Goal: Information Seeking & Learning: Learn about a topic

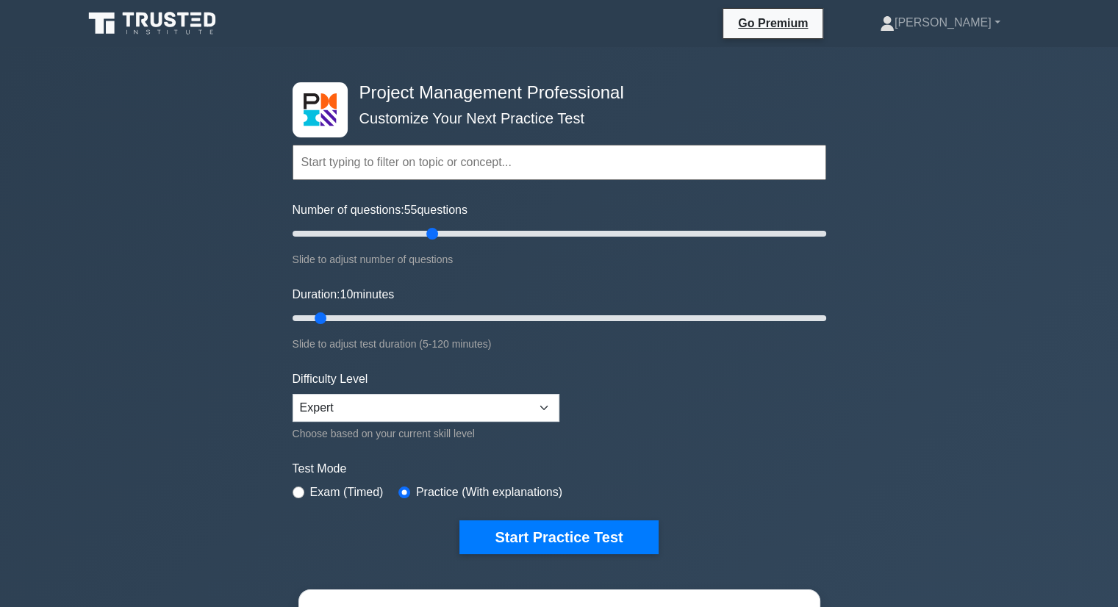
scroll to position [162, 0]
click at [417, 315] on input "Duration: 30 minutes" at bounding box center [560, 318] width 534 height 18
click at [491, 311] on input "Duration: 50 minutes" at bounding box center [560, 318] width 534 height 18
type input "55"
click at [516, 318] on input "Duration: 55 minutes" at bounding box center [560, 318] width 534 height 18
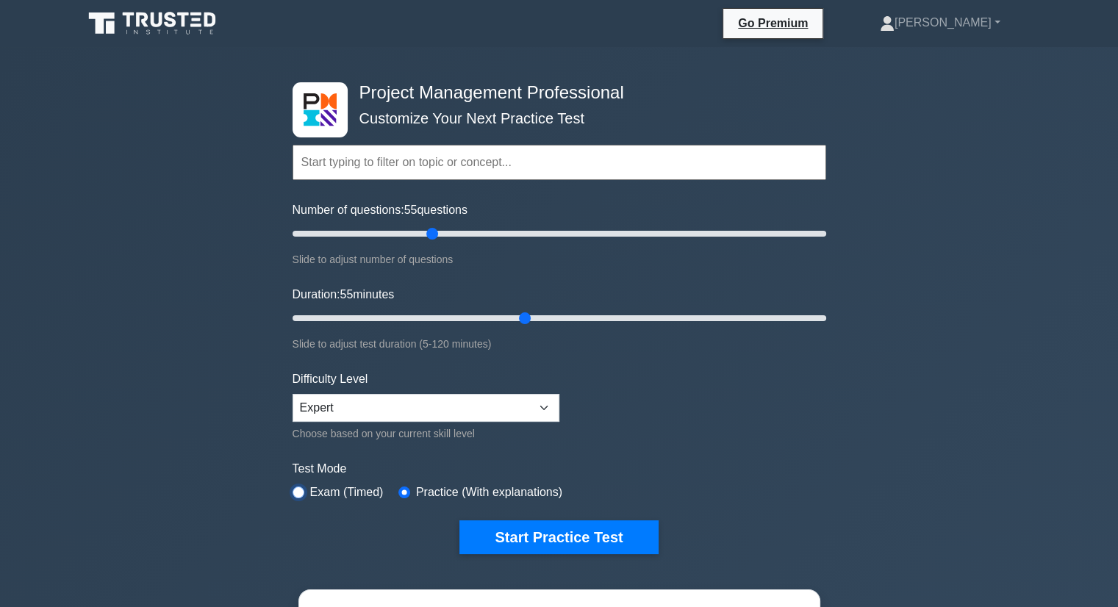
click at [298, 490] on input "radio" at bounding box center [299, 493] width 12 height 12
radio input "true"
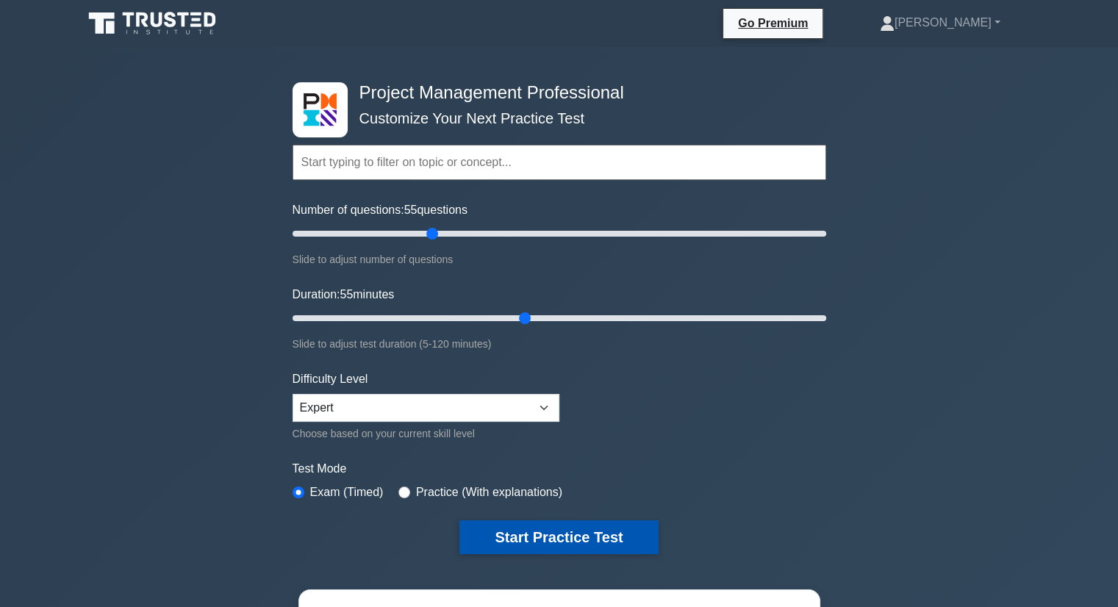
click at [578, 534] on button "Start Practice Test" at bounding box center [558, 537] width 198 height 34
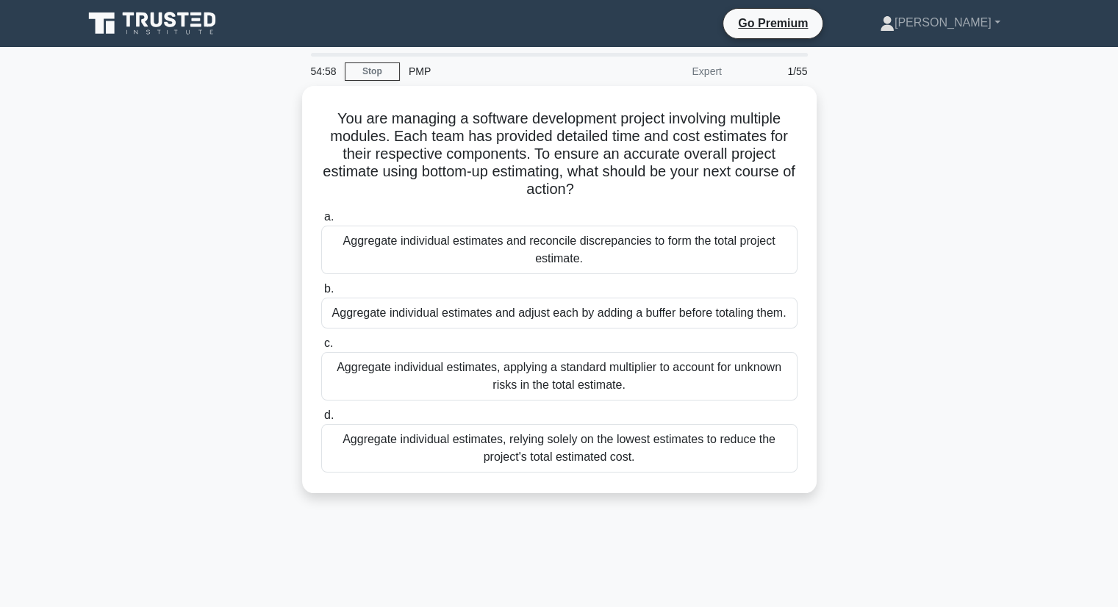
scroll to position [162, 0]
click at [1007, 225] on div "You are managing a software development project involving multiple modules. Eac…" at bounding box center [559, 298] width 970 height 425
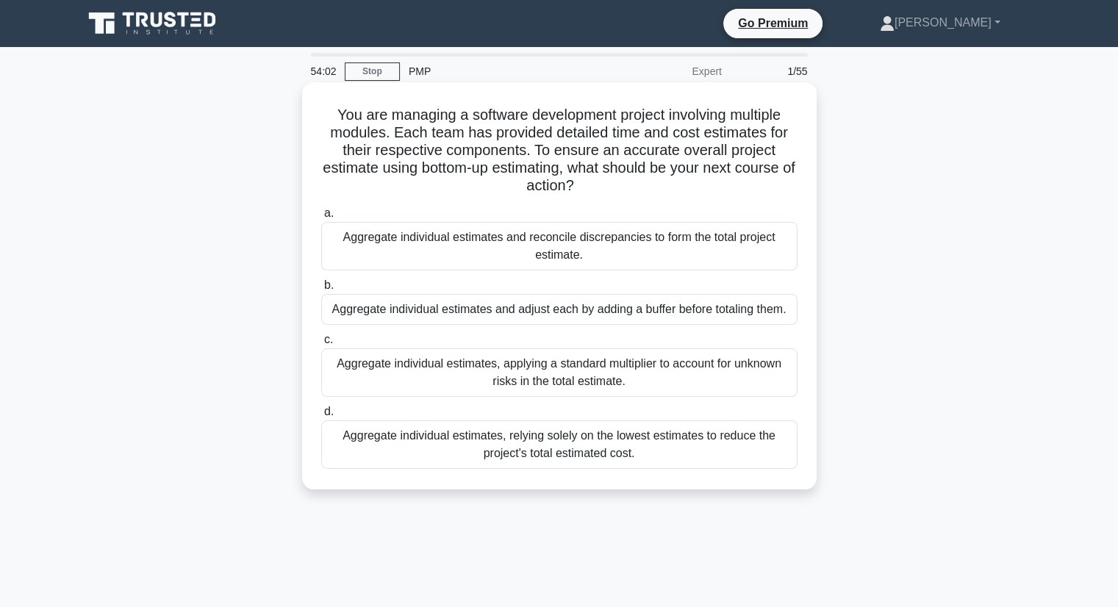
click at [451, 381] on div "Aggregate individual estimates, applying a standard multiplier to account for u…" at bounding box center [559, 372] width 476 height 49
click at [321, 345] on input "c. Aggregate individual estimates, applying a standard multiplier to account fo…" at bounding box center [321, 340] width 0 height 10
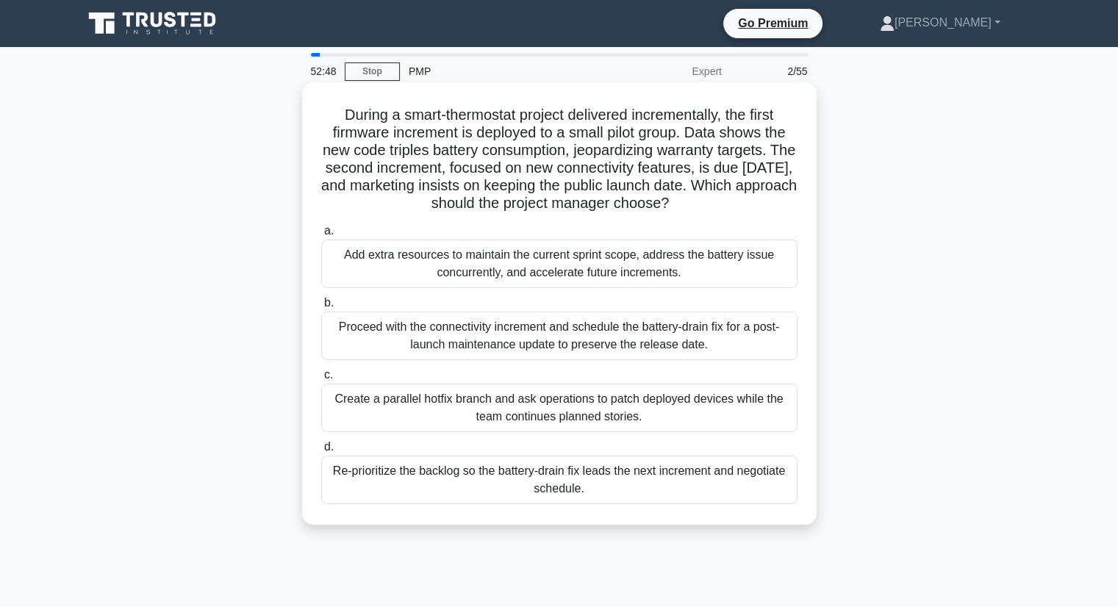
click at [471, 480] on div "Re-prioritize the backlog so the battery-drain fix leads the next increment and…" at bounding box center [559, 480] width 476 height 49
click at [321, 452] on input "d. Re-prioritize the backlog so the battery-drain fix leads the next increment …" at bounding box center [321, 447] width 0 height 10
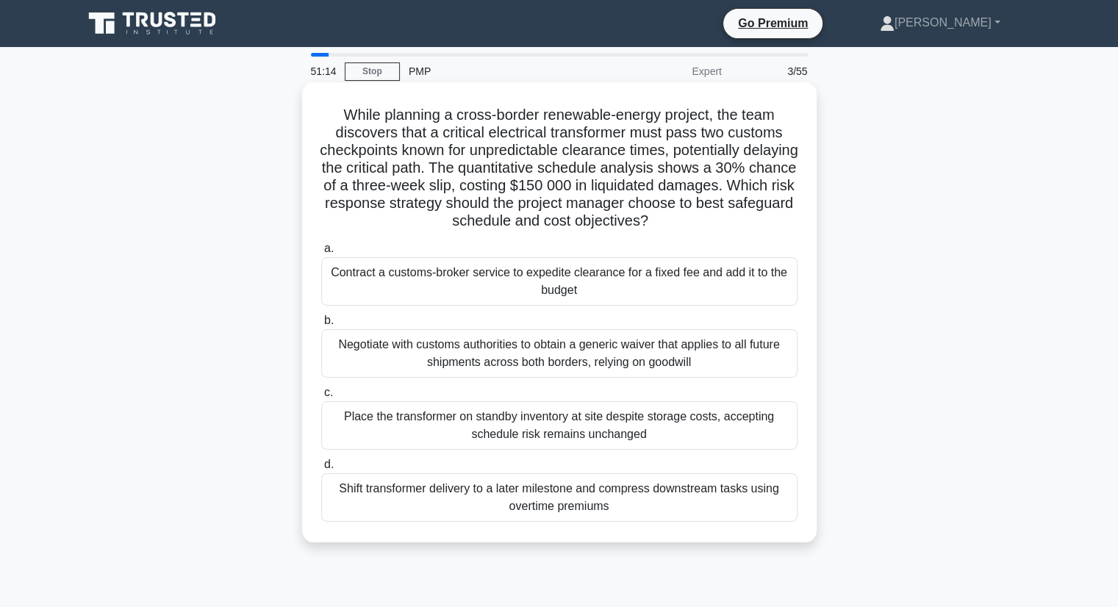
click at [488, 356] on div "Negotiate with customs authorities to obtain a generic waiver that applies to a…" at bounding box center [559, 353] width 476 height 49
click at [321, 326] on input "b. Negotiate with customs authorities to obtain a generic waiver that applies t…" at bounding box center [321, 321] width 0 height 10
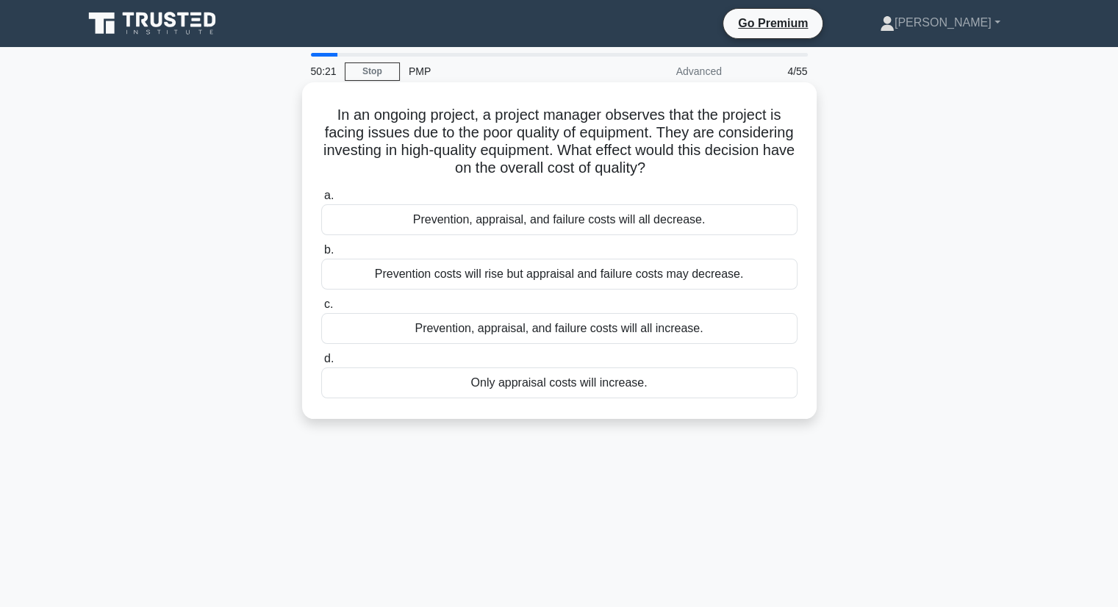
click at [451, 287] on div "Prevention costs will rise but appraisal and failure costs may decrease." at bounding box center [559, 274] width 476 height 31
click at [321, 255] on input "b. Prevention costs will rise but appraisal and failure costs may decrease." at bounding box center [321, 251] width 0 height 10
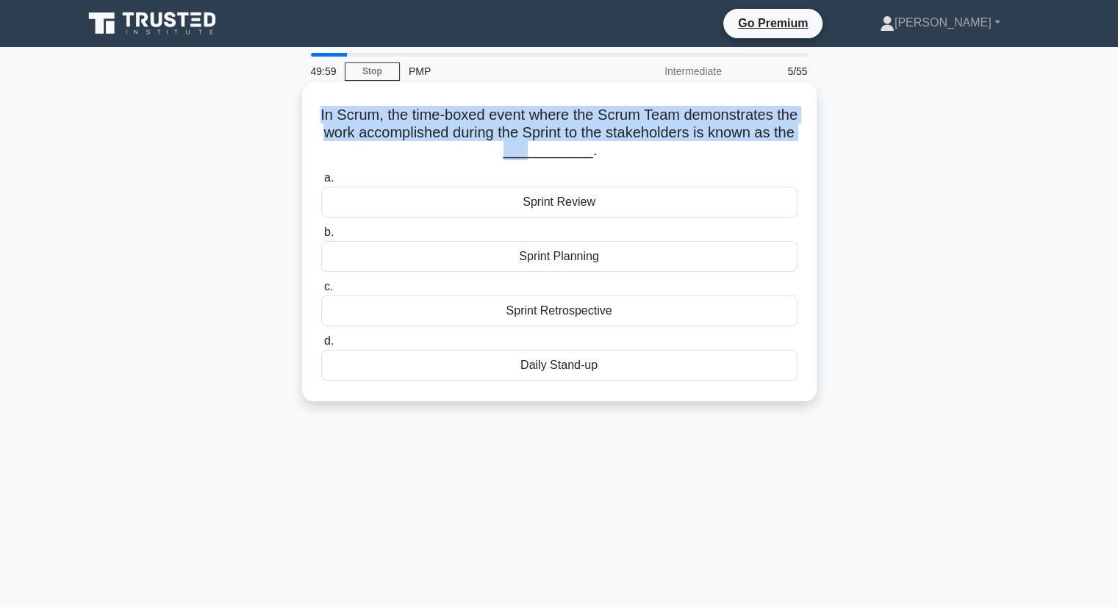
drag, startPoint x: 329, startPoint y: 113, endPoint x: 552, endPoint y: 151, distance: 226.6
type textarea "In Scrum, the time-boxed event where the Scrum Team demonstrates the work accom…"
click at [552, 151] on h5 "In Scrum, the time-boxed event where the Scrum Team demonstrates the work accom…" at bounding box center [559, 133] width 479 height 54
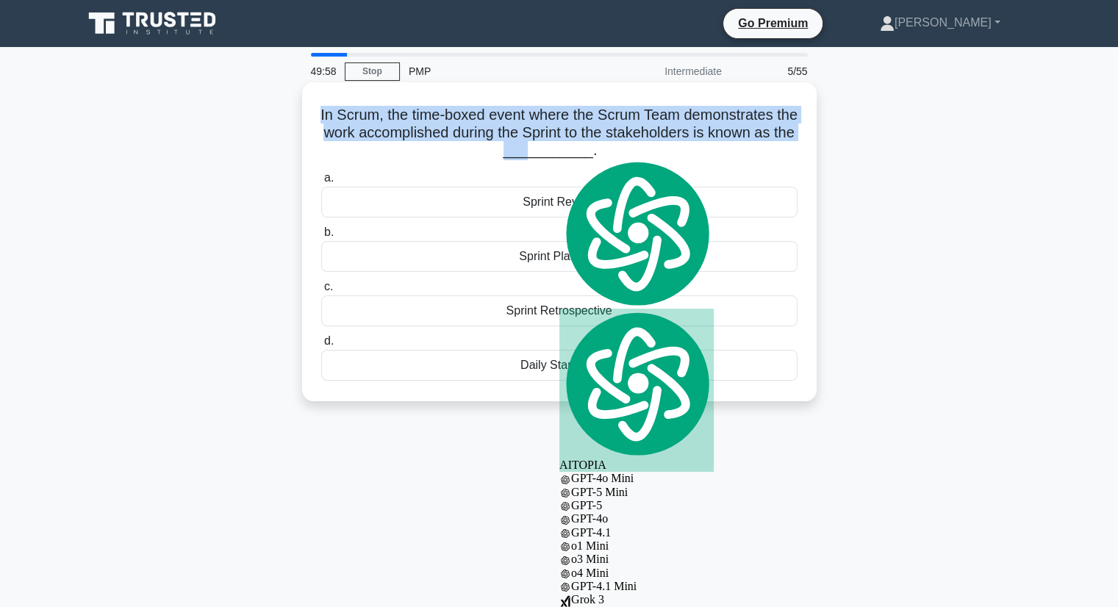
copy h5 "In Scrum, the time-boxed event where the Scrum Team demonstrates the work accom…"
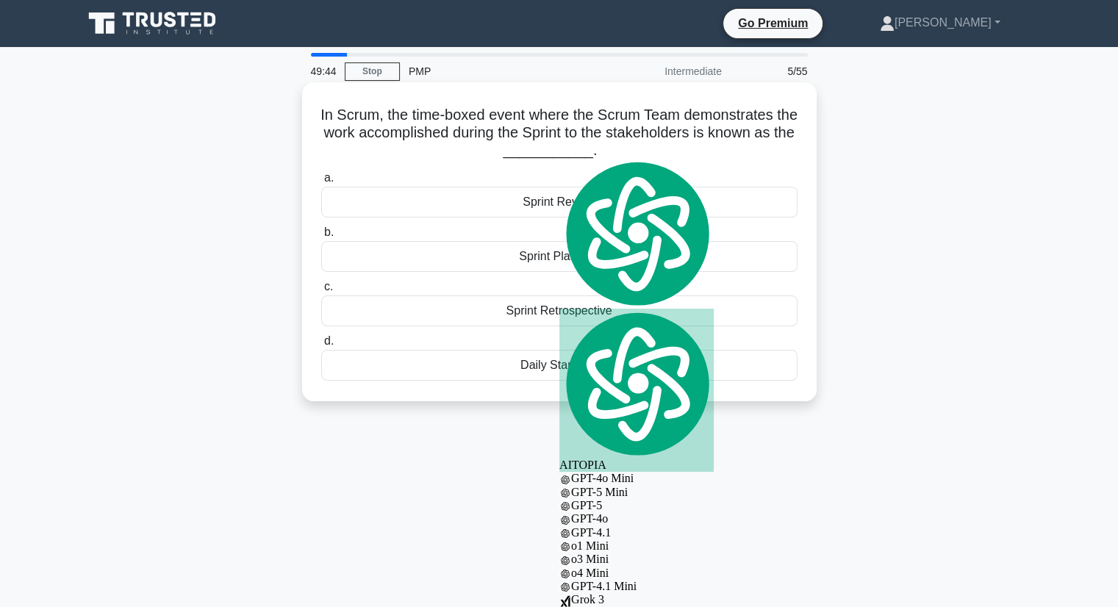
click at [590, 201] on div "Sprint Review" at bounding box center [559, 202] width 476 height 31
click at [321, 183] on input "a. Sprint Review" at bounding box center [321, 178] width 0 height 10
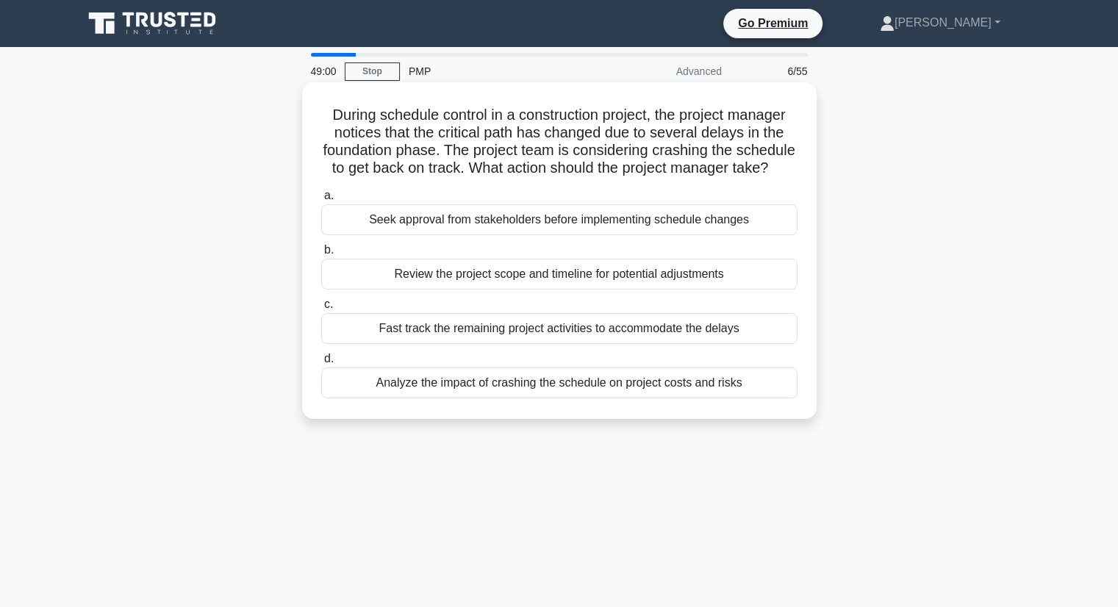
click at [427, 344] on div "Fast track the remaining project activities to accommodate the delays" at bounding box center [559, 328] width 476 height 31
click at [321, 309] on input "c. Fast track the remaining project activities to accommodate the delays" at bounding box center [321, 305] width 0 height 10
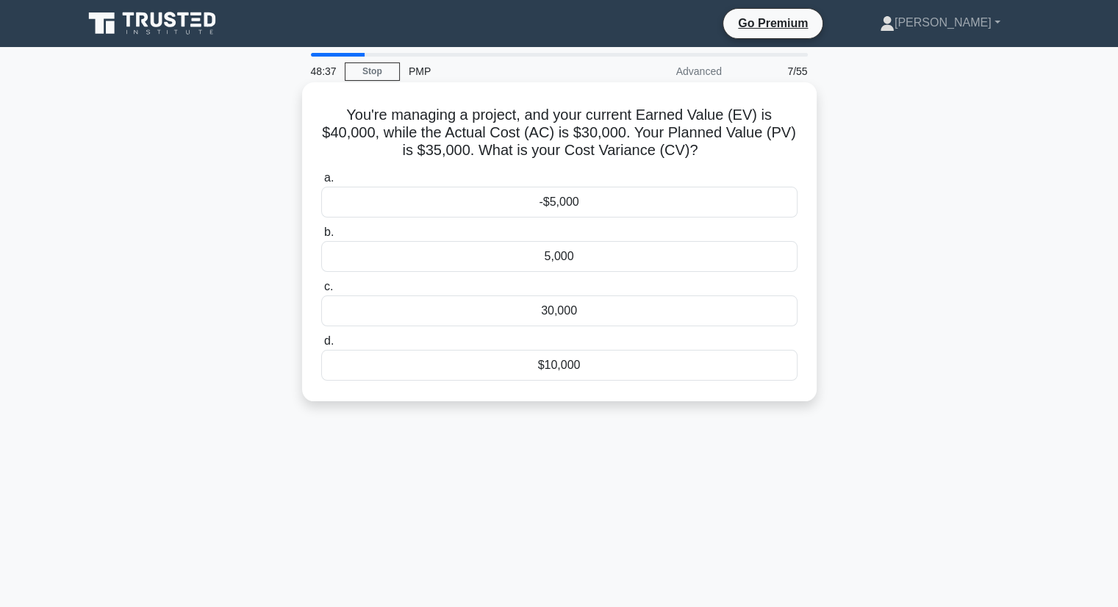
click at [585, 257] on div "5,000" at bounding box center [559, 256] width 476 height 31
click at [321, 237] on input "b. 5,000" at bounding box center [321, 233] width 0 height 10
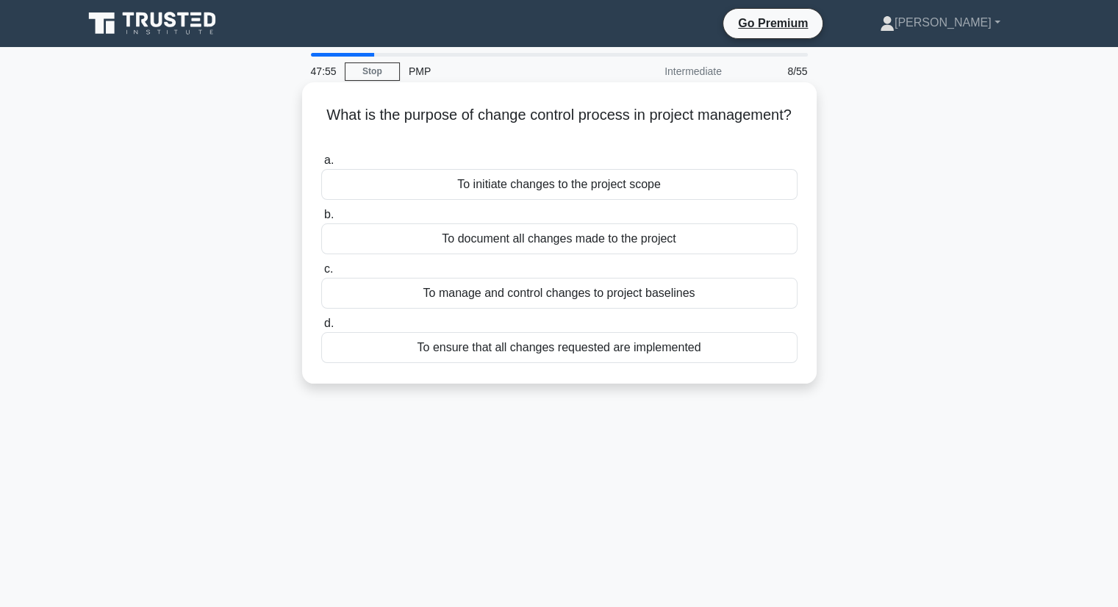
click at [481, 299] on div "To manage and control changes to project baselines" at bounding box center [559, 293] width 476 height 31
click at [321, 274] on input "c. To manage and control changes to project baselines" at bounding box center [321, 270] width 0 height 10
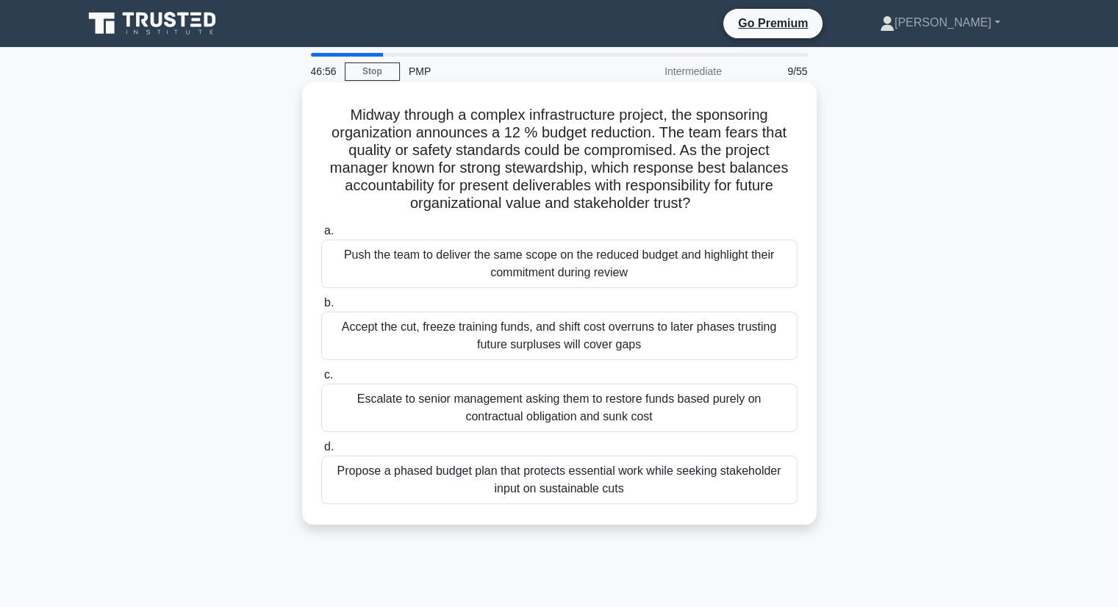
click at [678, 493] on div "Propose a phased budget plan that protects essential work while seeking stakeho…" at bounding box center [559, 480] width 476 height 49
click at [321, 452] on input "d. Propose a phased budget plan that protects essential work while seeking stak…" at bounding box center [321, 447] width 0 height 10
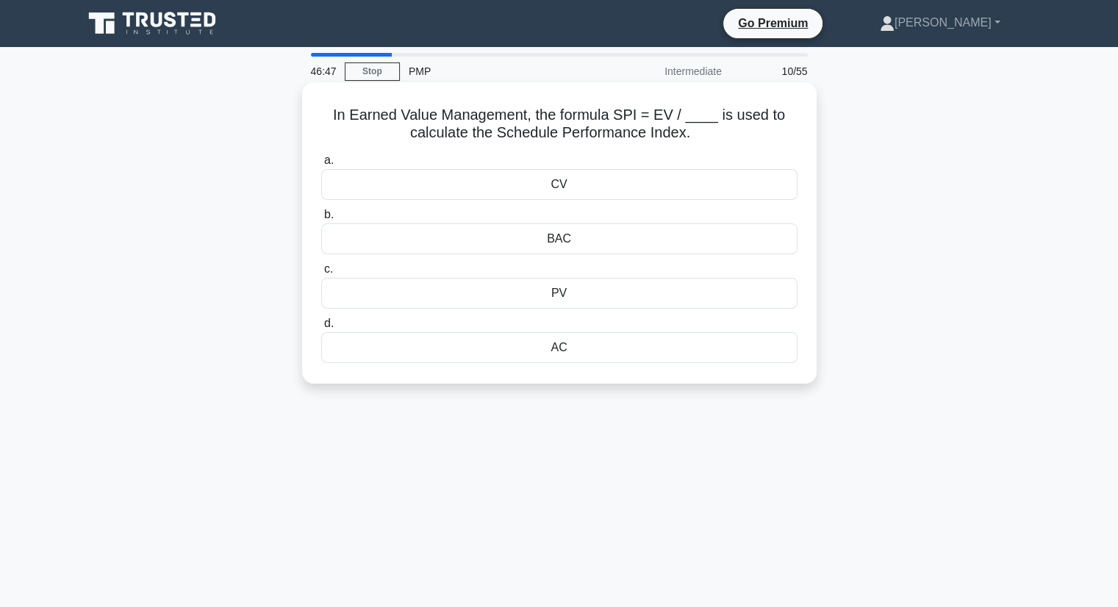
click at [577, 348] on div "AC" at bounding box center [559, 347] width 476 height 31
click at [321, 329] on input "d. AC" at bounding box center [321, 324] width 0 height 10
click at [623, 345] on div "0.71" at bounding box center [559, 347] width 476 height 31
click at [321, 329] on input "d. 0.71" at bounding box center [321, 324] width 0 height 10
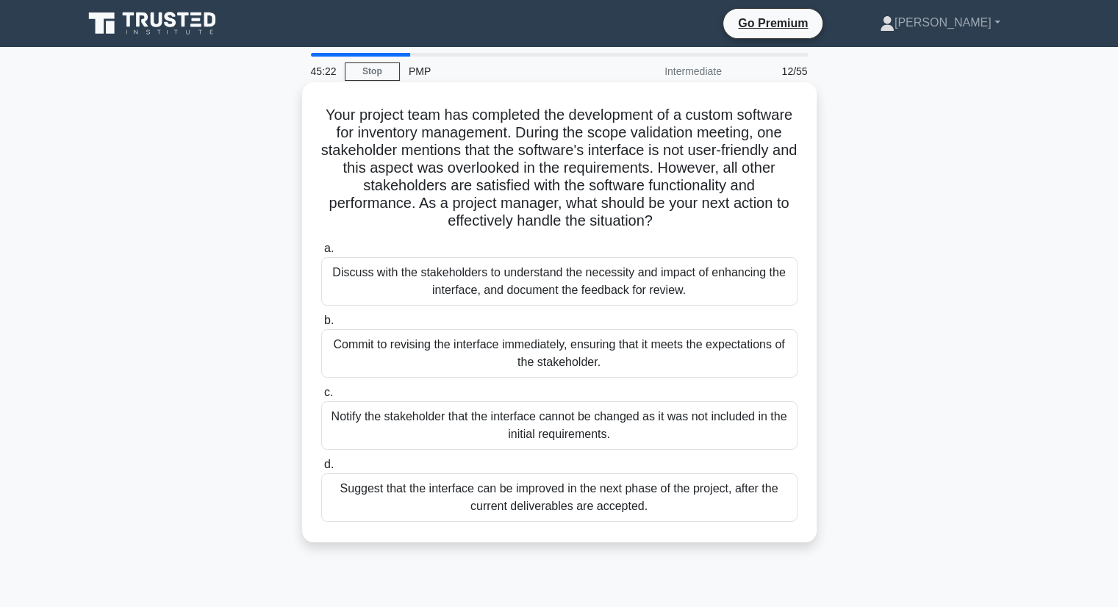
click at [553, 282] on div "Discuss with the stakeholders to understand the necessity and impact of enhanci…" at bounding box center [559, 281] width 476 height 49
click at [321, 254] on input "a. Discuss with the stakeholders to understand the necessity and impact of enha…" at bounding box center [321, 249] width 0 height 10
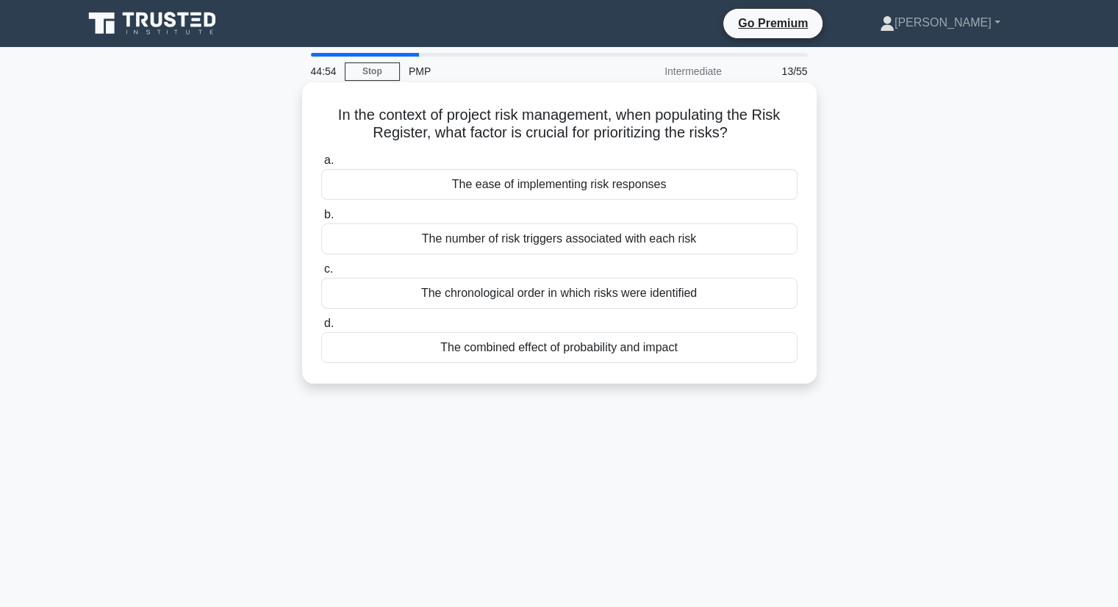
click at [447, 348] on div "The combined effect of probability and impact" at bounding box center [559, 347] width 476 height 31
click at [321, 329] on input "d. The combined effect of probability and impact" at bounding box center [321, 324] width 0 height 10
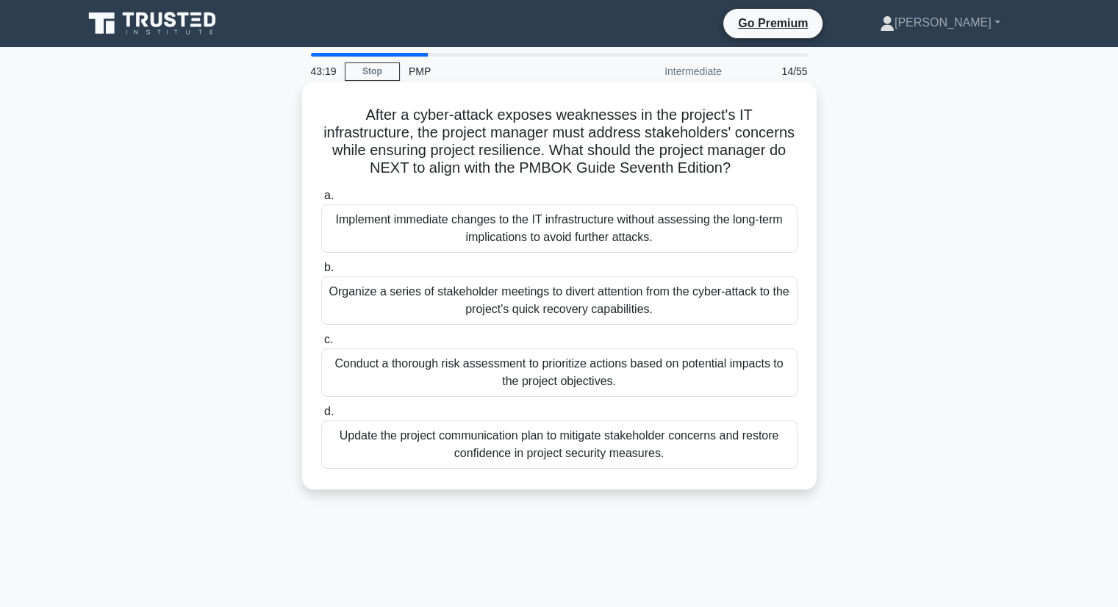
click at [392, 381] on div "Conduct a thorough risk assessment to prioritize actions based on potential imp…" at bounding box center [559, 372] width 476 height 49
click at [321, 345] on input "c. Conduct a thorough risk assessment to prioritize actions based on potential …" at bounding box center [321, 340] width 0 height 10
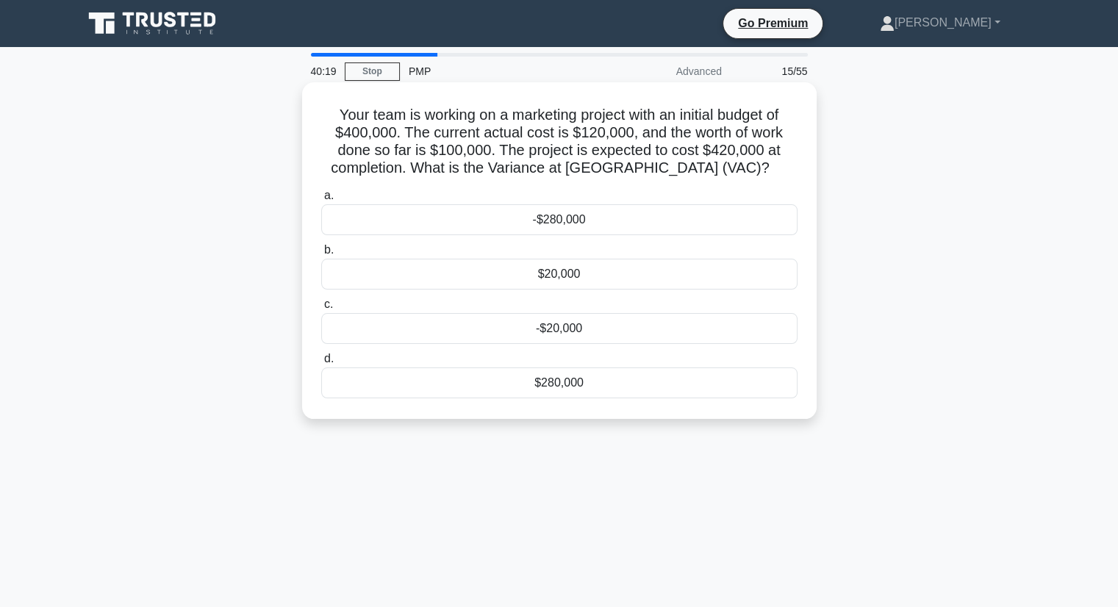
click at [642, 215] on div "-$280,000" at bounding box center [559, 219] width 476 height 31
click at [321, 201] on input "a. -$280,000" at bounding box center [321, 196] width 0 height 10
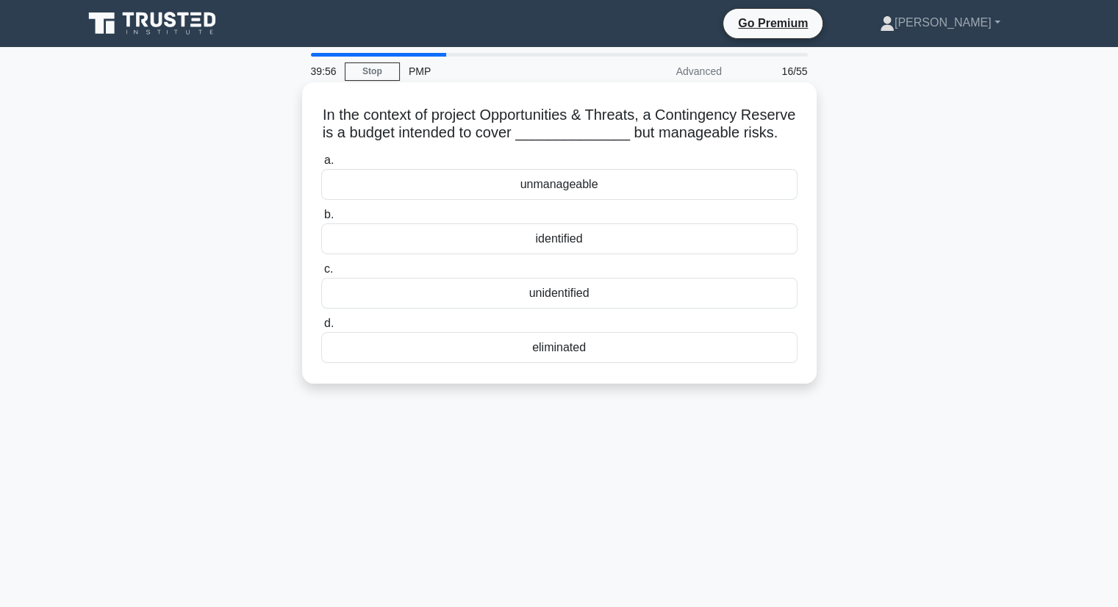
click at [556, 309] on div "unidentified" at bounding box center [559, 293] width 476 height 31
click at [321, 274] on input "c. unidentified" at bounding box center [321, 270] width 0 height 10
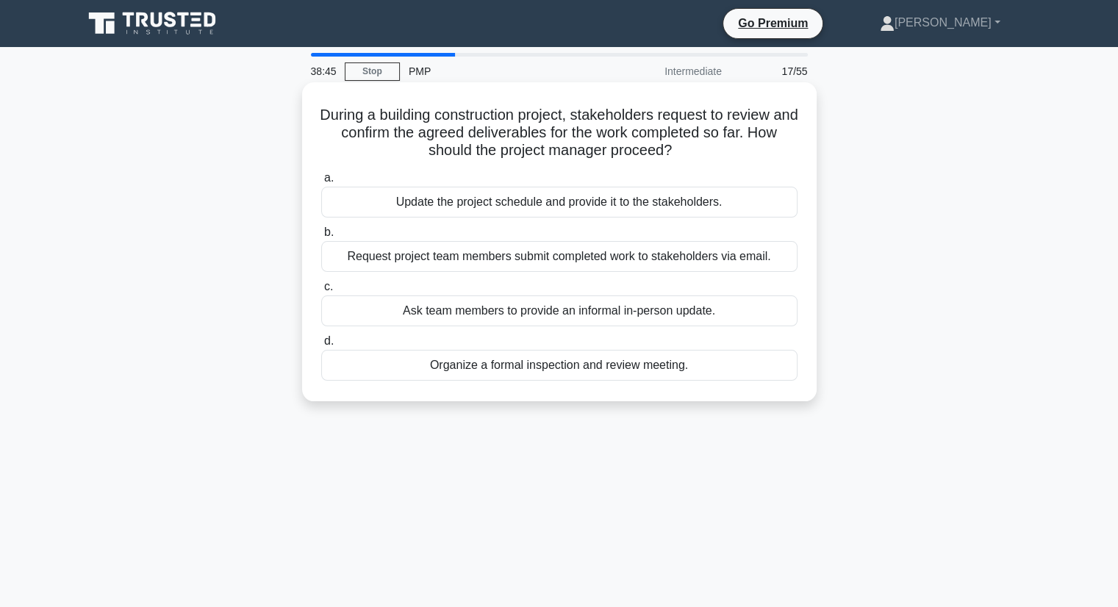
click at [462, 365] on div "Organize a formal inspection and review meeting." at bounding box center [559, 365] width 476 height 31
click at [321, 346] on input "d. Organize a formal inspection and review meeting." at bounding box center [321, 342] width 0 height 10
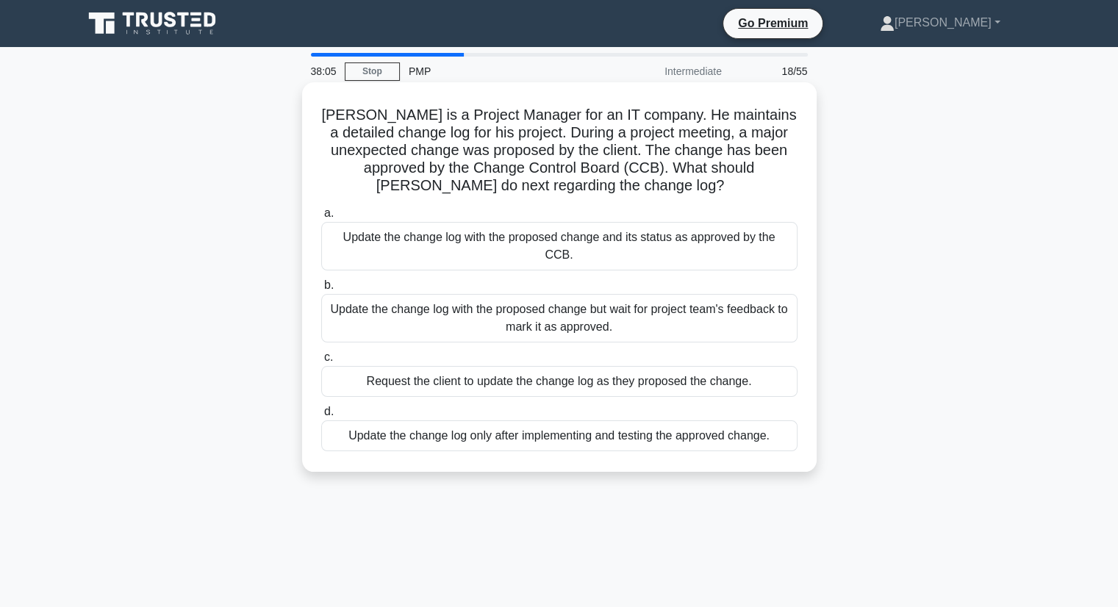
click at [407, 252] on div "Update the change log with the proposed change and its status as approved by th…" at bounding box center [559, 246] width 476 height 49
click at [321, 218] on input "a. Update the change log with the proposed change and its status as approved by…" at bounding box center [321, 214] width 0 height 10
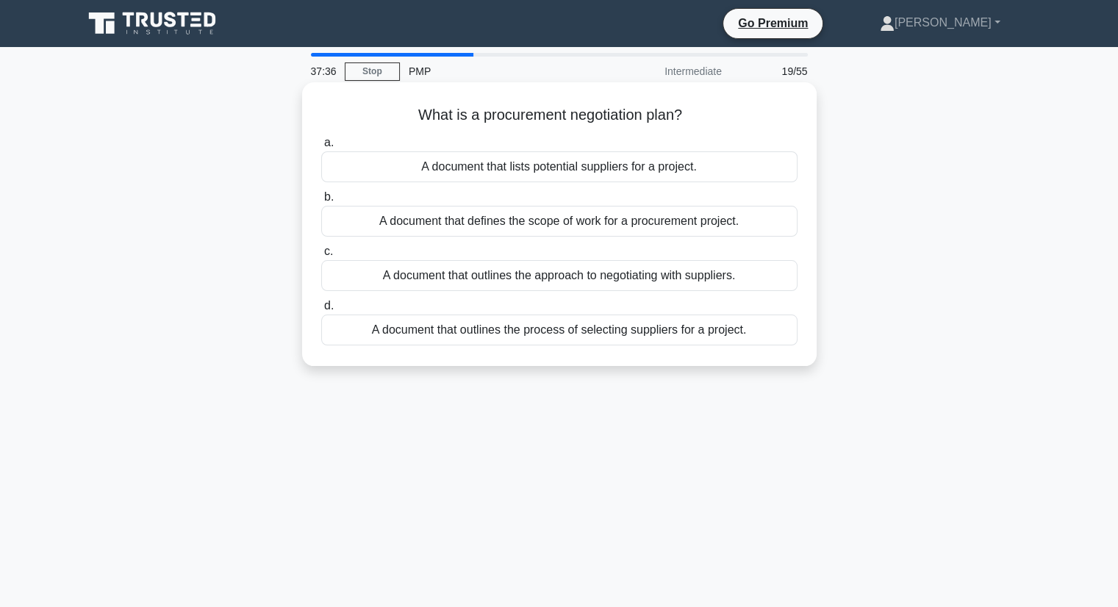
click at [429, 281] on div "A document that outlines the approach to negotiating with suppliers." at bounding box center [559, 275] width 476 height 31
click at [321, 257] on input "c. A document that outlines the approach to negotiating with suppliers." at bounding box center [321, 252] width 0 height 10
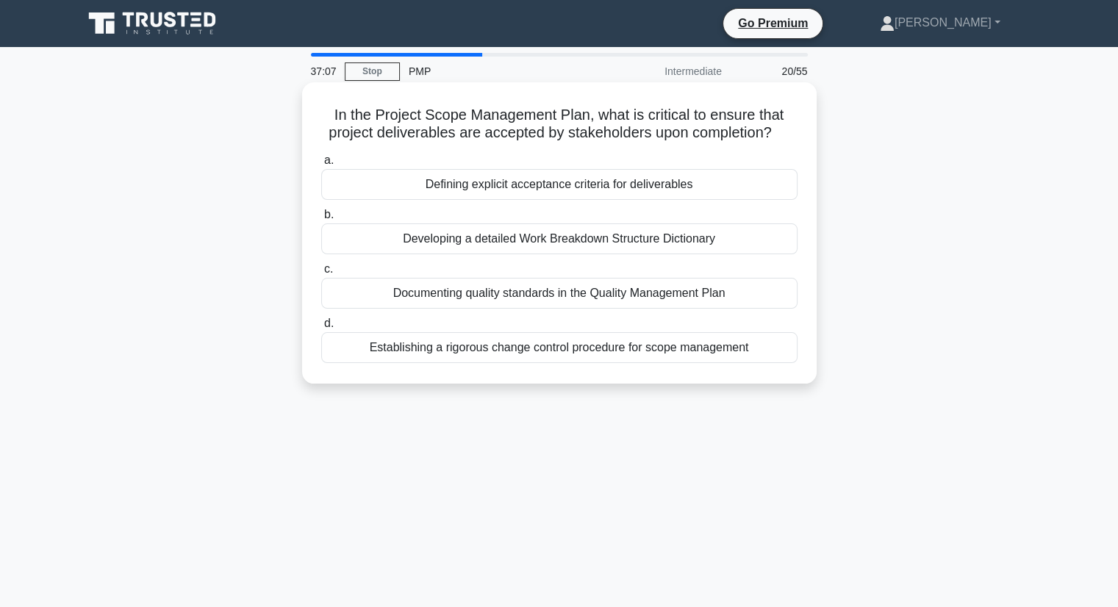
click at [564, 188] on div "Defining explicit acceptance criteria for deliverables" at bounding box center [559, 184] width 476 height 31
click at [321, 165] on input "a. Defining explicit acceptance criteria for deliverables" at bounding box center [321, 161] width 0 height 10
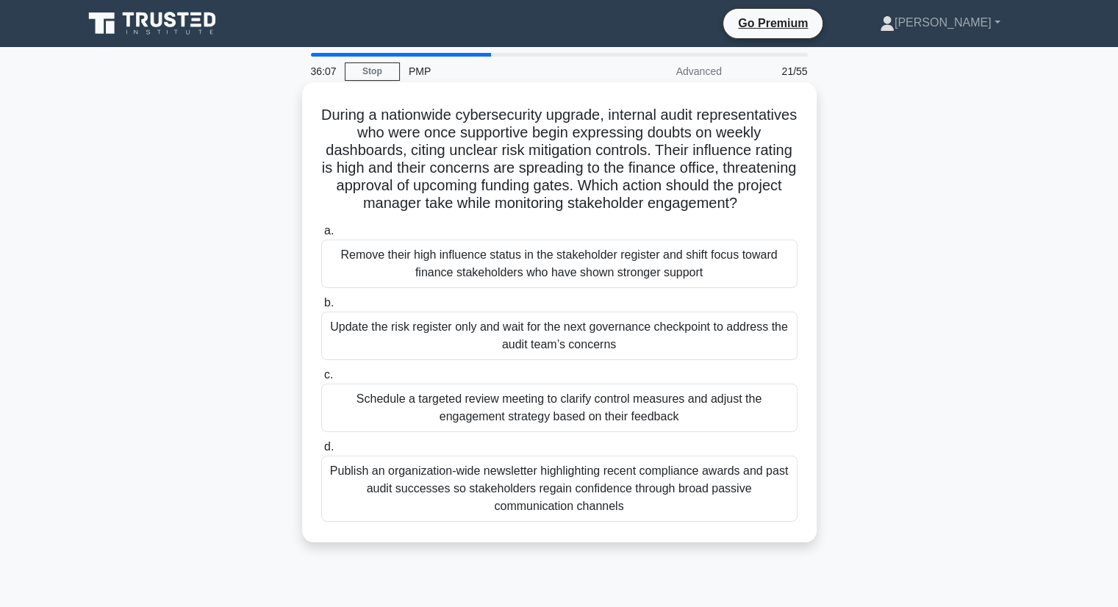
click at [562, 429] on div "Schedule a targeted review meeting to clarify control measures and adjust the e…" at bounding box center [559, 408] width 476 height 49
click at [321, 380] on input "c. Schedule a targeted review meeting to clarify control measures and adjust th…" at bounding box center [321, 375] width 0 height 10
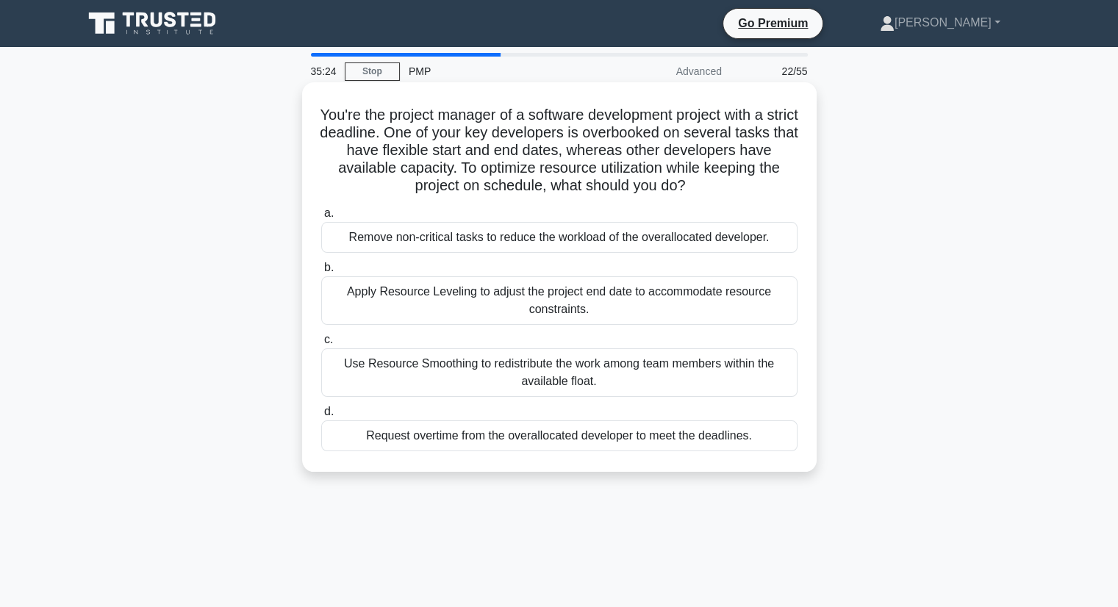
click at [462, 359] on div "Use Resource Smoothing to redistribute the work among team members within the a…" at bounding box center [559, 372] width 476 height 49
click at [321, 345] on input "c. Use Resource Smoothing to redistribute the work among team members within th…" at bounding box center [321, 340] width 0 height 10
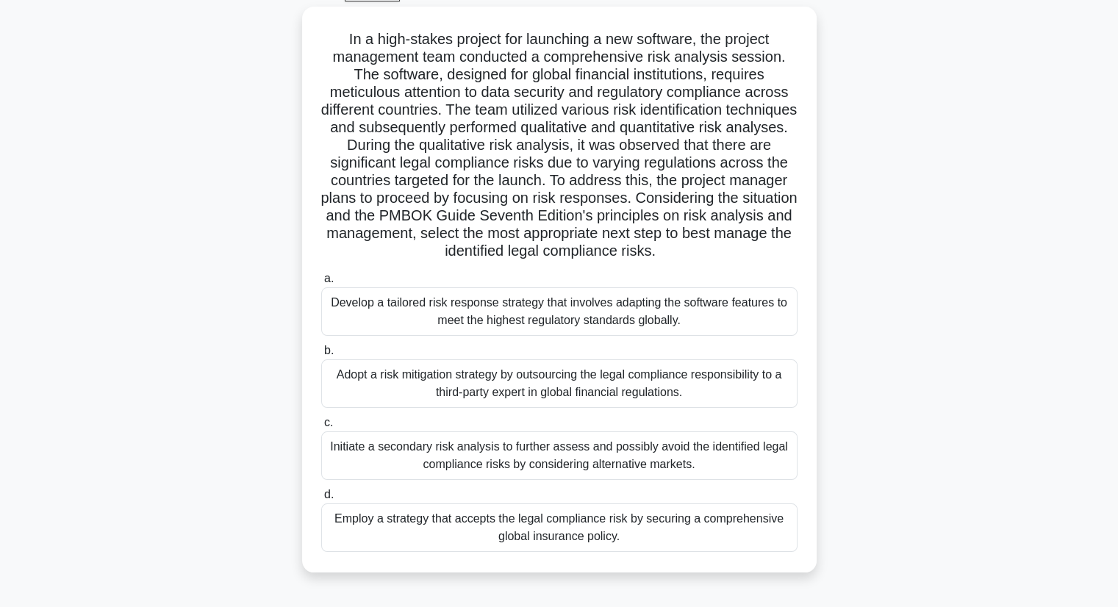
scroll to position [81, 0]
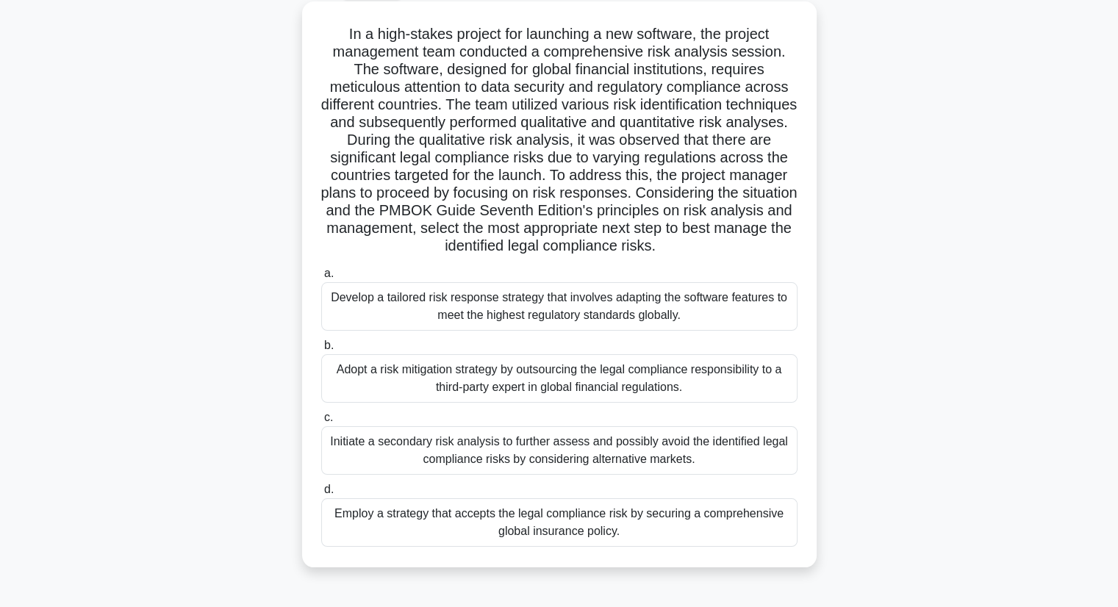
click at [543, 320] on div "Develop a tailored risk response strategy that involves adapting the software f…" at bounding box center [559, 306] width 476 height 49
click at [321, 279] on input "a. Develop a tailored risk response strategy that involves adapting the softwar…" at bounding box center [321, 274] width 0 height 10
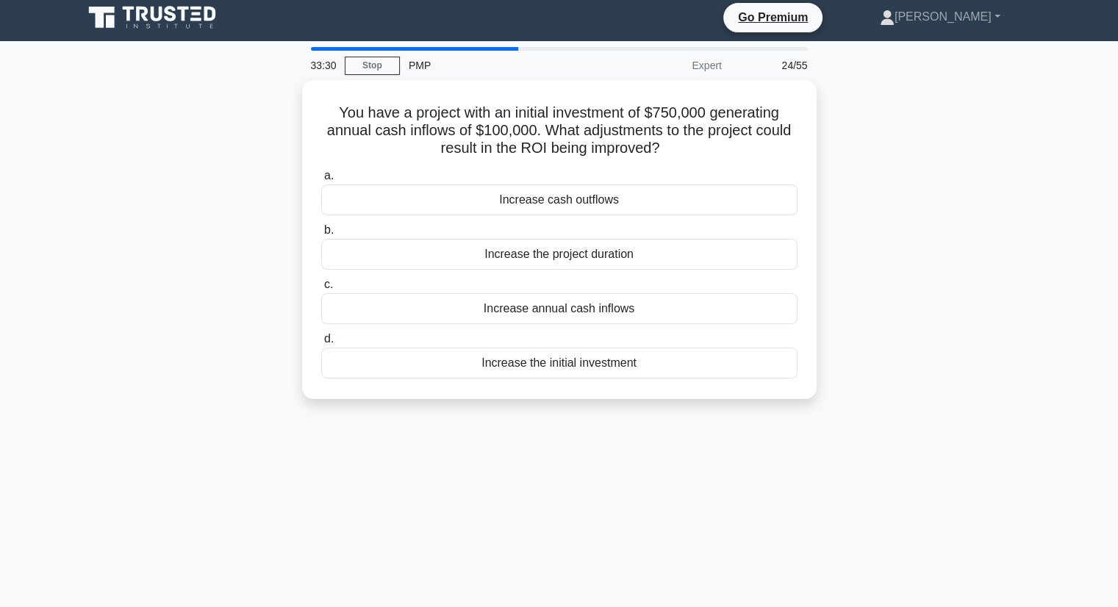
scroll to position [0, 0]
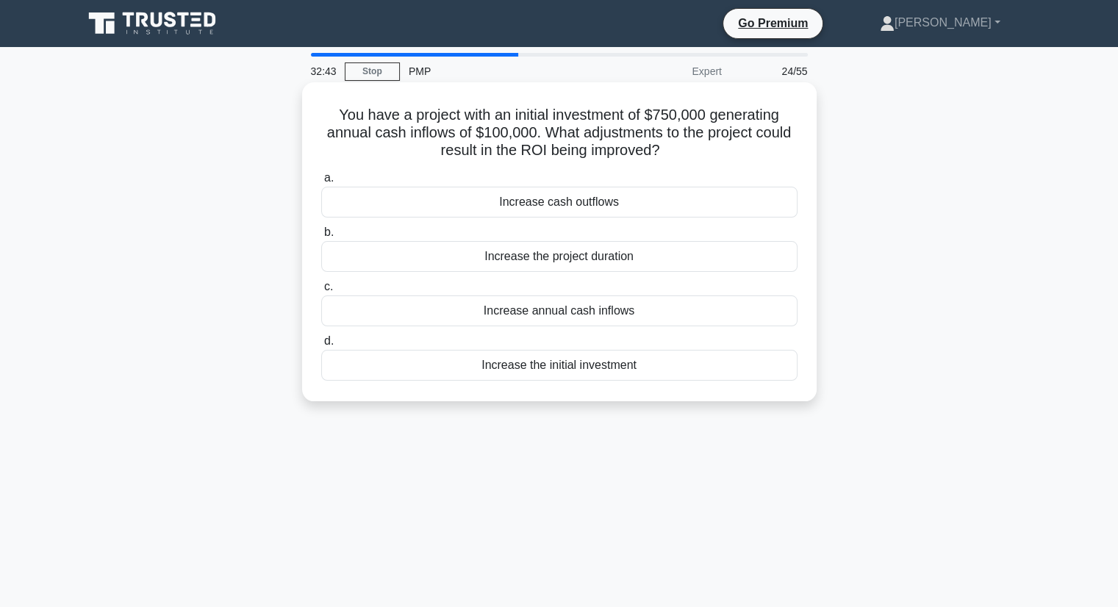
click at [608, 254] on div "Increase the project duration" at bounding box center [559, 256] width 476 height 31
click at [321, 237] on input "b. Increase the project duration" at bounding box center [321, 233] width 0 height 10
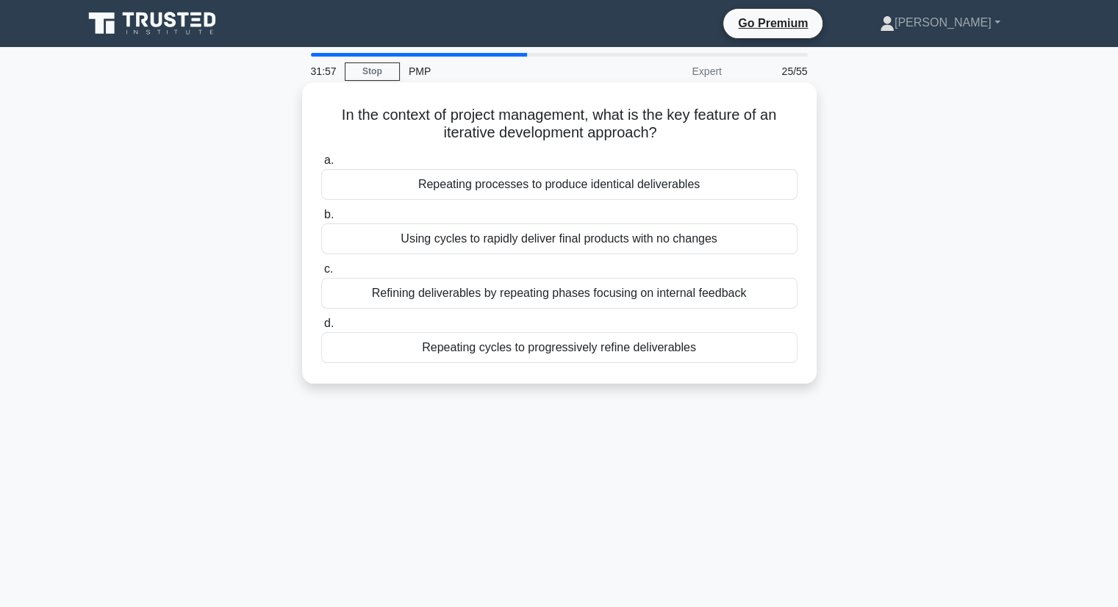
click at [574, 344] on div "Repeating cycles to progressively refine deliverables" at bounding box center [559, 347] width 476 height 31
click at [321, 329] on input "d. Repeating cycles to progressively refine deliverables" at bounding box center [321, 324] width 0 height 10
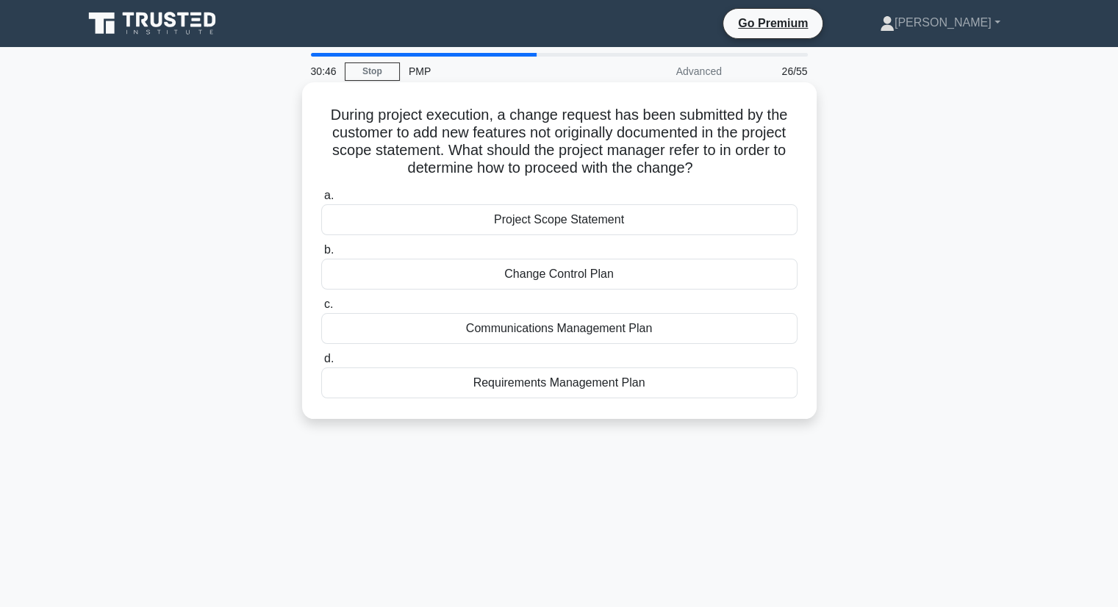
click at [592, 269] on div "Change Control Plan" at bounding box center [559, 274] width 476 height 31
click at [321, 255] on input "b. Change Control Plan" at bounding box center [321, 251] width 0 height 10
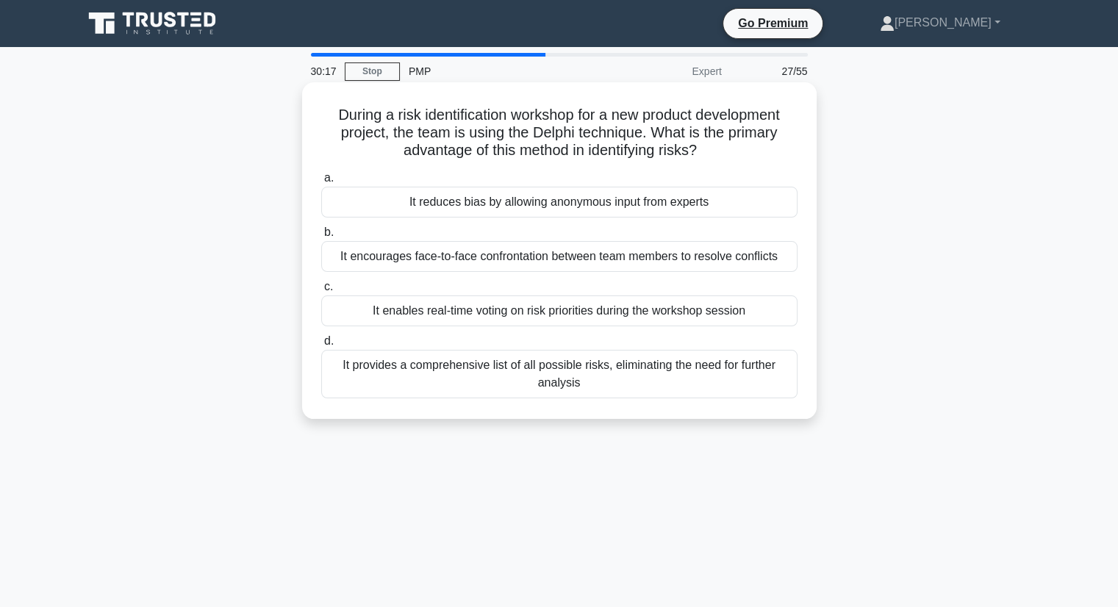
click at [691, 212] on div "It reduces bias by allowing anonymous input from experts" at bounding box center [559, 202] width 476 height 31
click at [321, 183] on input "a. It reduces bias by allowing anonymous input from experts" at bounding box center [321, 178] width 0 height 10
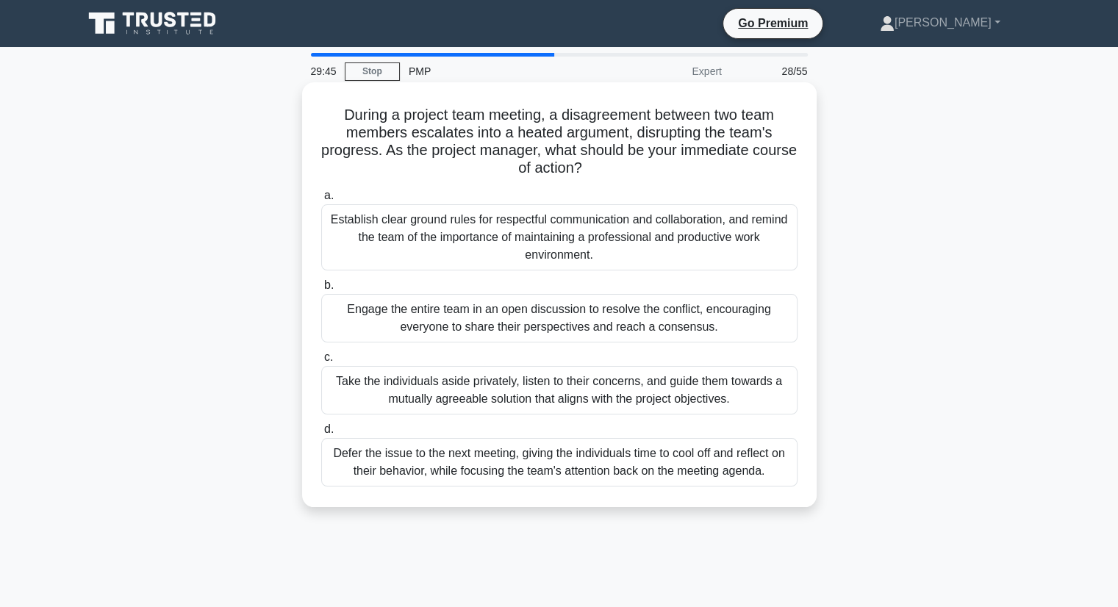
click at [410, 377] on div "Take the individuals aside privately, listen to their concerns, and guide them …" at bounding box center [559, 390] width 476 height 49
click at [321, 362] on input "c. Take the individuals aside privately, listen to their concerns, and guide th…" at bounding box center [321, 358] width 0 height 10
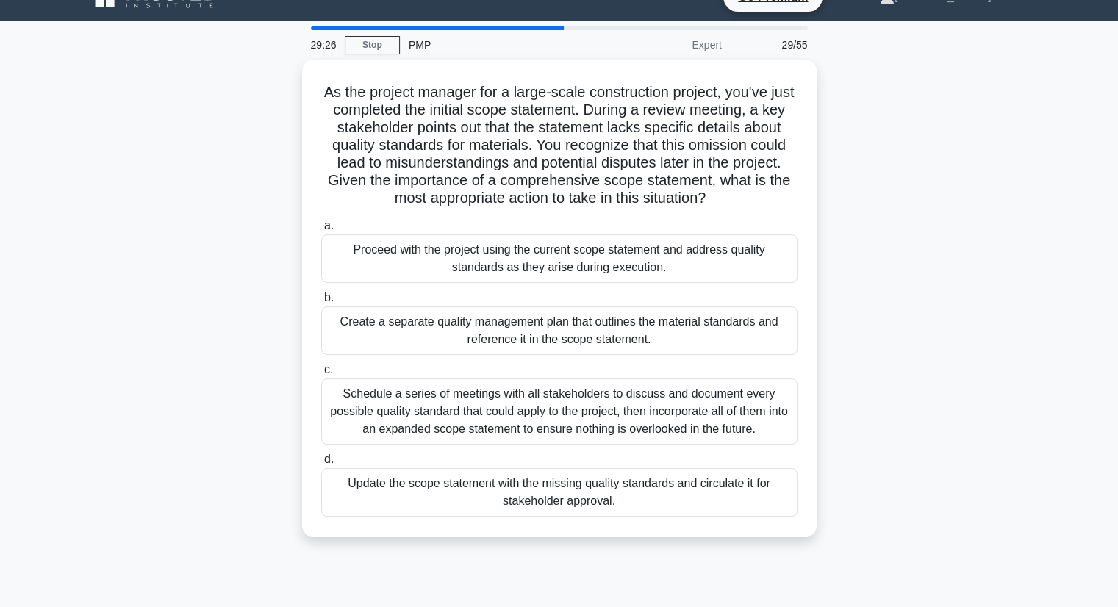
scroll to position [29, 0]
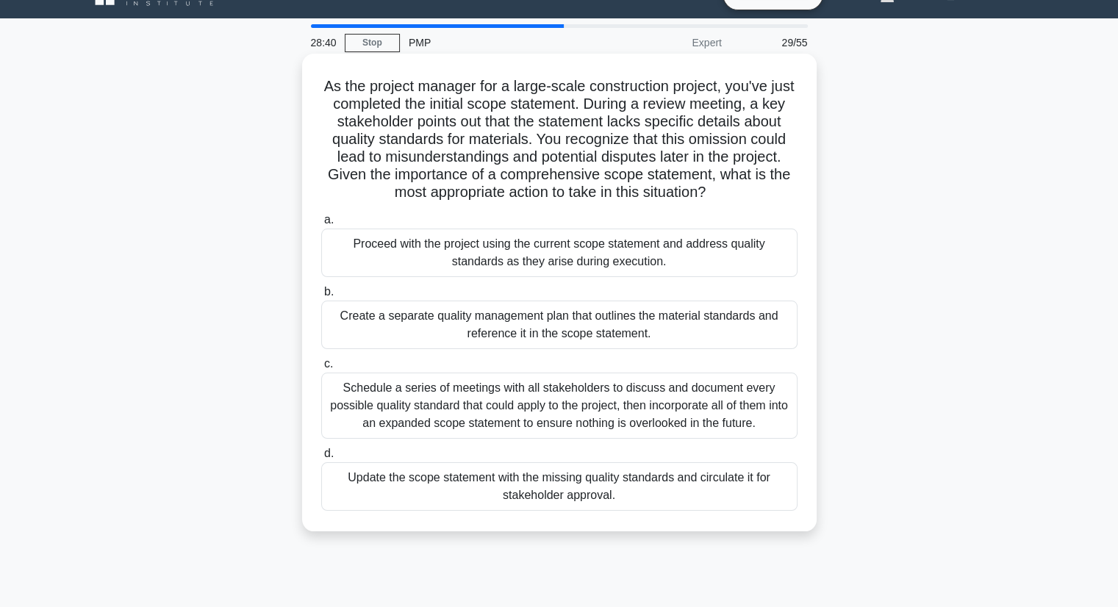
click at [473, 486] on div "Update the scope statement with the missing quality standards and circulate it …" at bounding box center [559, 486] width 476 height 49
click at [321, 459] on input "d. Update the scope statement with the missing quality standards and circulate …" at bounding box center [321, 454] width 0 height 10
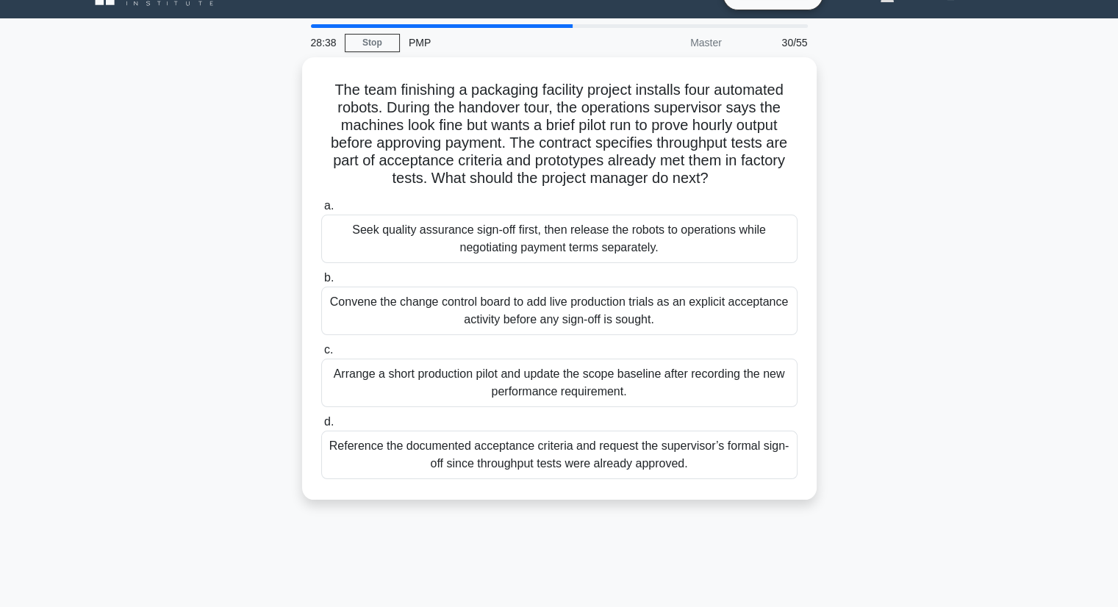
scroll to position [0, 0]
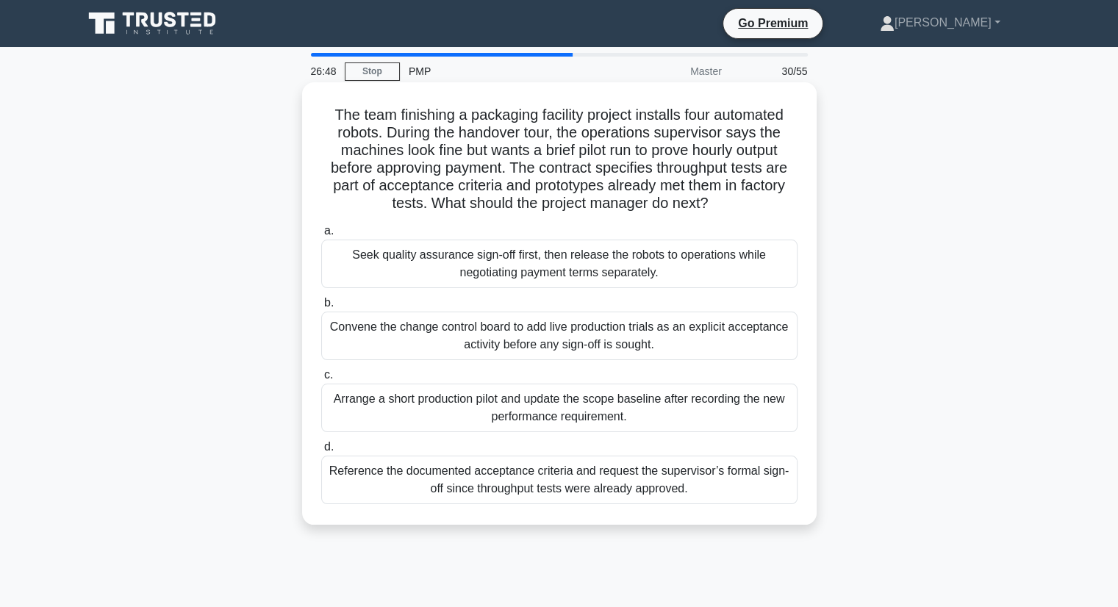
click at [521, 406] on div "Arrange a short production pilot and update the scope baseline after recording …" at bounding box center [559, 408] width 476 height 49
click at [321, 380] on input "c. Arrange a short production pilot and update the scope baseline after recordi…" at bounding box center [321, 375] width 0 height 10
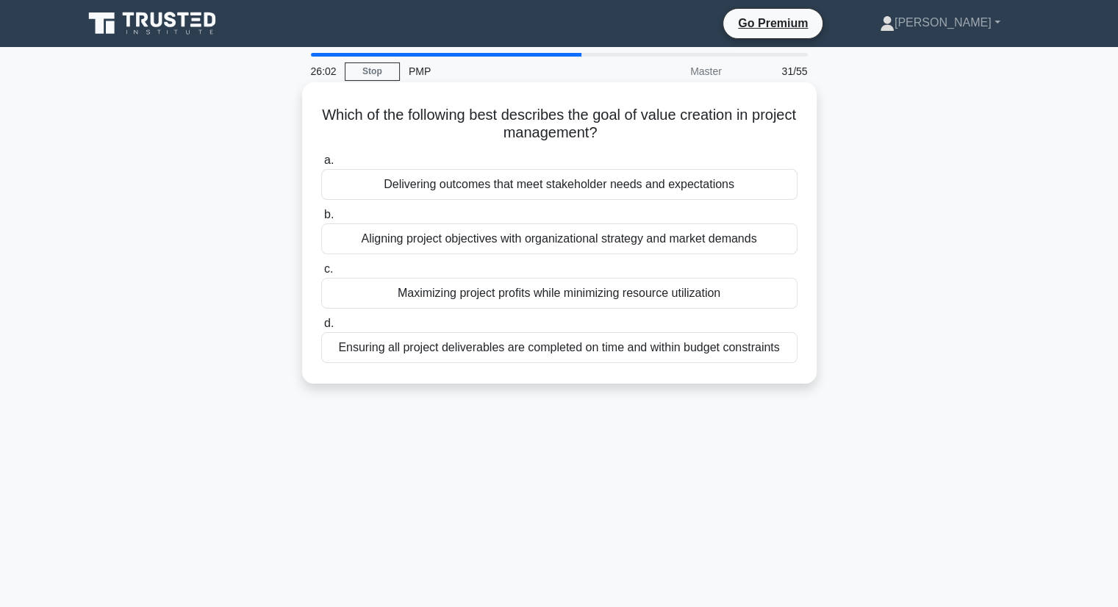
drag, startPoint x: 629, startPoint y: 139, endPoint x: 323, endPoint y: 112, distance: 307.7
click at [323, 112] on h5 "Which of the following best describes the goal of value creation in project man…" at bounding box center [559, 124] width 479 height 37
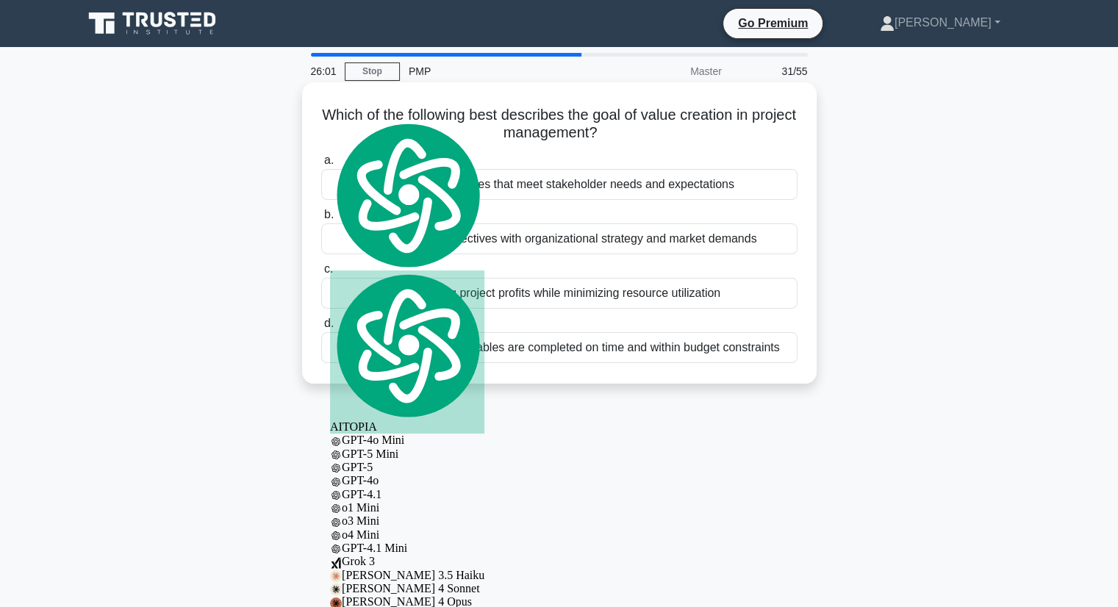
copy h5 "Which of the following best describes the goal of value creation in project man…"
click at [562, 244] on div "Aligning project objectives with organizational strategy and market demands" at bounding box center [559, 238] width 476 height 31
click at [321, 220] on input "b. Aligning project objectives with organizational strategy and market demands" at bounding box center [321, 215] width 0 height 10
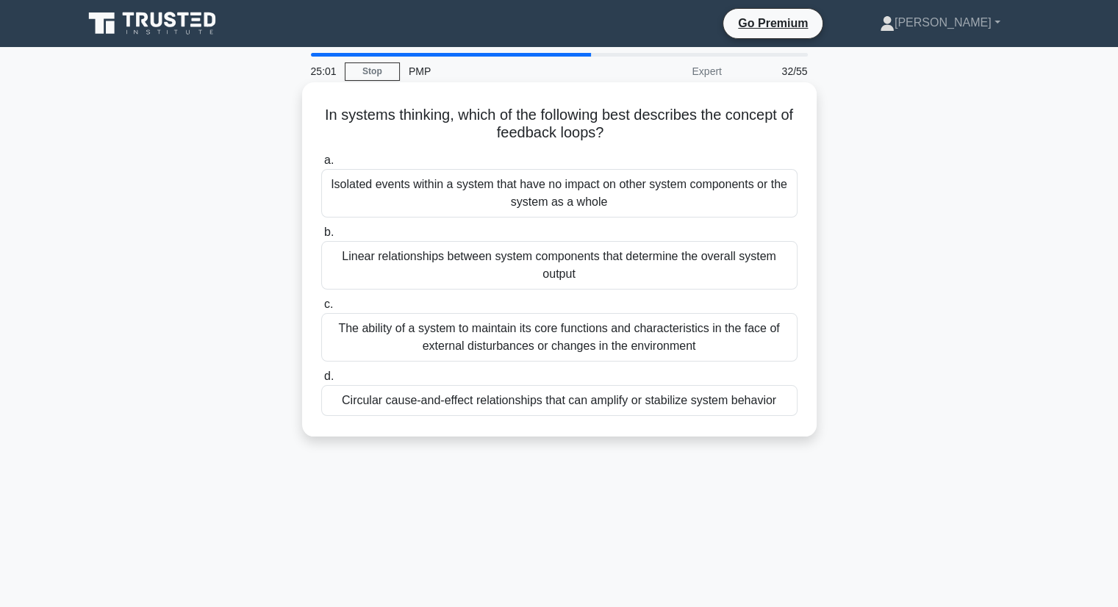
click at [547, 331] on div "The ability of a system to maintain its core functions and characteristics in t…" at bounding box center [559, 337] width 476 height 49
click at [321, 309] on input "c. The ability of a system to maintain its core functions and characteristics i…" at bounding box center [321, 305] width 0 height 10
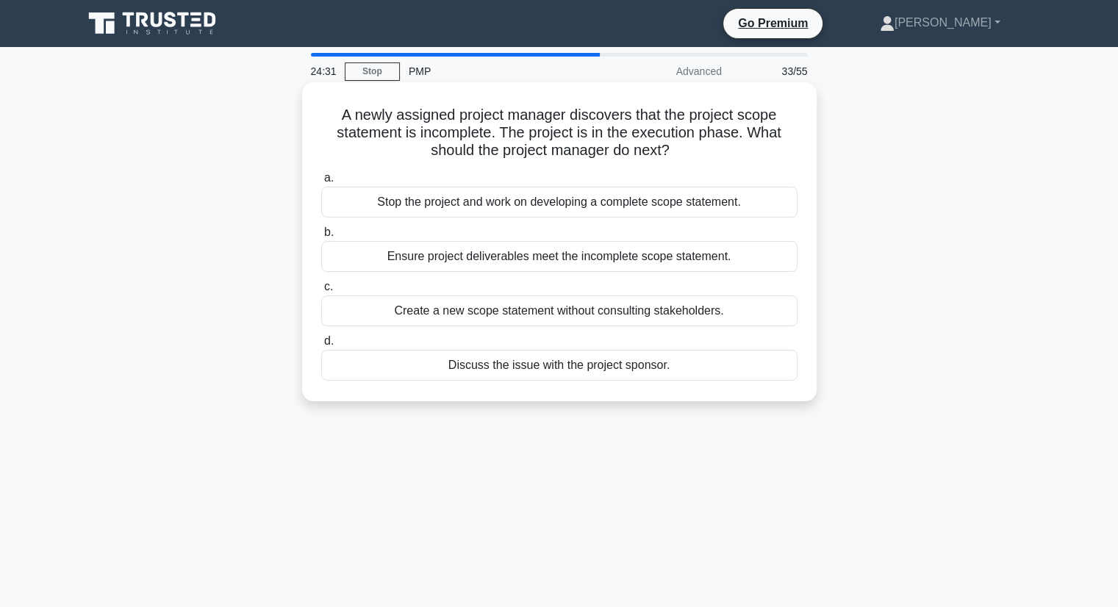
click at [491, 212] on div "Stop the project and work on developing a complete scope statement." at bounding box center [559, 202] width 476 height 31
click at [321, 183] on input "a. Stop the project and work on developing a complete scope statement." at bounding box center [321, 178] width 0 height 10
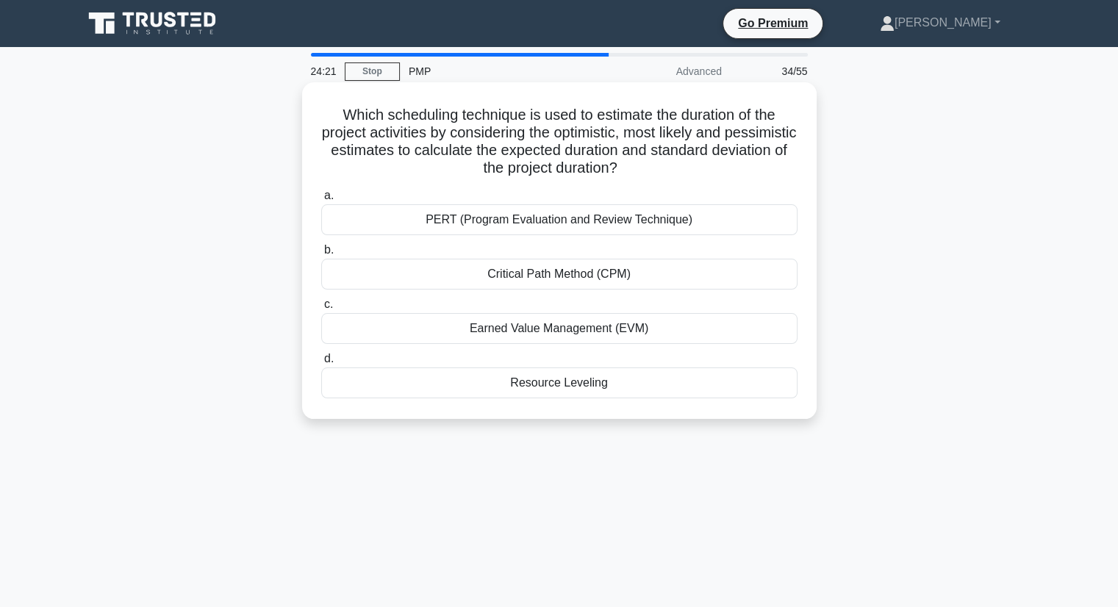
click at [511, 226] on div "PERT (Program Evaluation and Review Technique)" at bounding box center [559, 219] width 476 height 31
click at [321, 201] on input "a. PERT (Program Evaluation and Review Technique)" at bounding box center [321, 196] width 0 height 10
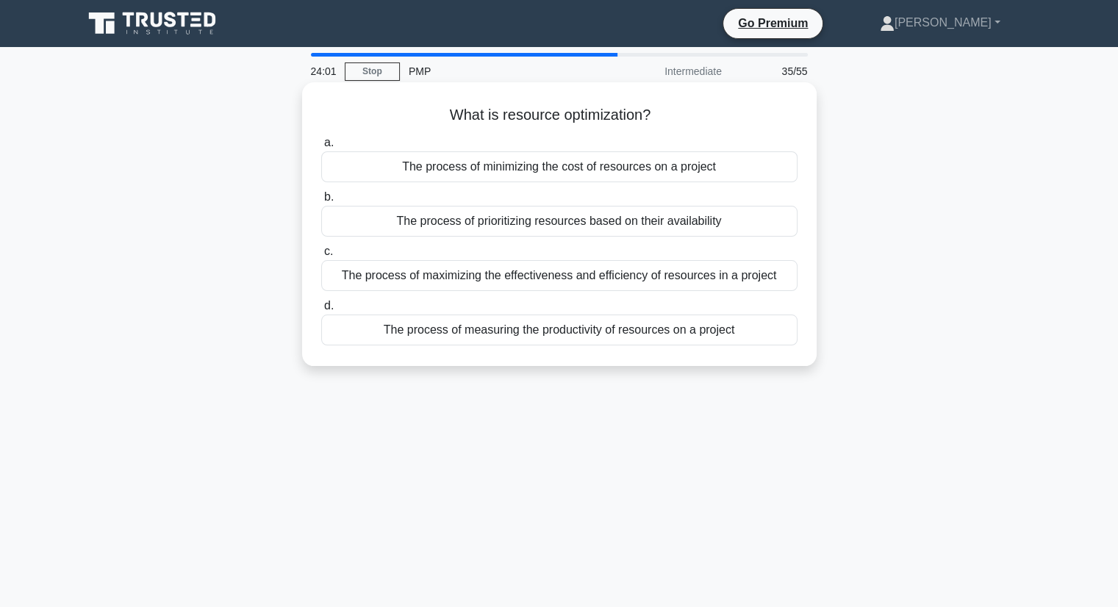
drag, startPoint x: 448, startPoint y: 110, endPoint x: 664, endPoint y: 123, distance: 216.5
click at [664, 123] on h5 "What is resource optimization? .spinner_0XTQ{transform-origin:center;animation:…" at bounding box center [559, 115] width 479 height 19
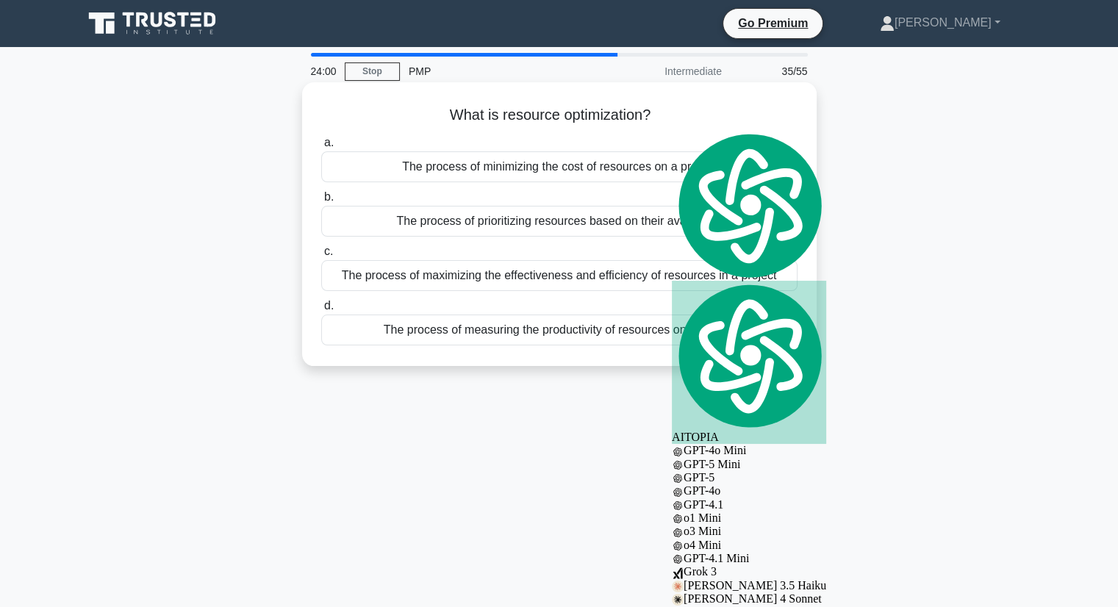
copy h5 "What is resource optimization?"
click at [510, 274] on div "The process of maximizing the effectiveness and efficiency of resources in a pr…" at bounding box center [559, 275] width 476 height 31
click at [321, 257] on input "c. The process of maximizing the effectiveness and efficiency of resources in a…" at bounding box center [321, 252] width 0 height 10
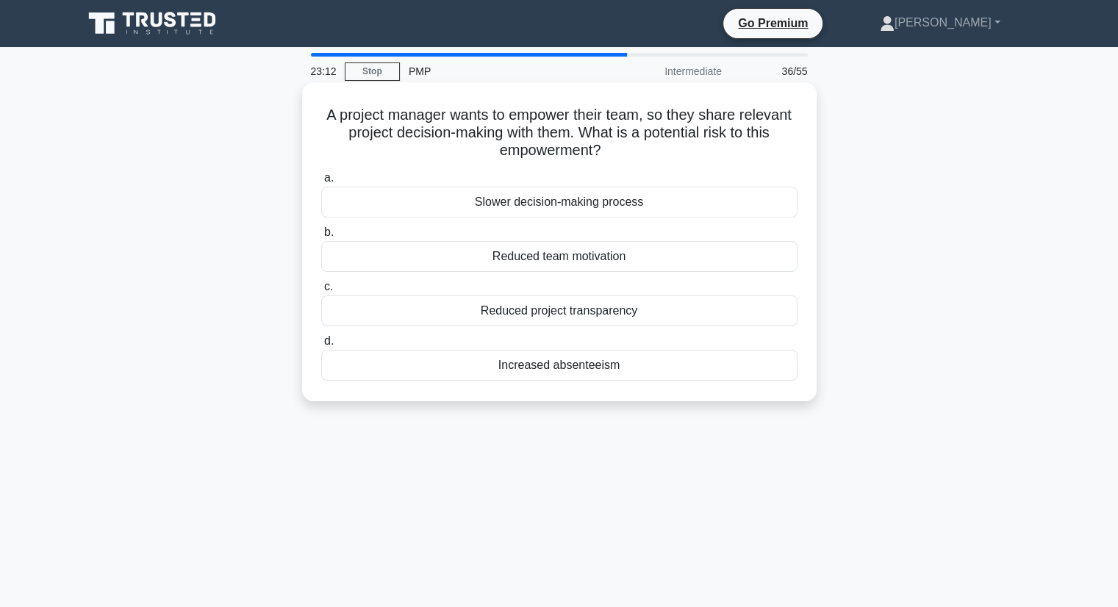
click at [512, 207] on div "Slower decision-making process" at bounding box center [559, 202] width 476 height 31
click at [321, 183] on input "a. Slower decision-making process" at bounding box center [321, 178] width 0 height 10
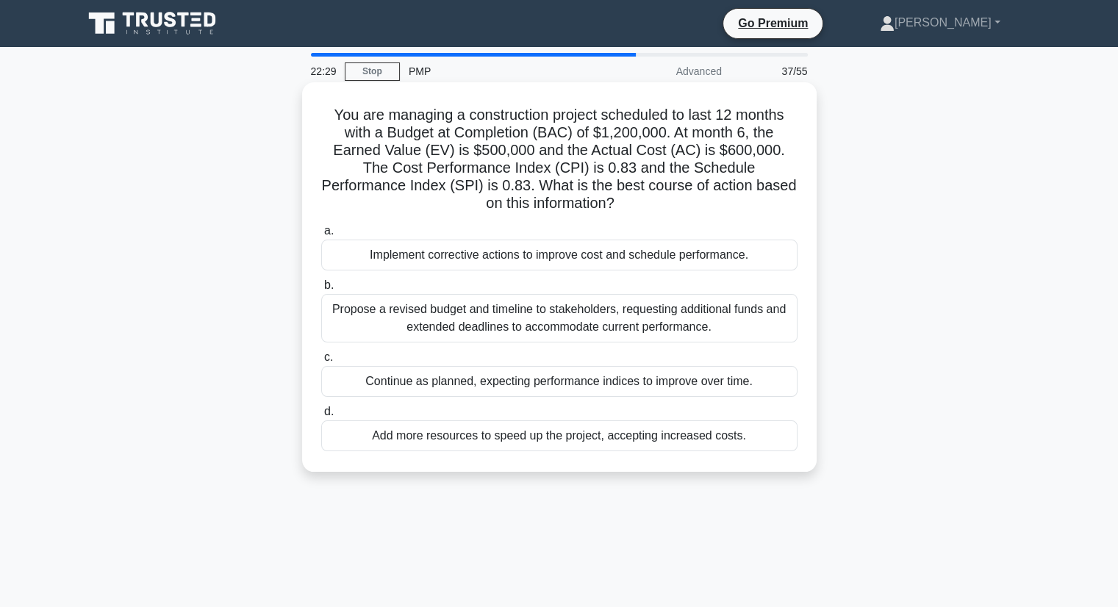
click at [517, 251] on div "Implement corrective actions to improve cost and schedule performance." at bounding box center [559, 255] width 476 height 31
click at [321, 236] on input "a. Implement corrective actions to improve cost and schedule performance." at bounding box center [321, 231] width 0 height 10
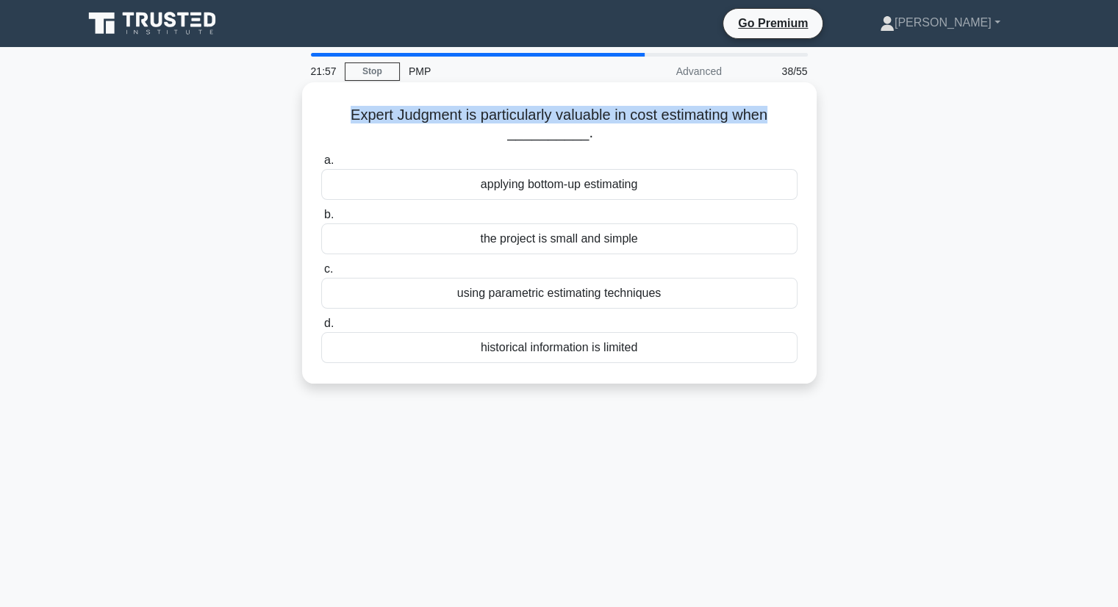
drag, startPoint x: 345, startPoint y: 112, endPoint x: 779, endPoint y: 117, distance: 434.4
click at [779, 117] on h5 "Expert Judgment is particularly valuable in cost estimating when __________. .s…" at bounding box center [559, 124] width 479 height 37
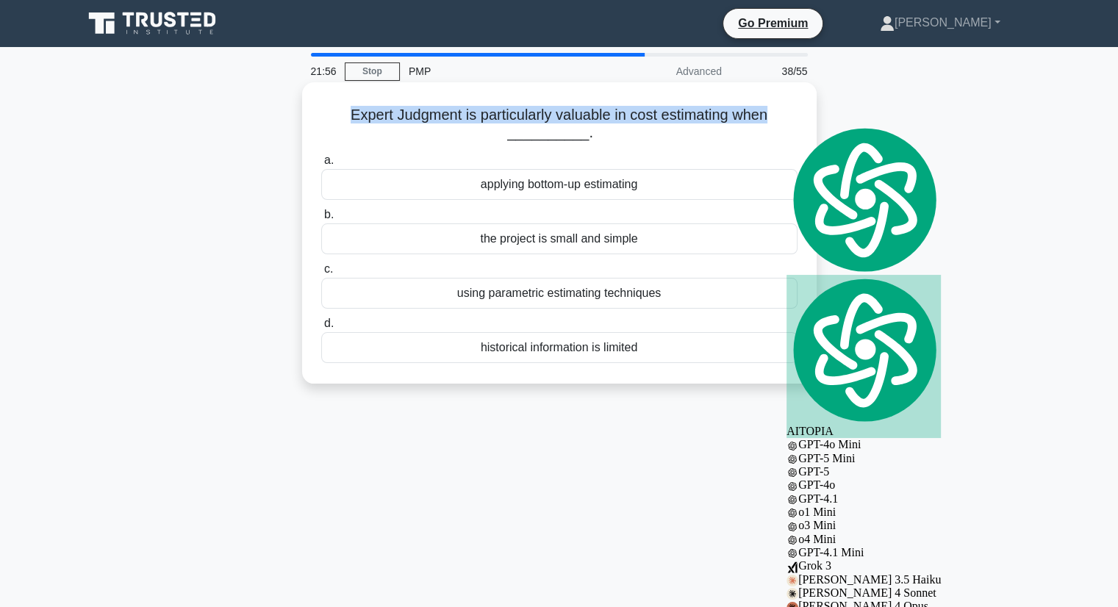
copy h5 "Expert Judgment is particularly valuable in cost estimating when"
click at [601, 354] on div "historical information is limited" at bounding box center [559, 347] width 476 height 31
click at [321, 329] on input "d. historical information is limited" at bounding box center [321, 324] width 0 height 10
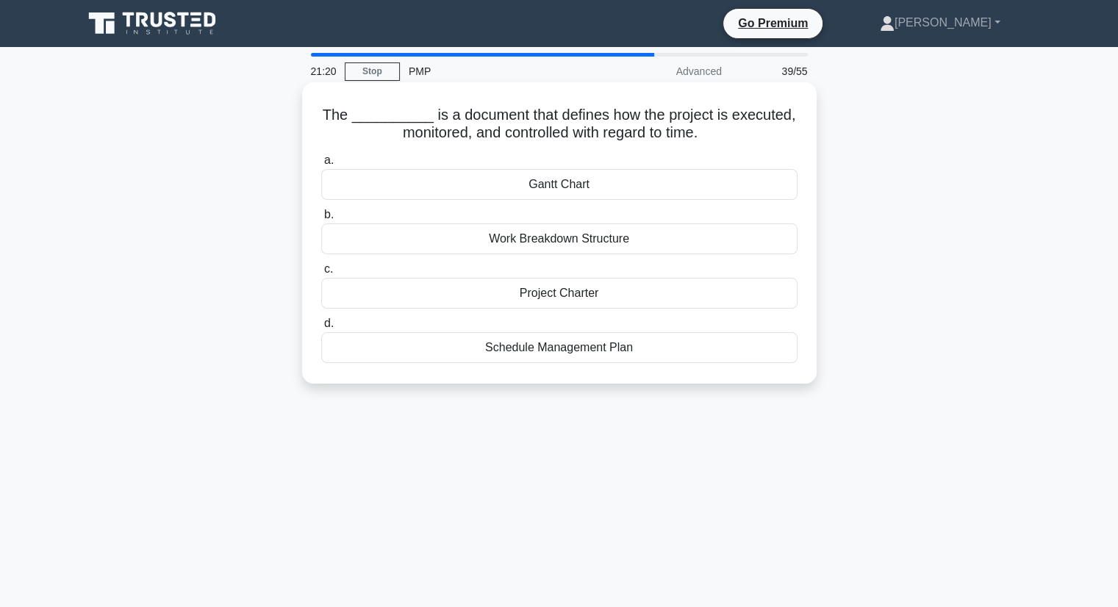
click at [618, 354] on div "Schedule Management Plan" at bounding box center [559, 347] width 476 height 31
click at [321, 329] on input "d. Schedule Management Plan" at bounding box center [321, 324] width 0 height 10
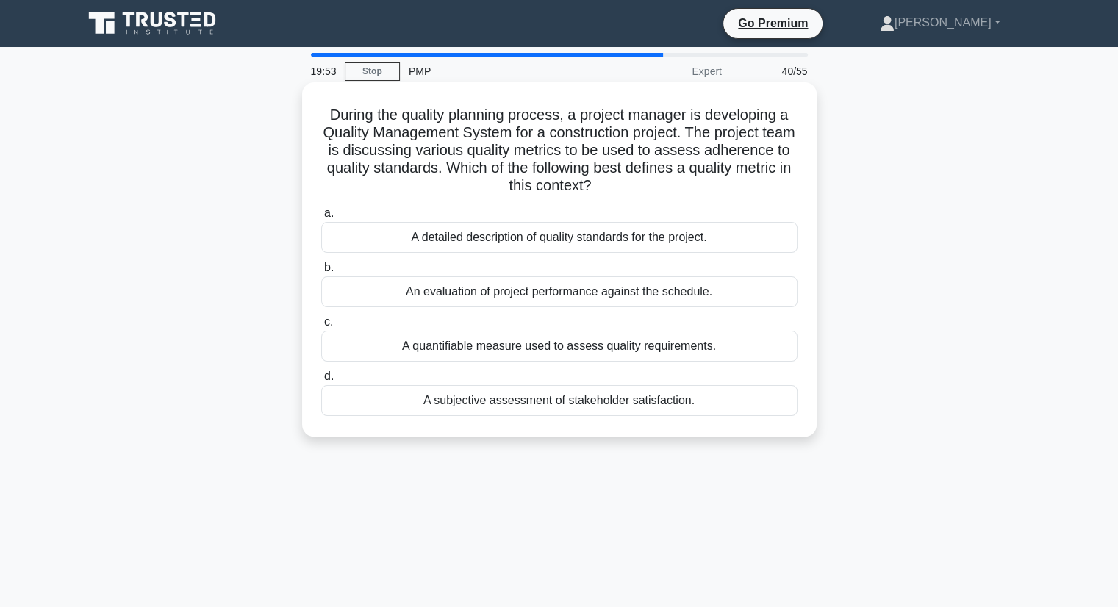
click at [658, 344] on div "A quantifiable measure used to assess quality requirements." at bounding box center [559, 346] width 476 height 31
click at [321, 327] on input "c. A quantifiable measure used to assess quality requirements." at bounding box center [321, 323] width 0 height 10
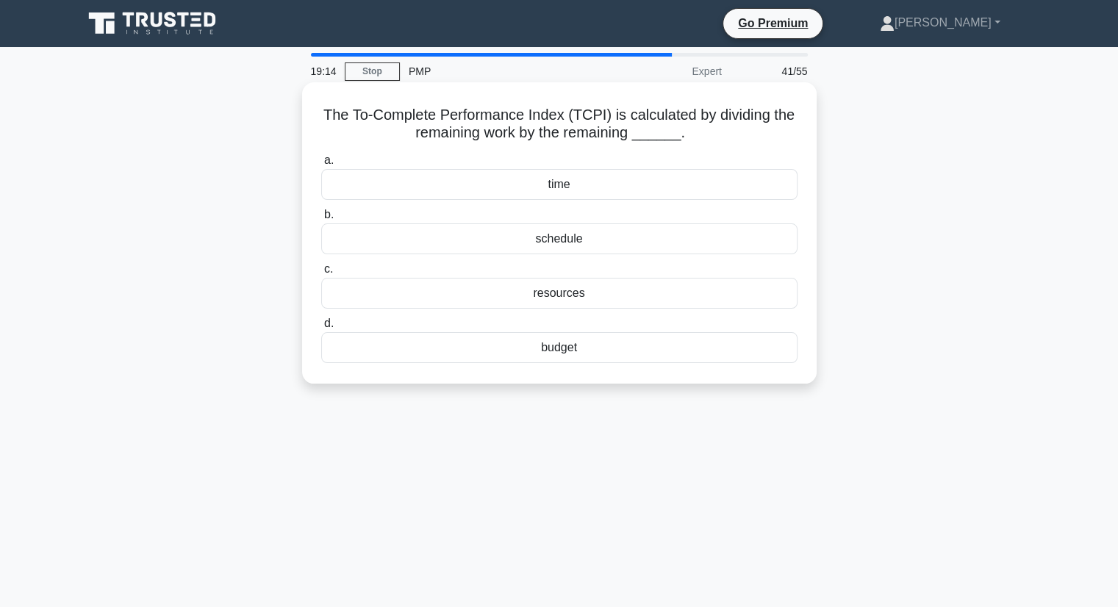
drag, startPoint x: 320, startPoint y: 115, endPoint x: 691, endPoint y: 139, distance: 371.3
click at [691, 139] on h5 "The To-Complete Performance Index (TCPI) is calculated by dividing the remainin…" at bounding box center [559, 124] width 479 height 37
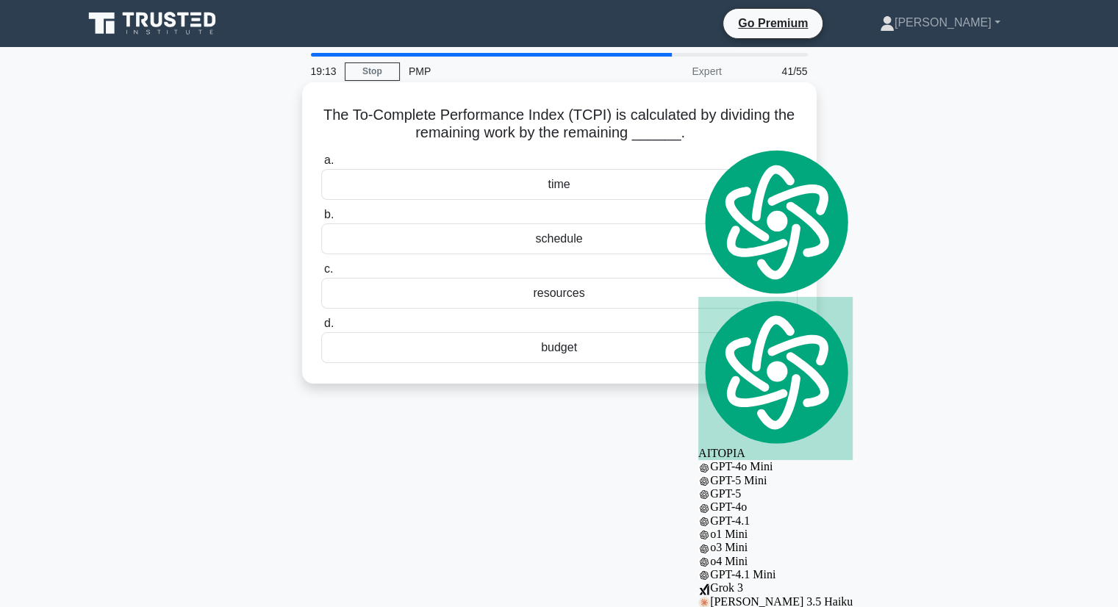
copy h5 "The To-Complete Performance Index (TCPI) is calculated by dividing the remainin…"
click at [544, 346] on div "budget" at bounding box center [559, 347] width 476 height 31
click at [321, 329] on input "d. budget" at bounding box center [321, 324] width 0 height 10
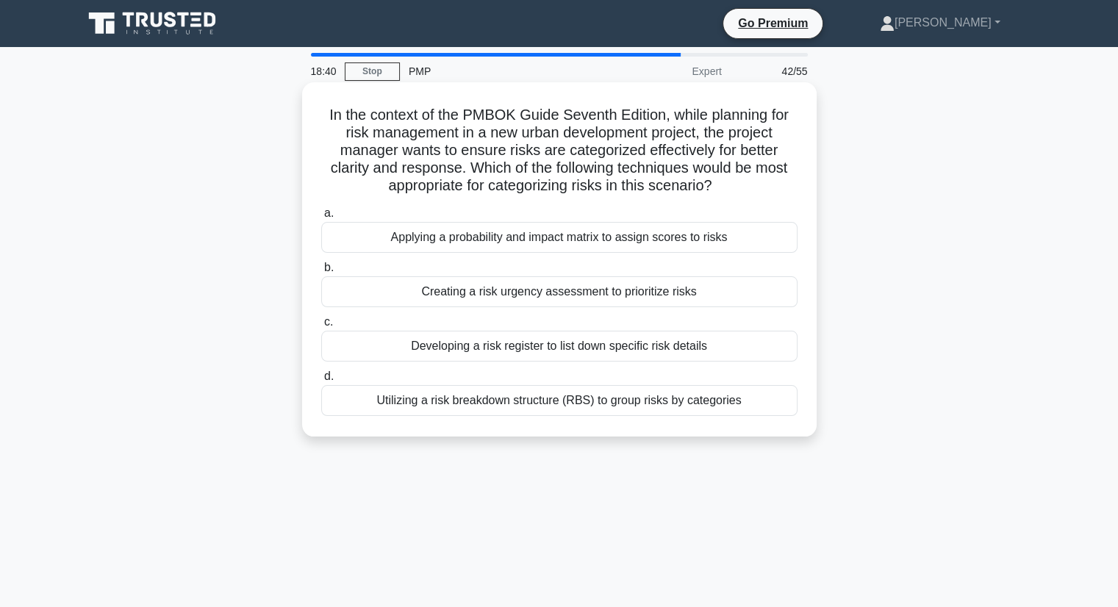
click at [526, 237] on div "Applying a probability and impact matrix to assign scores to risks" at bounding box center [559, 237] width 476 height 31
click at [321, 218] on input "a. Applying a probability and impact matrix to assign scores to risks" at bounding box center [321, 214] width 0 height 10
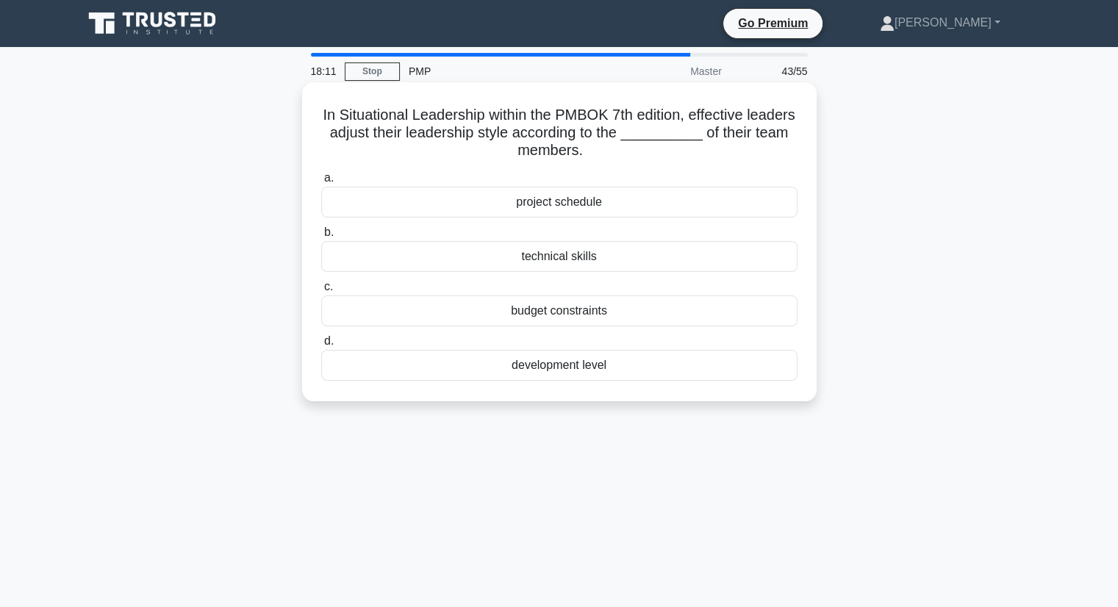
drag, startPoint x: 344, startPoint y: 113, endPoint x: 652, endPoint y: 154, distance: 310.6
click at [652, 154] on h5 "In Situational Leadership within the PMBOK 7th edition, effective leaders adjus…" at bounding box center [559, 133] width 479 height 54
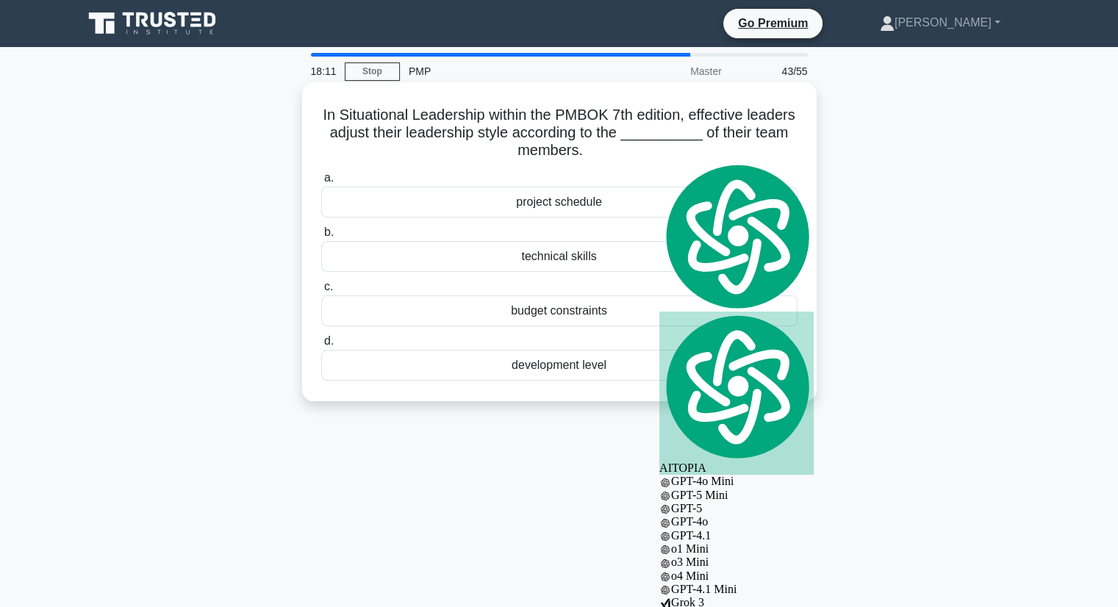
copy h5 "In Situational Leadership within the PMBOK 7th edition, effective leaders adjus…"
click at [594, 362] on div "development level" at bounding box center [559, 365] width 476 height 31
click at [321, 346] on input "d. development level" at bounding box center [321, 342] width 0 height 10
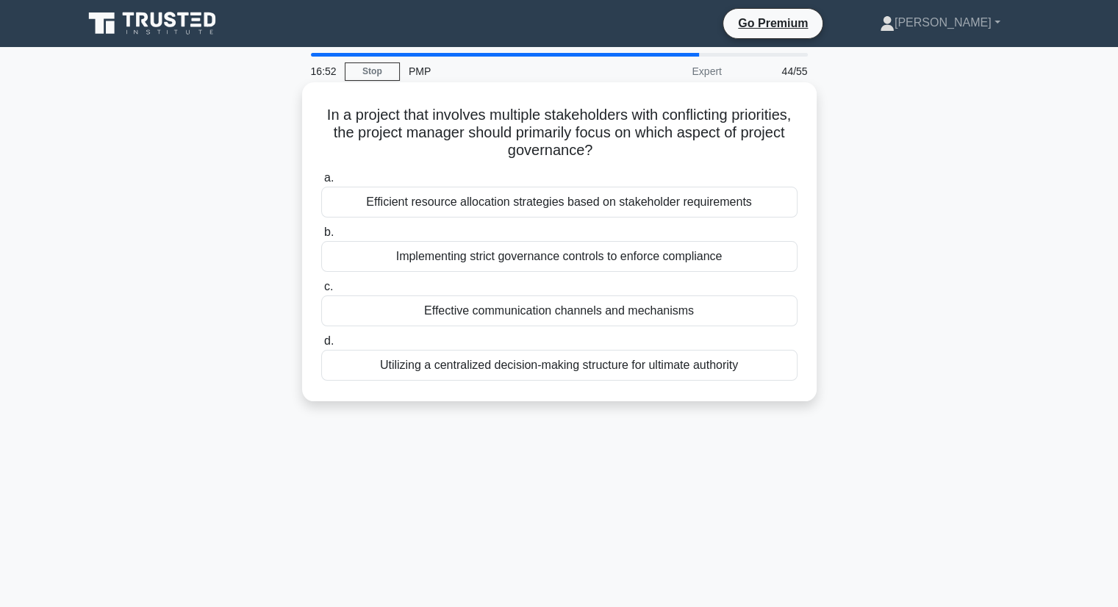
click at [603, 307] on div "Effective communication channels and mechanisms" at bounding box center [559, 310] width 476 height 31
click at [321, 292] on input "c. Effective communication channels and mechanisms" at bounding box center [321, 287] width 0 height 10
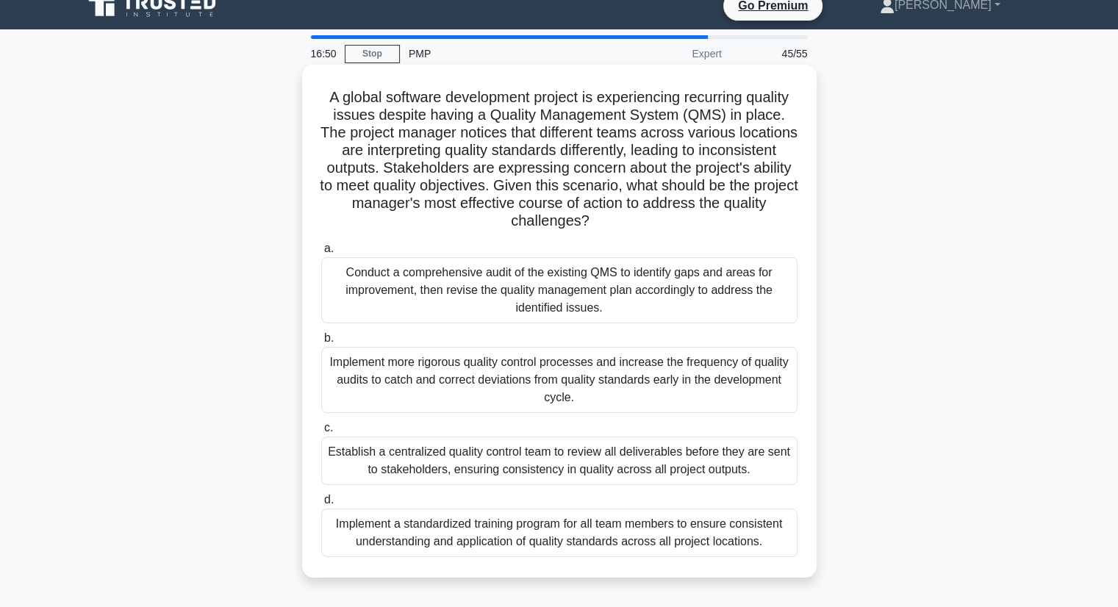
scroll to position [21, 0]
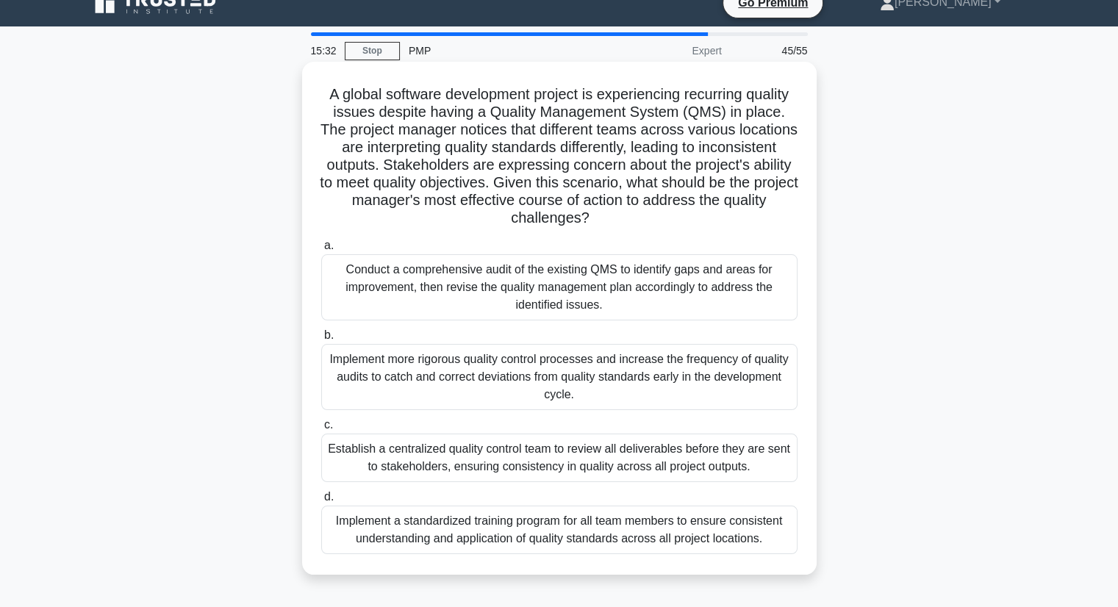
click at [453, 530] on div "Implement a standardized training program for all team members to ensure consis…" at bounding box center [559, 530] width 476 height 49
click at [321, 502] on input "d. Implement a standardized training program for all team members to ensure con…" at bounding box center [321, 497] width 0 height 10
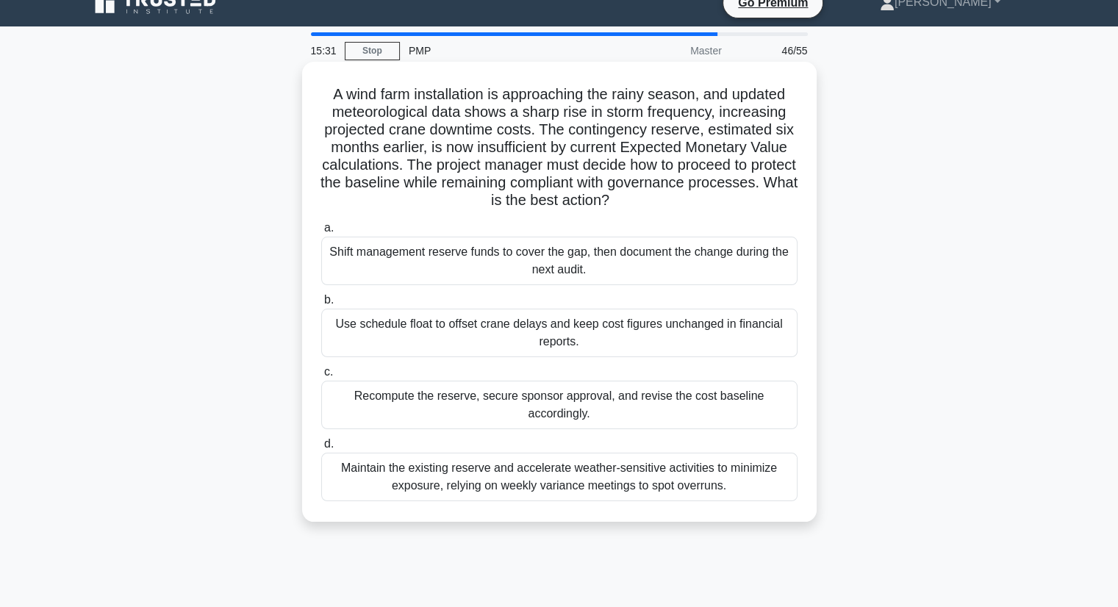
scroll to position [0, 0]
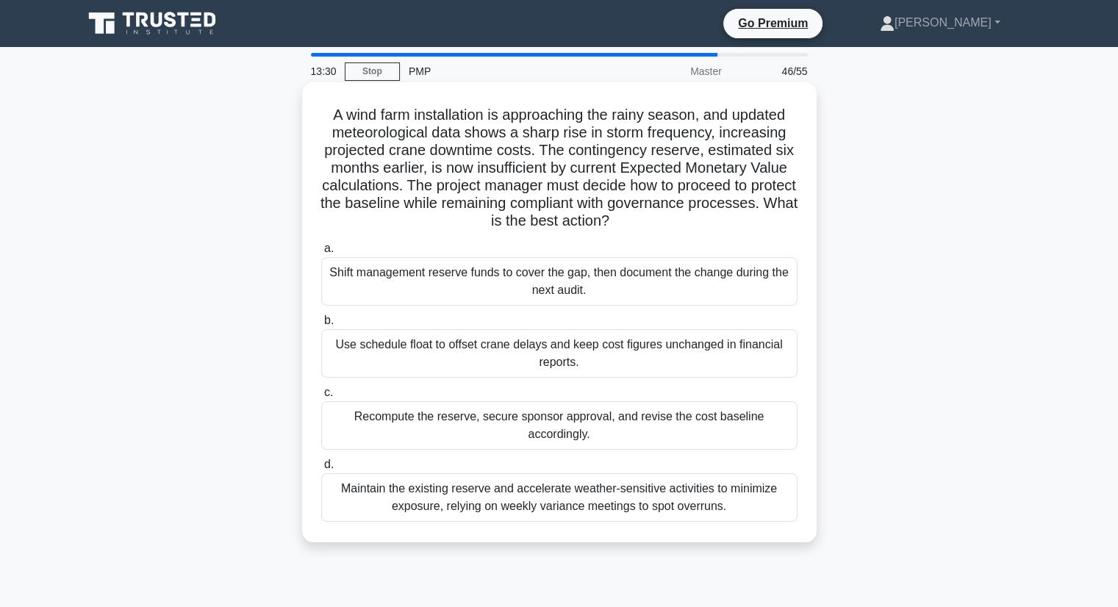
click at [664, 274] on div "Shift management reserve funds to cover the gap, then document the change durin…" at bounding box center [559, 281] width 476 height 49
click at [321, 254] on input "a. Shift management reserve funds to cover the gap, then document the change du…" at bounding box center [321, 249] width 0 height 10
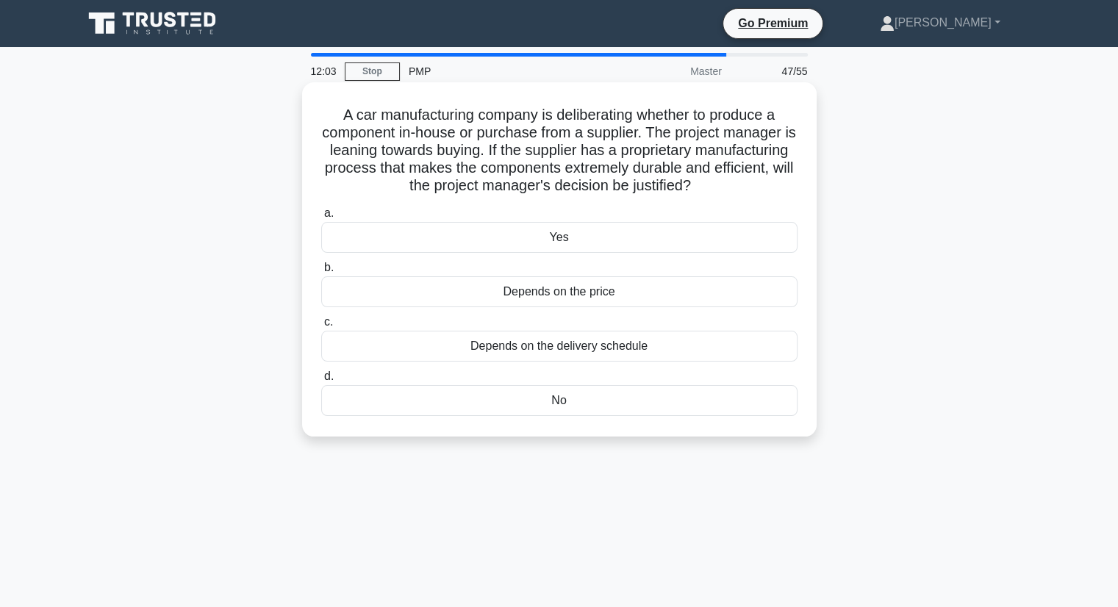
click at [640, 239] on div "Yes" at bounding box center [559, 237] width 476 height 31
click at [321, 218] on input "a. Yes" at bounding box center [321, 214] width 0 height 10
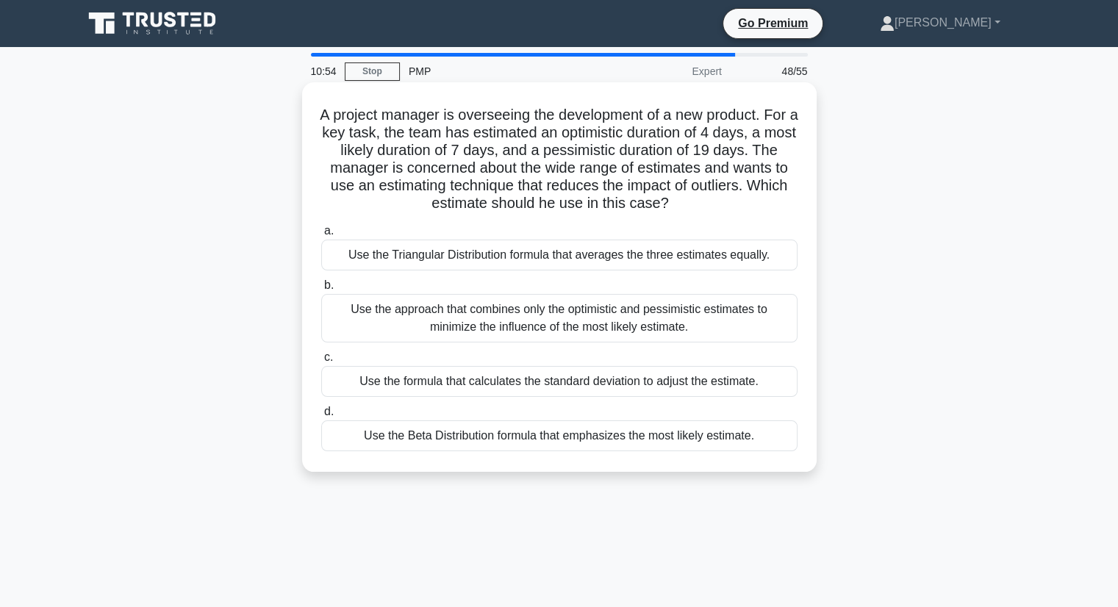
click at [634, 319] on div "Use the approach that combines only the optimistic and pessimistic estimates to…" at bounding box center [559, 318] width 476 height 49
click at [321, 290] on input "b. Use the approach that combines only the optimistic and pessimistic estimates…" at bounding box center [321, 286] width 0 height 10
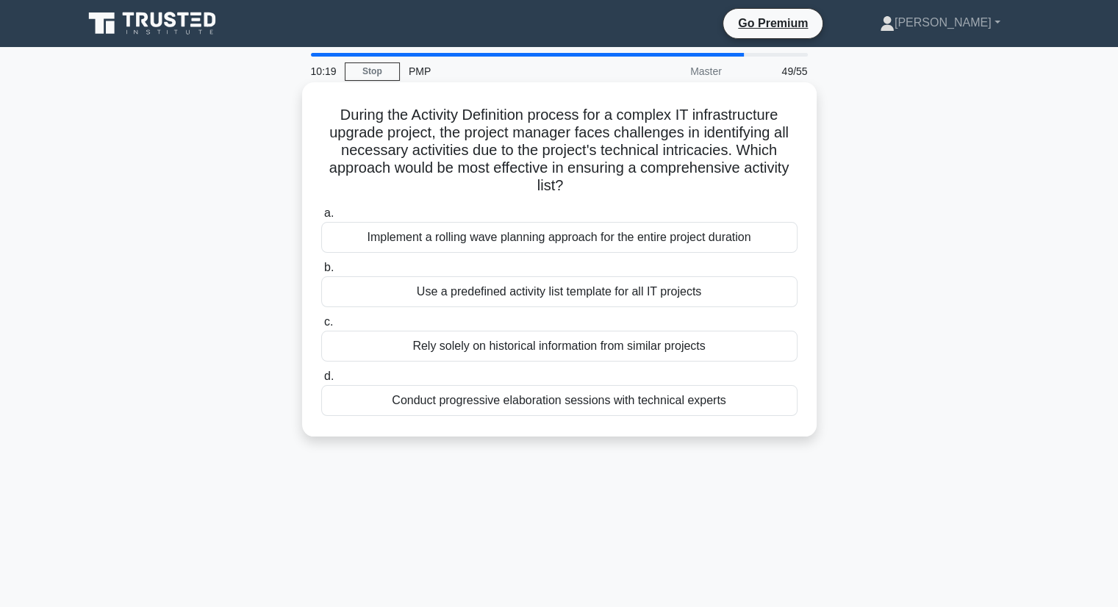
click at [750, 183] on h5 "During the Activity Definition process for a complex IT infrastructure upgrade …" at bounding box center [559, 151] width 479 height 90
click at [670, 401] on div "Conduct progressive elaboration sessions with technical experts" at bounding box center [559, 400] width 476 height 31
click at [321, 381] on input "d. Conduct progressive elaboration sessions with technical experts" at bounding box center [321, 377] width 0 height 10
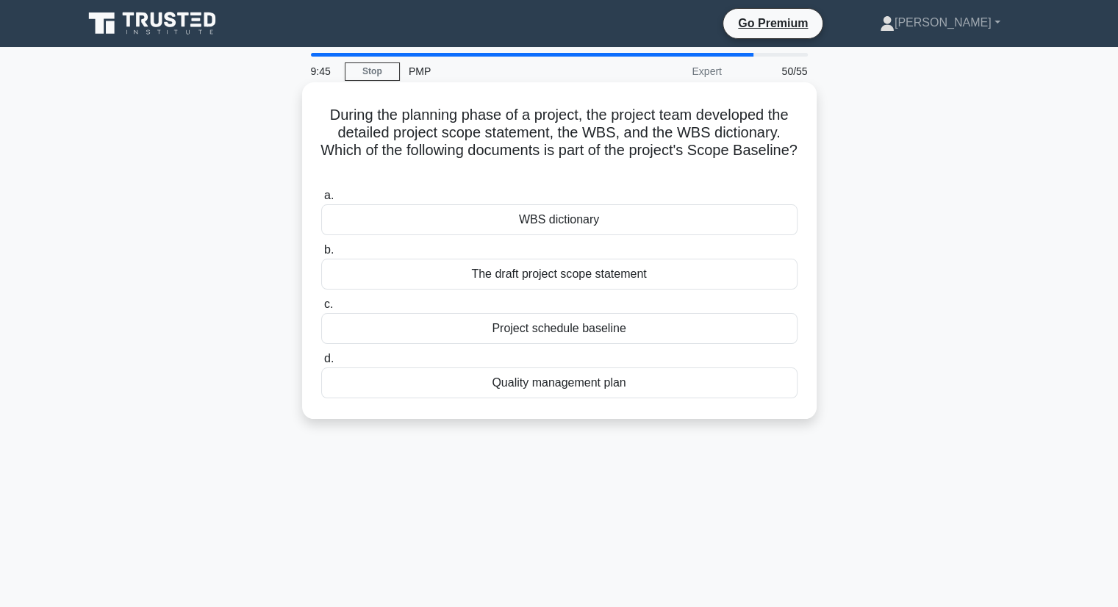
click at [723, 224] on div "WBS dictionary" at bounding box center [559, 219] width 476 height 31
click at [321, 201] on input "a. WBS dictionary" at bounding box center [321, 196] width 0 height 10
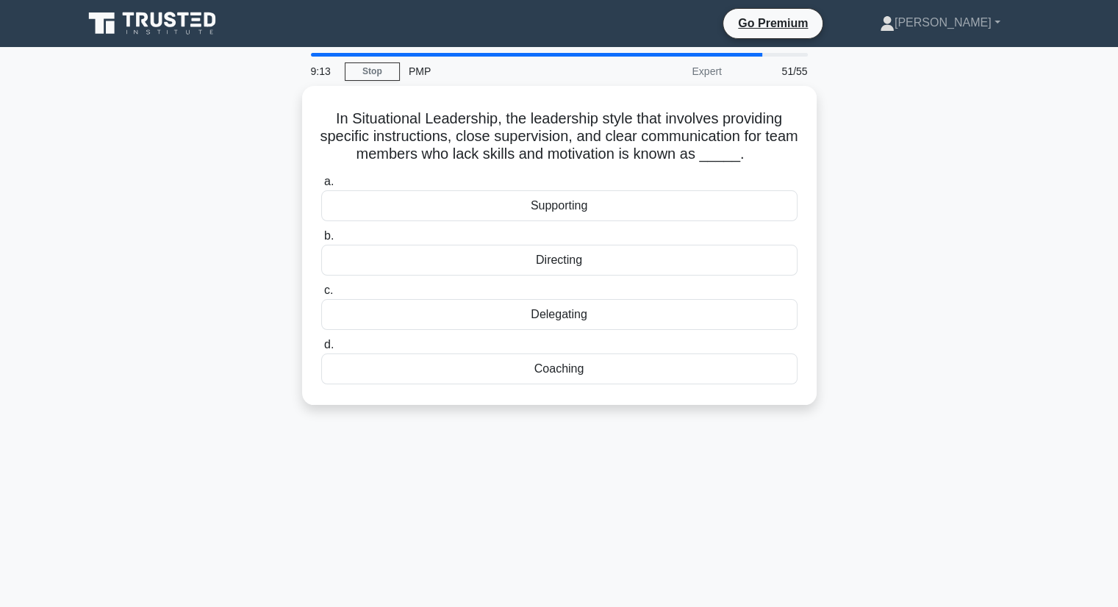
click at [262, 236] on div "In Situational Leadership, the leadership style that involves providing specifi…" at bounding box center [559, 254] width 970 height 337
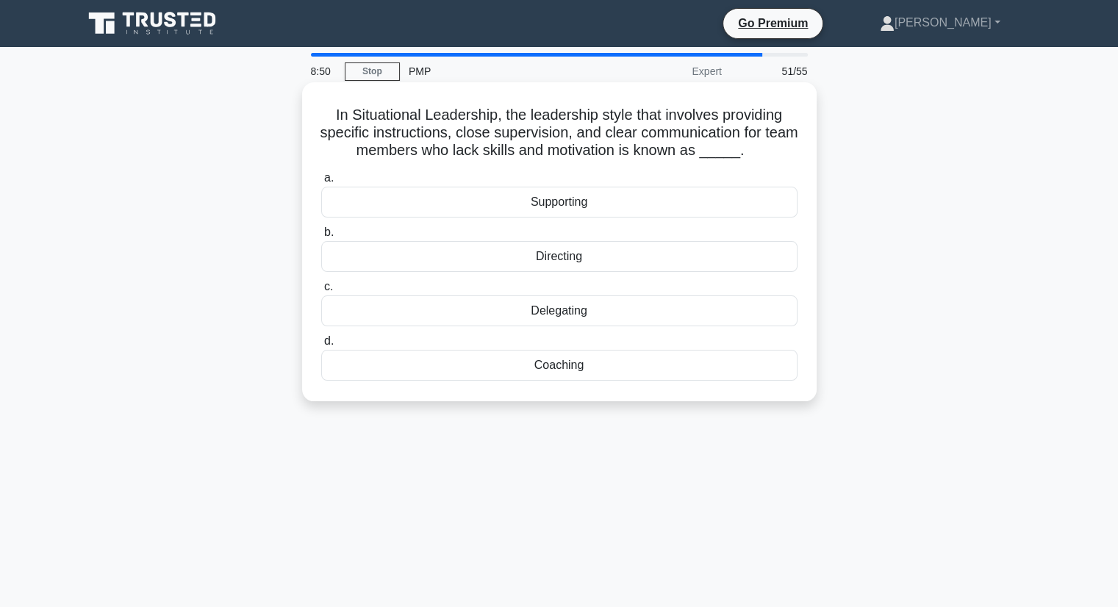
click at [559, 374] on div "Coaching" at bounding box center [559, 365] width 476 height 31
click at [321, 346] on input "d. Coaching" at bounding box center [321, 342] width 0 height 10
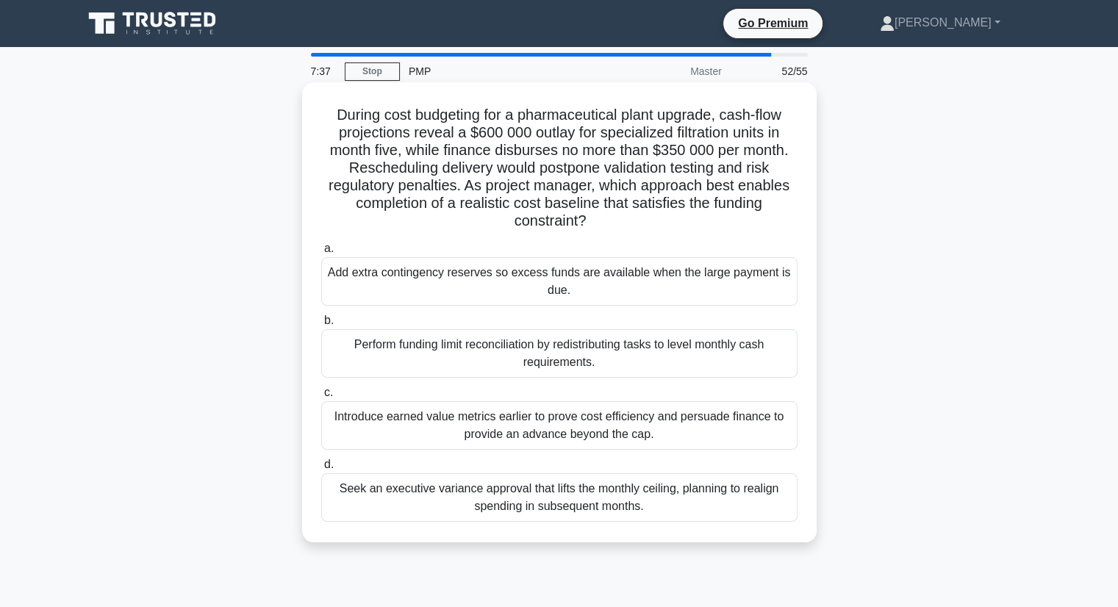
click at [699, 444] on div "Introduce earned value metrics earlier to prove cost efficiency and persuade fi…" at bounding box center [559, 425] width 476 height 49
click at [321, 398] on input "c. Introduce earned value metrics earlier to prove cost efficiency and persuade…" at bounding box center [321, 393] width 0 height 10
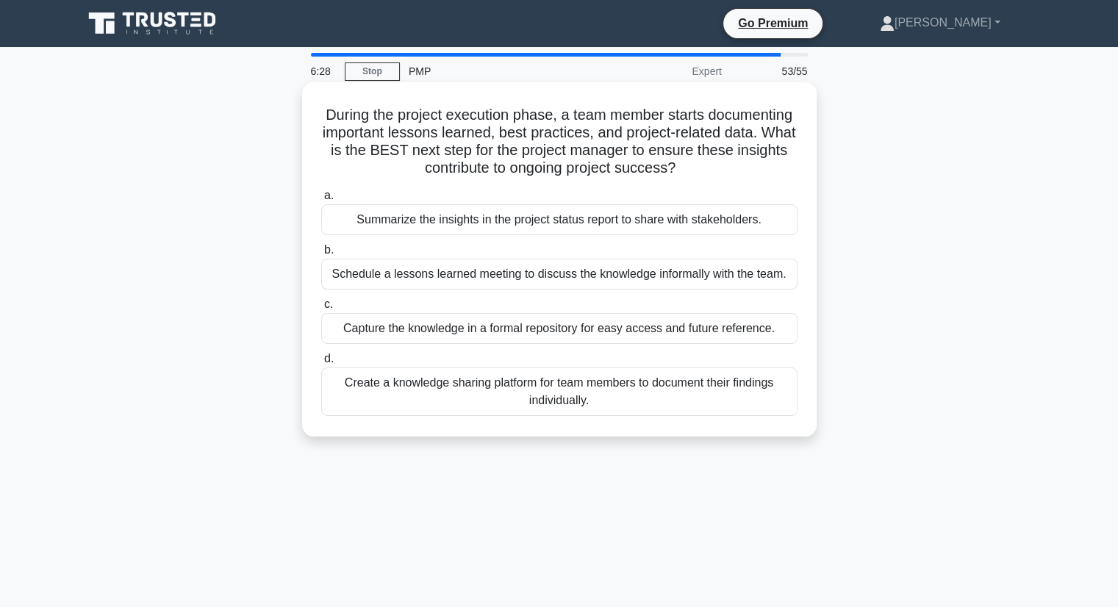
click at [595, 333] on div "Capture the knowledge in a formal repository for easy access and future referen…" at bounding box center [559, 328] width 476 height 31
click at [321, 309] on input "c. Capture the knowledge in a formal repository for easy access and future refe…" at bounding box center [321, 305] width 0 height 10
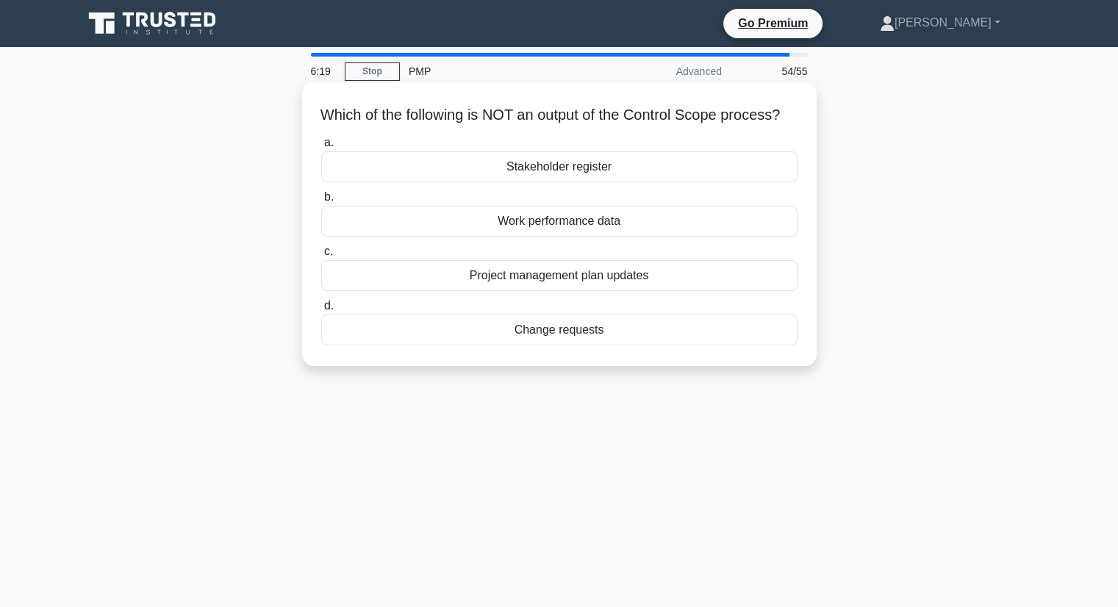
click at [379, 360] on div "Which of the following is NOT an output of the Control Scope process? .spinner_…" at bounding box center [559, 224] width 503 height 272
click at [570, 182] on div "Stakeholder register" at bounding box center [559, 166] width 476 height 31
click at [321, 148] on input "a. Stakeholder register" at bounding box center [321, 143] width 0 height 10
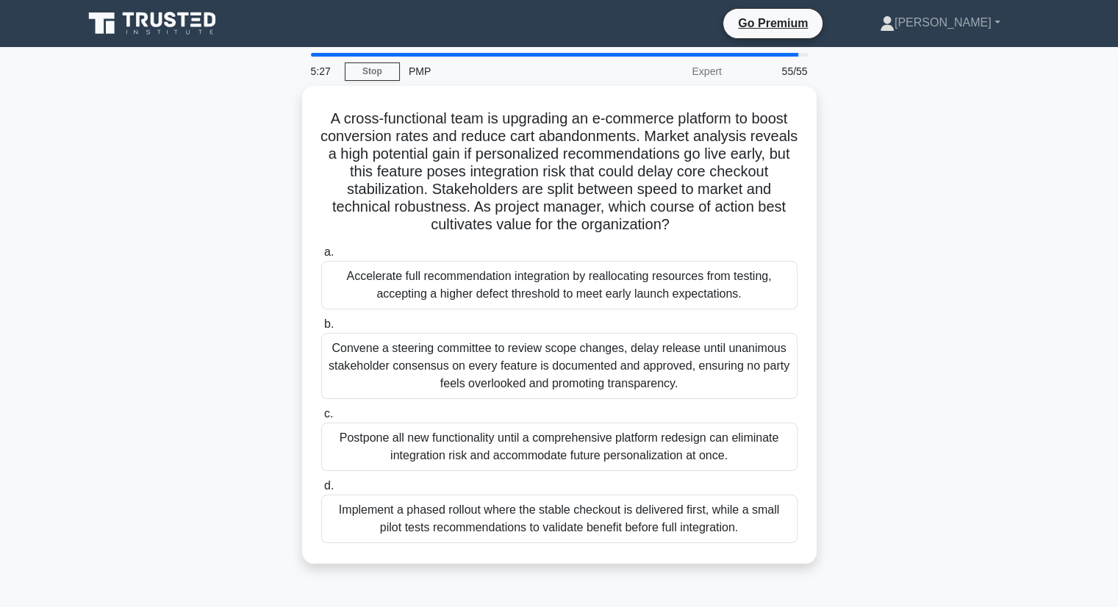
click at [144, 326] on div "A cross-functional team is upgrading an e-commerce platform to boost conversion…" at bounding box center [559, 333] width 970 height 495
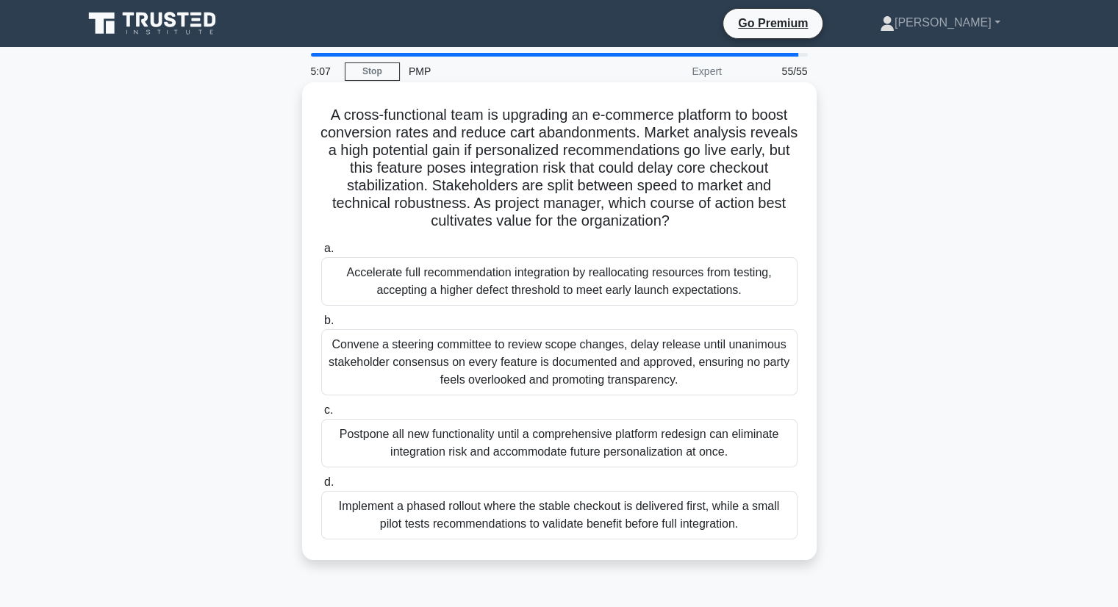
click at [411, 530] on div "Implement a phased rollout where the stable checkout is delivered first, while …" at bounding box center [559, 515] width 476 height 49
click at [321, 487] on input "d. Implement a phased rollout where the stable checkout is delivered first, whi…" at bounding box center [321, 483] width 0 height 10
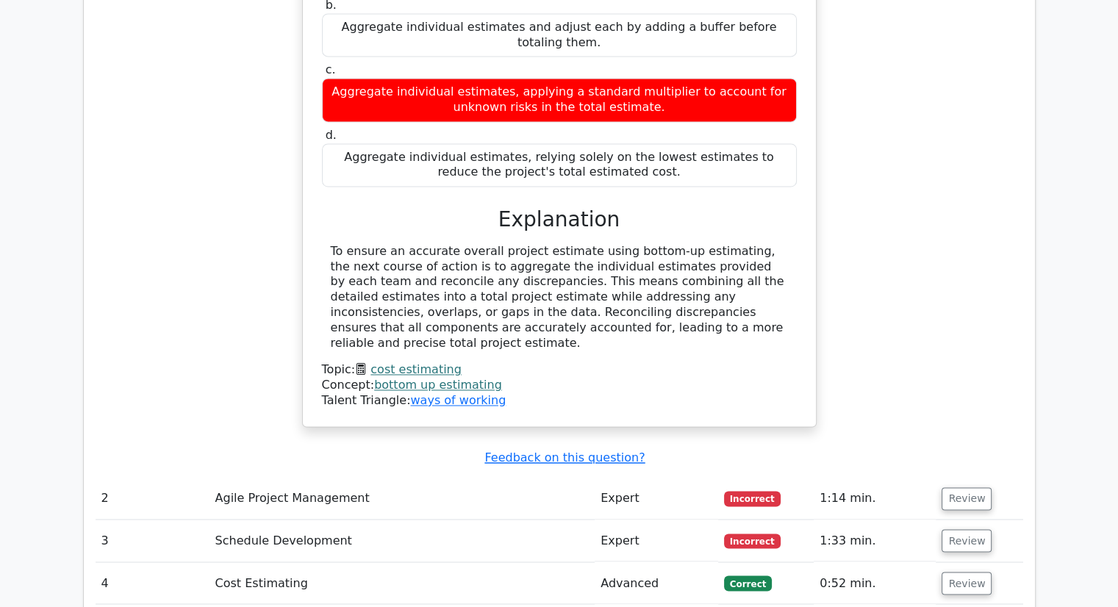
scroll to position [2514, 0]
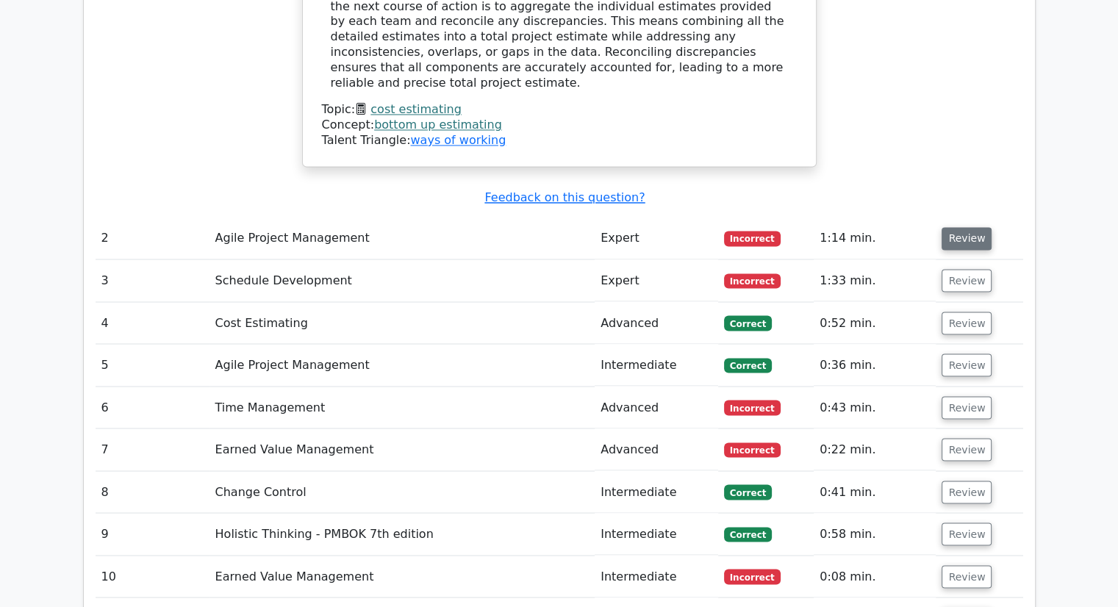
click at [961, 227] on button "Review" at bounding box center [967, 238] width 50 height 23
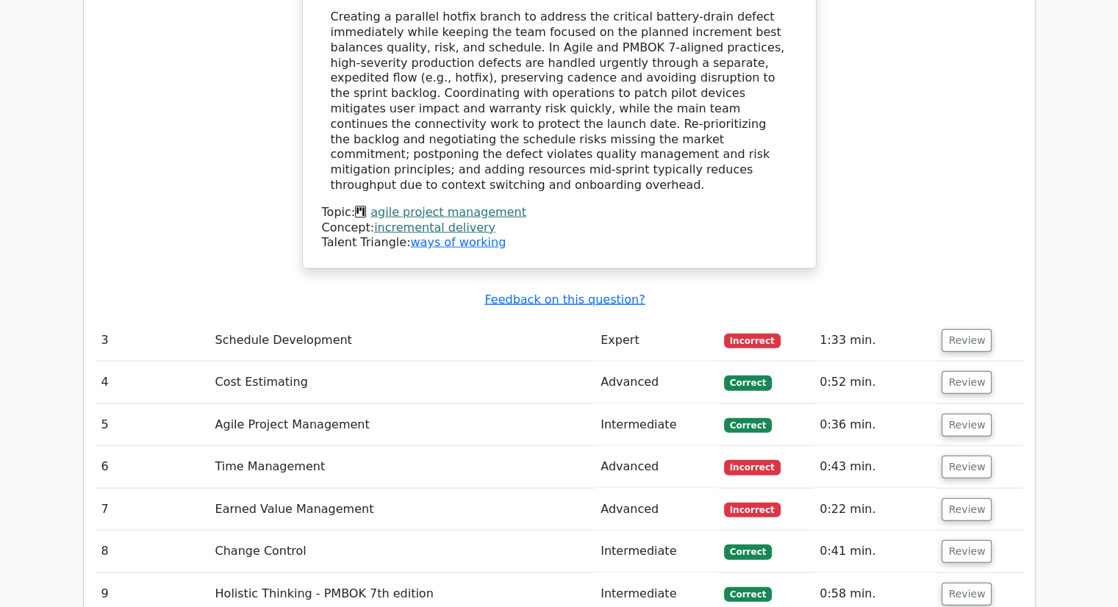
scroll to position [3298, 0]
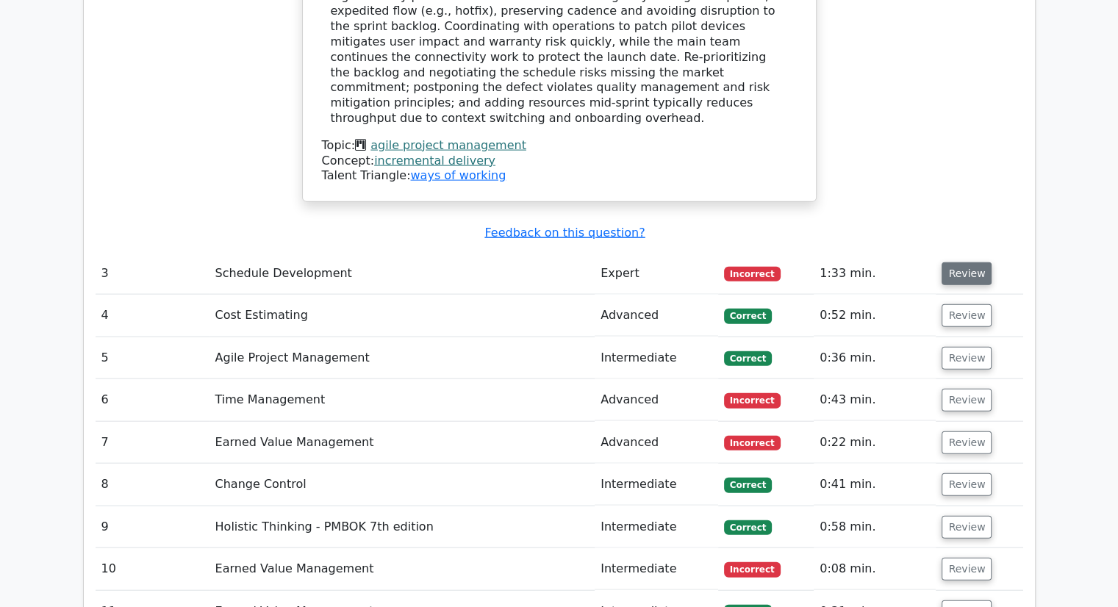
click at [953, 262] on button "Review" at bounding box center [967, 273] width 50 height 23
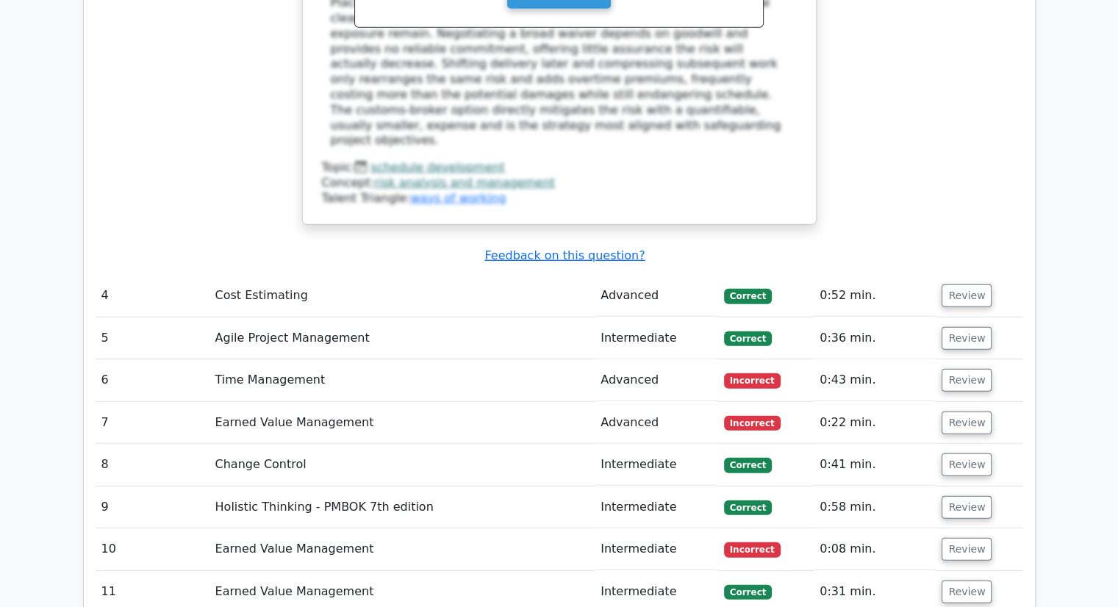
scroll to position [4224, 0]
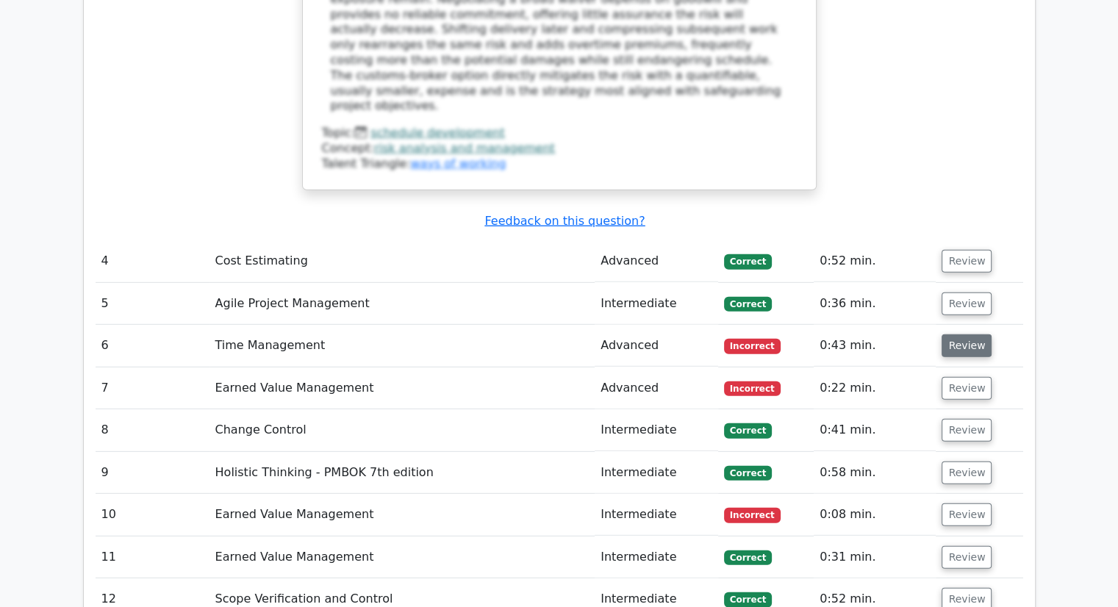
click at [959, 334] on button "Review" at bounding box center [967, 345] width 50 height 23
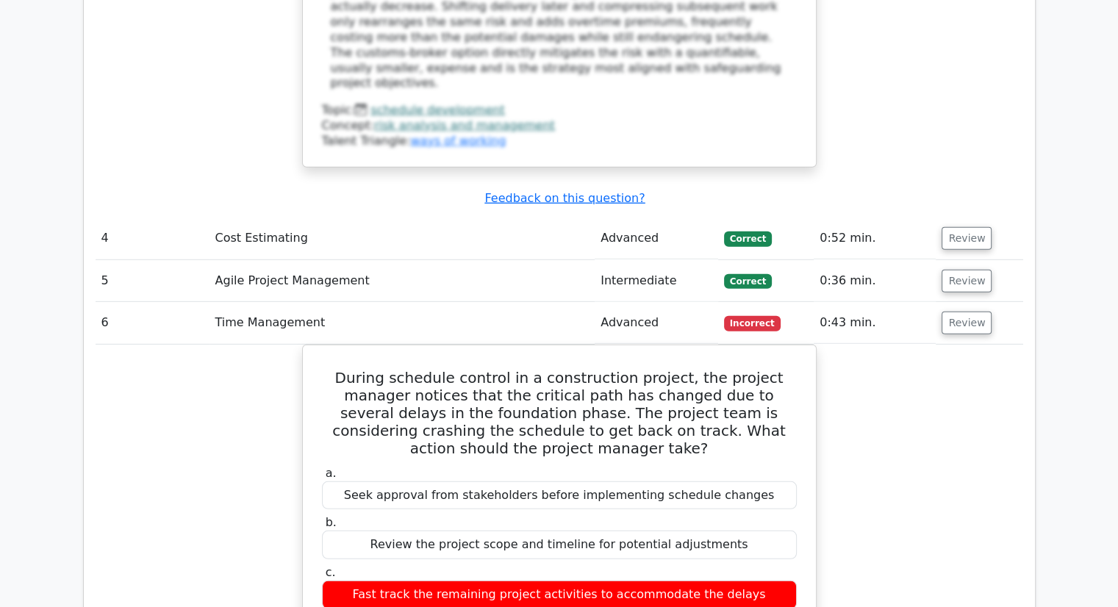
scroll to position [4248, 0]
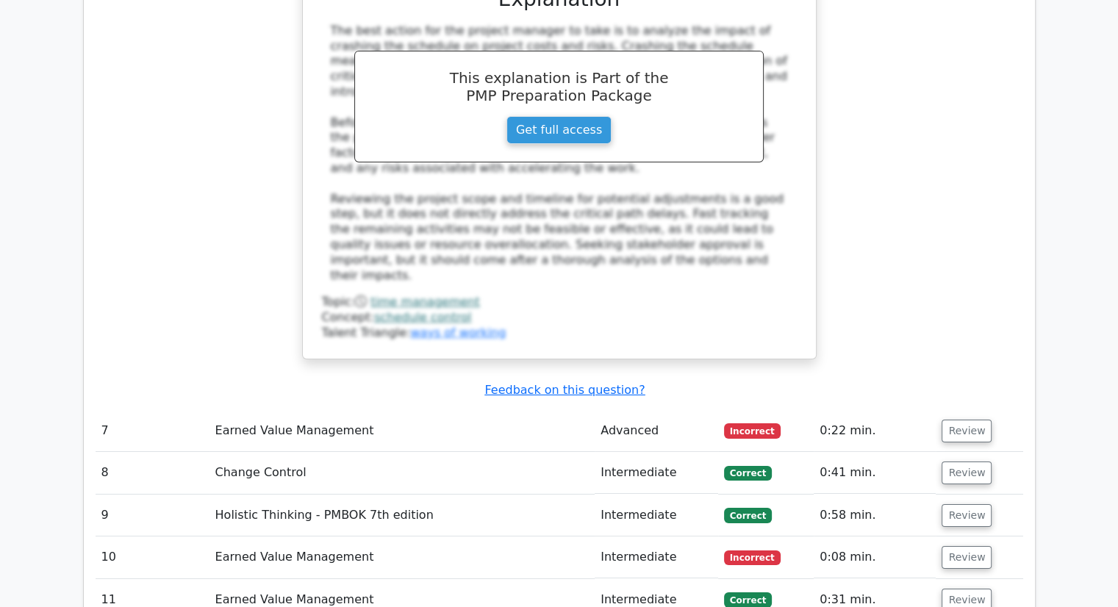
scroll to position [4945, 0]
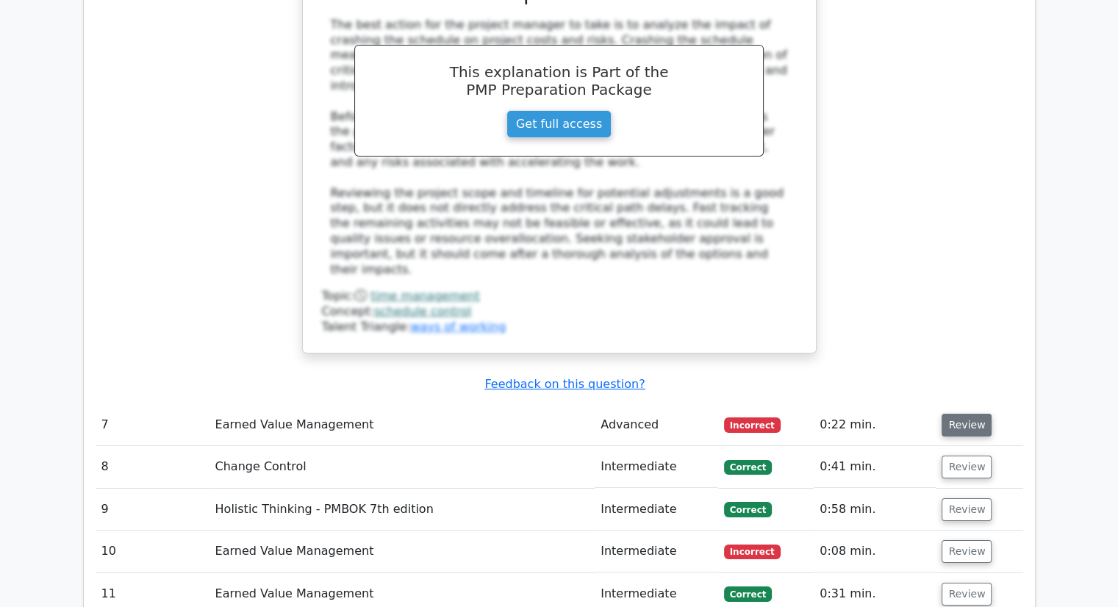
click at [961, 414] on button "Review" at bounding box center [967, 425] width 50 height 23
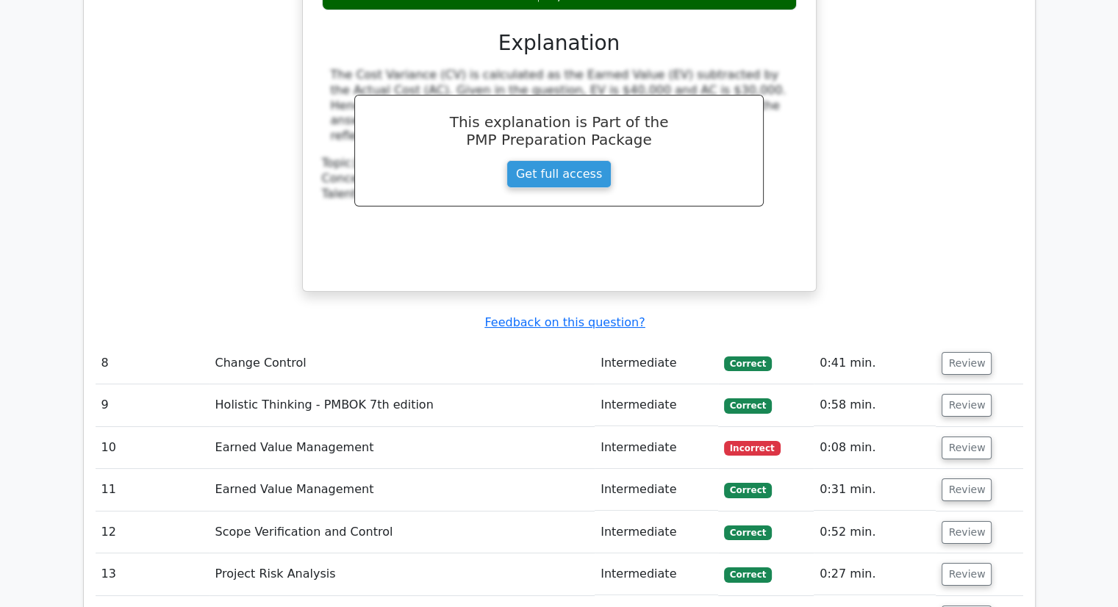
scroll to position [5741, 0]
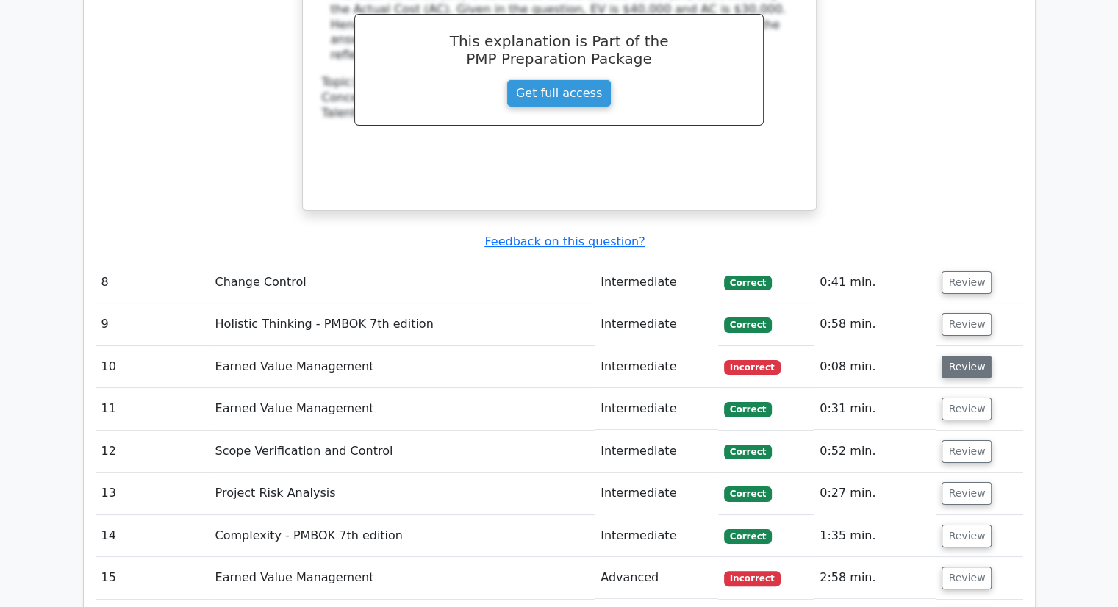
click at [963, 356] on button "Review" at bounding box center [967, 367] width 50 height 23
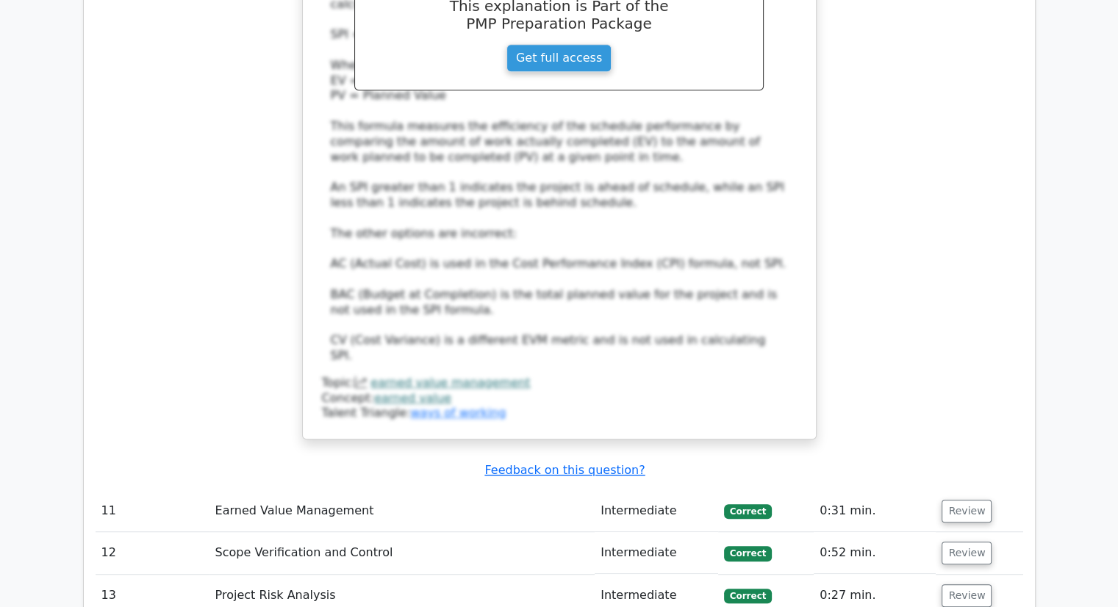
scroll to position [6576, 0]
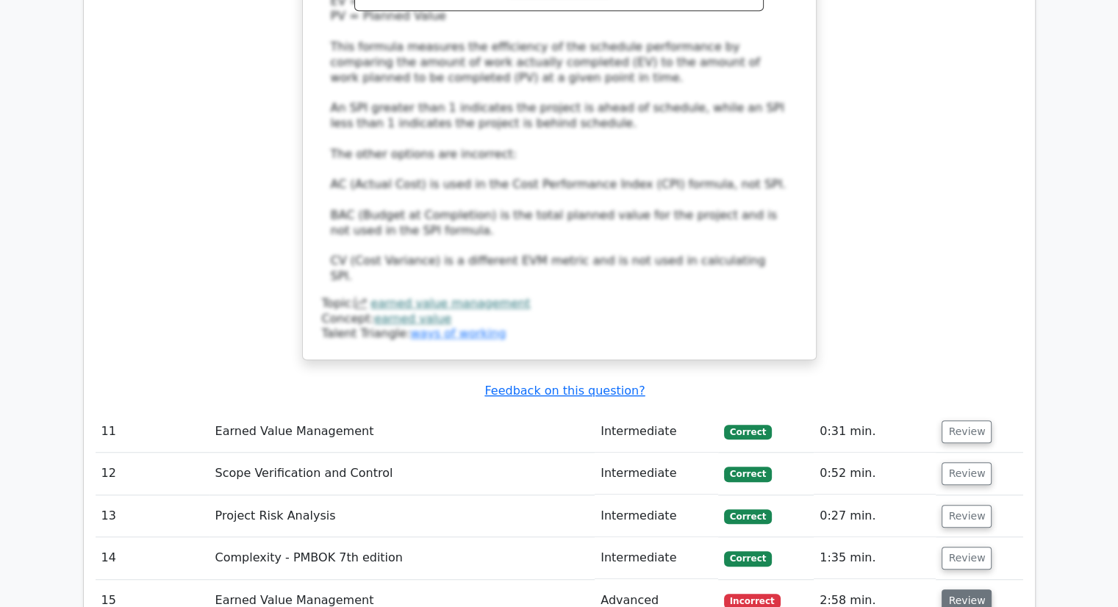
click at [975, 590] on button "Review" at bounding box center [967, 601] width 50 height 23
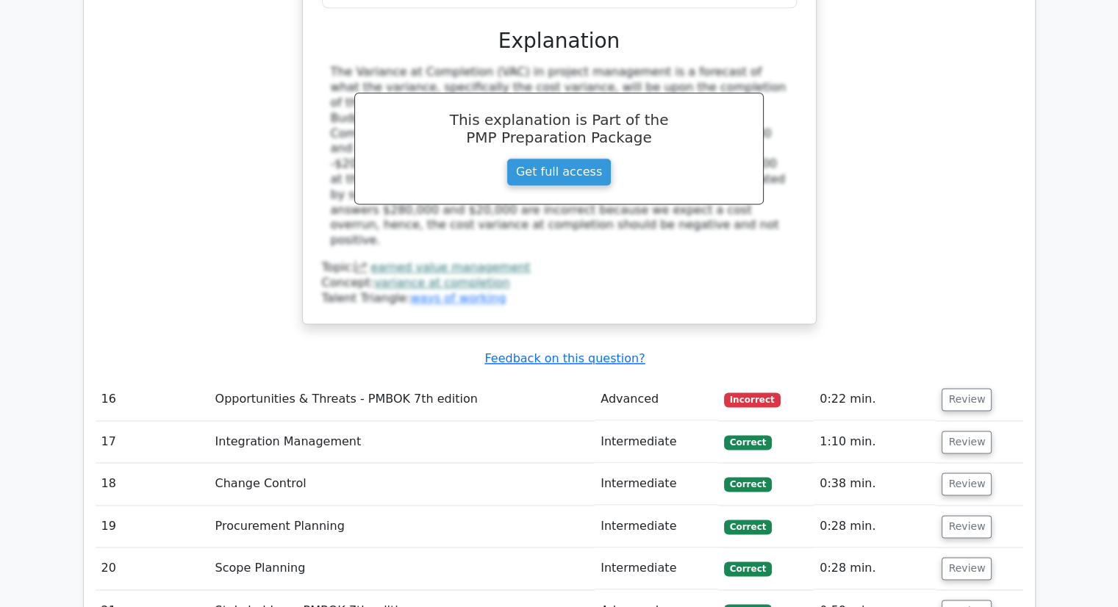
scroll to position [7500, 0]
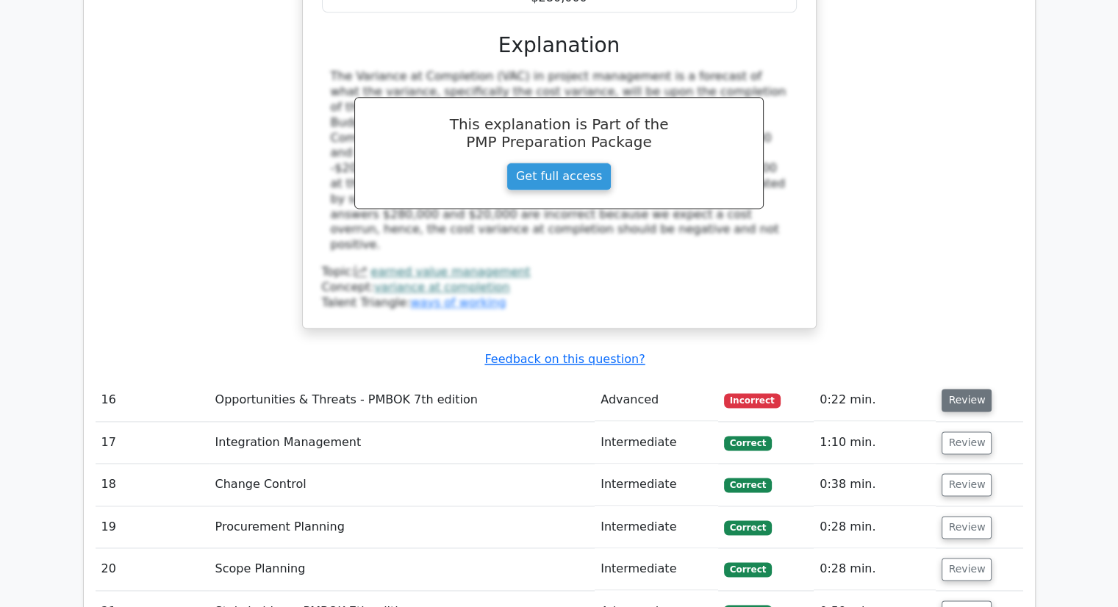
click at [961, 389] on button "Review" at bounding box center [967, 400] width 50 height 23
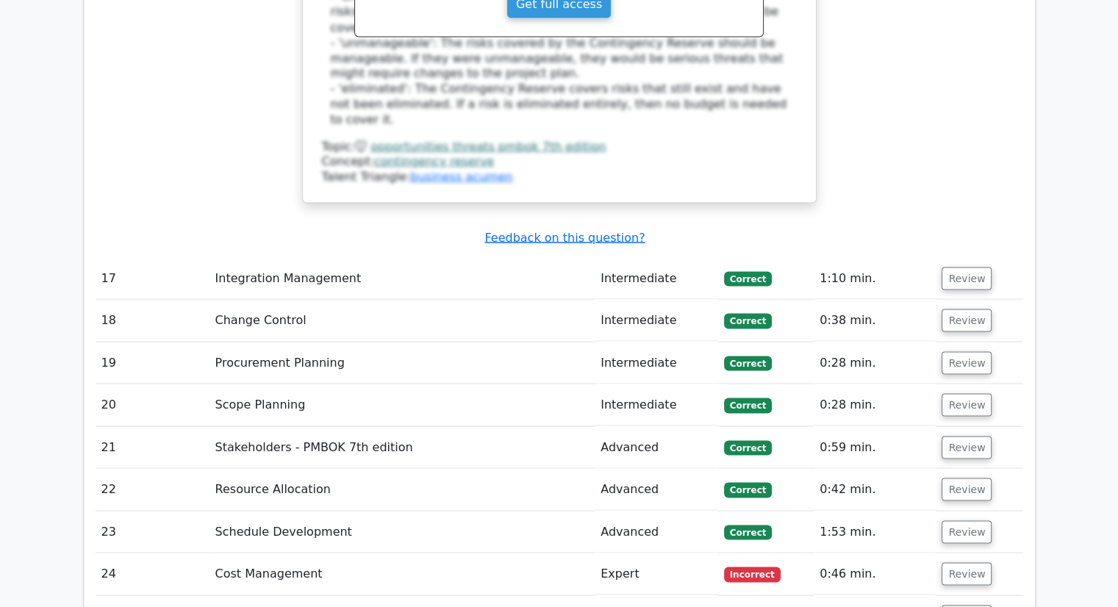
scroll to position [8368, 0]
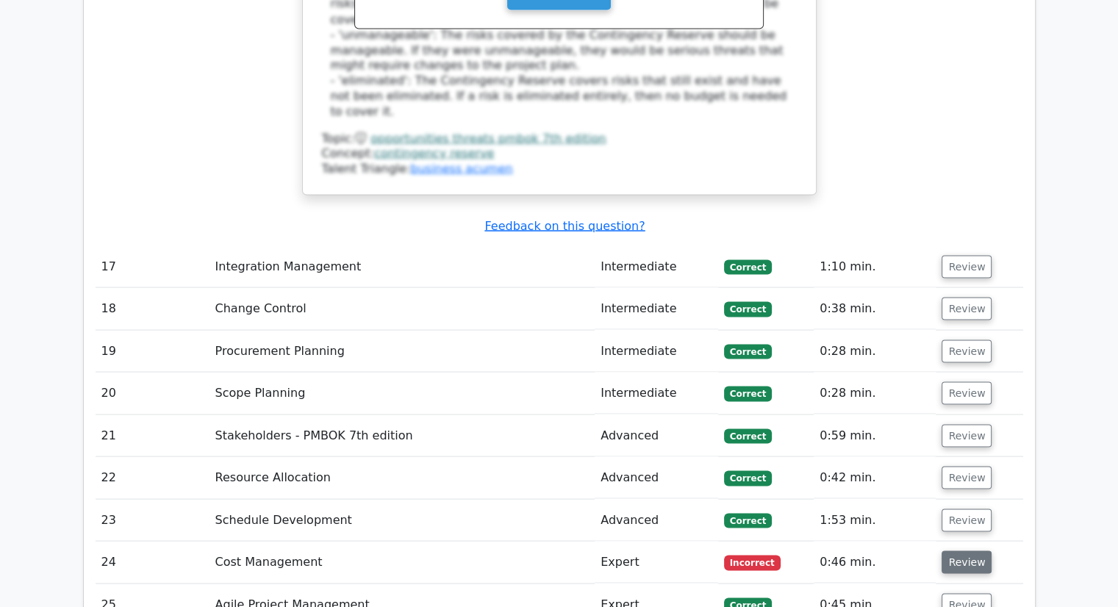
click at [958, 551] on button "Review" at bounding box center [967, 562] width 50 height 23
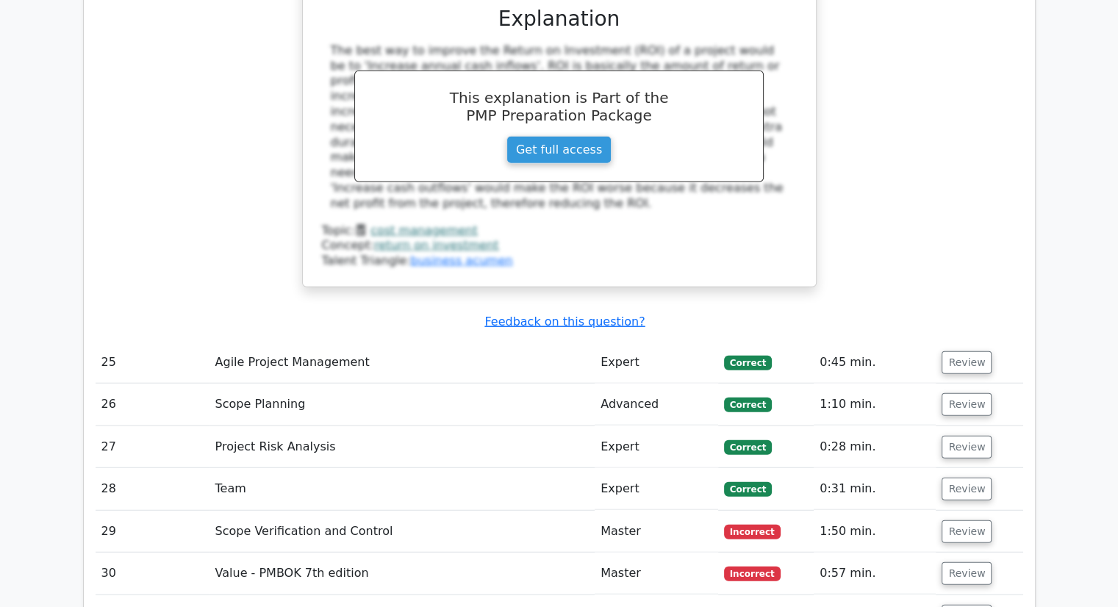
scroll to position [9242, 0]
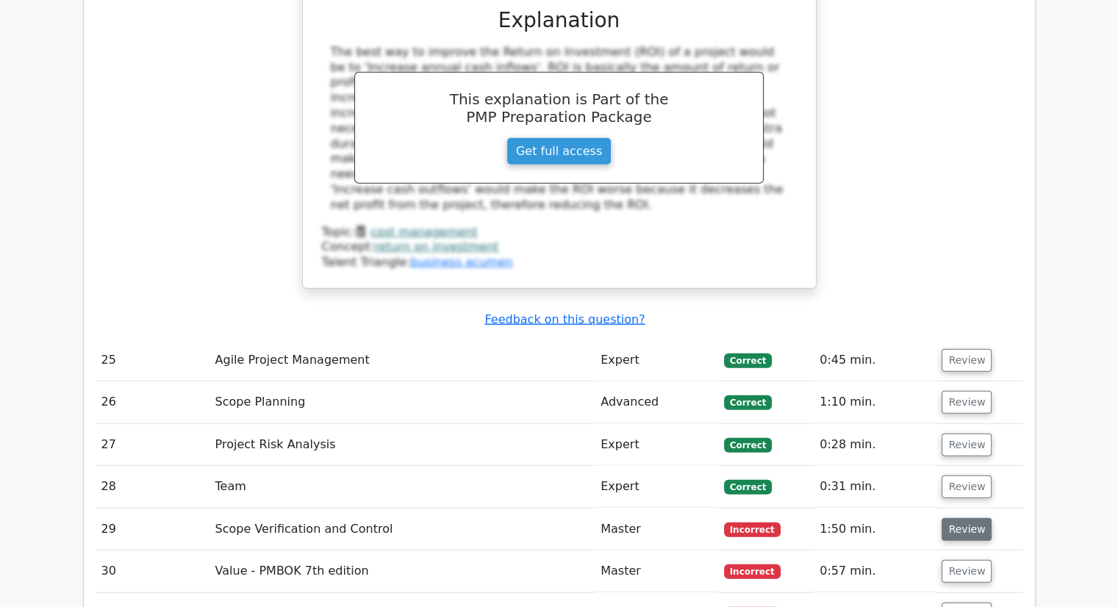
click at [954, 518] on button "Review" at bounding box center [967, 529] width 50 height 23
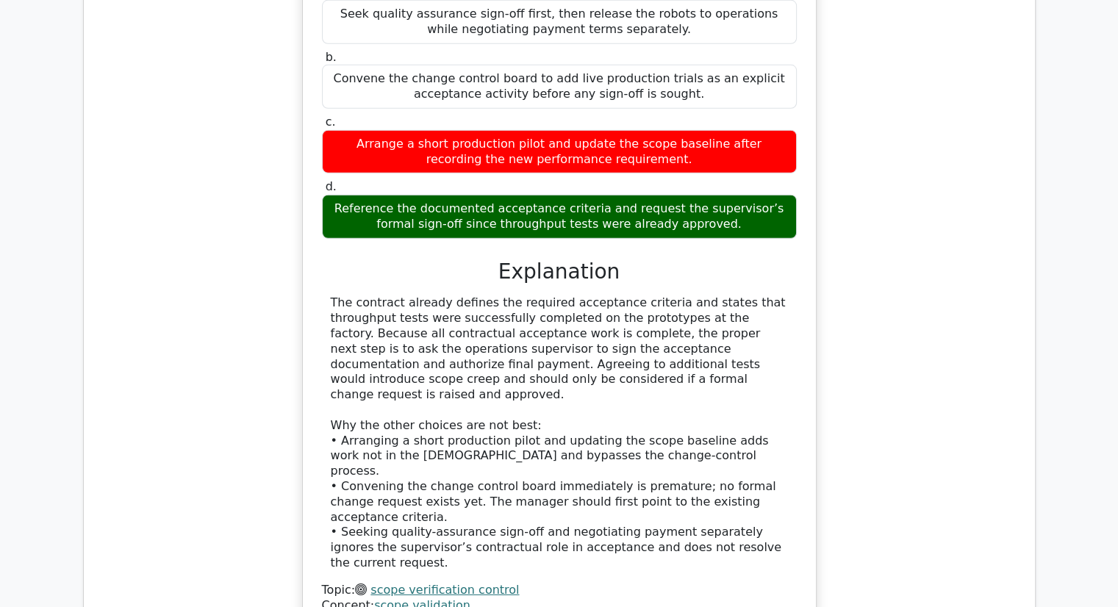
scroll to position [10013, 0]
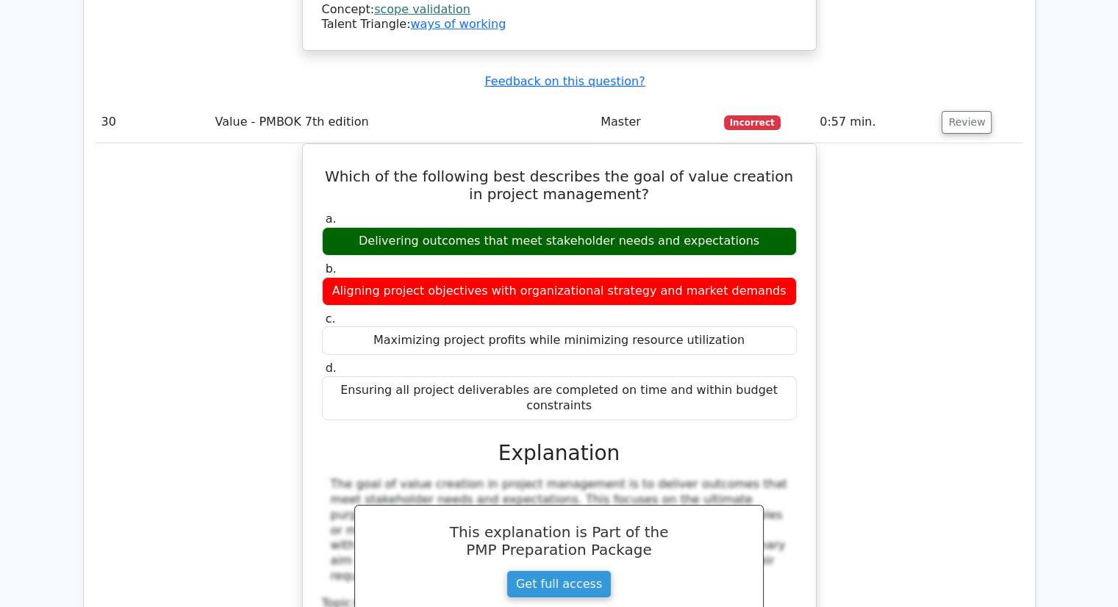
scroll to position [10561, 0]
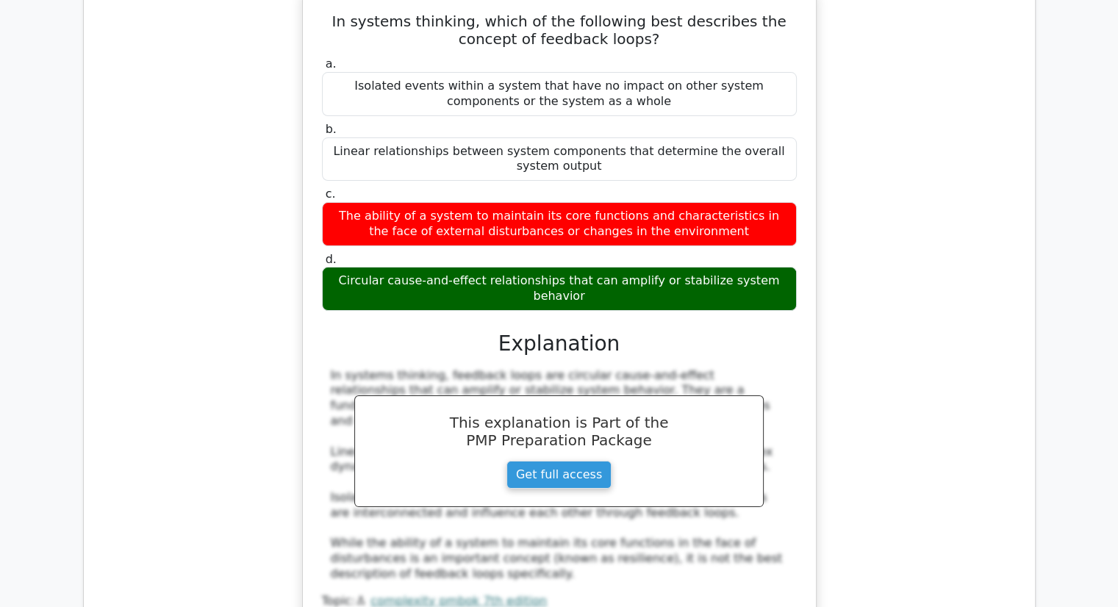
scroll to position [11364, 0]
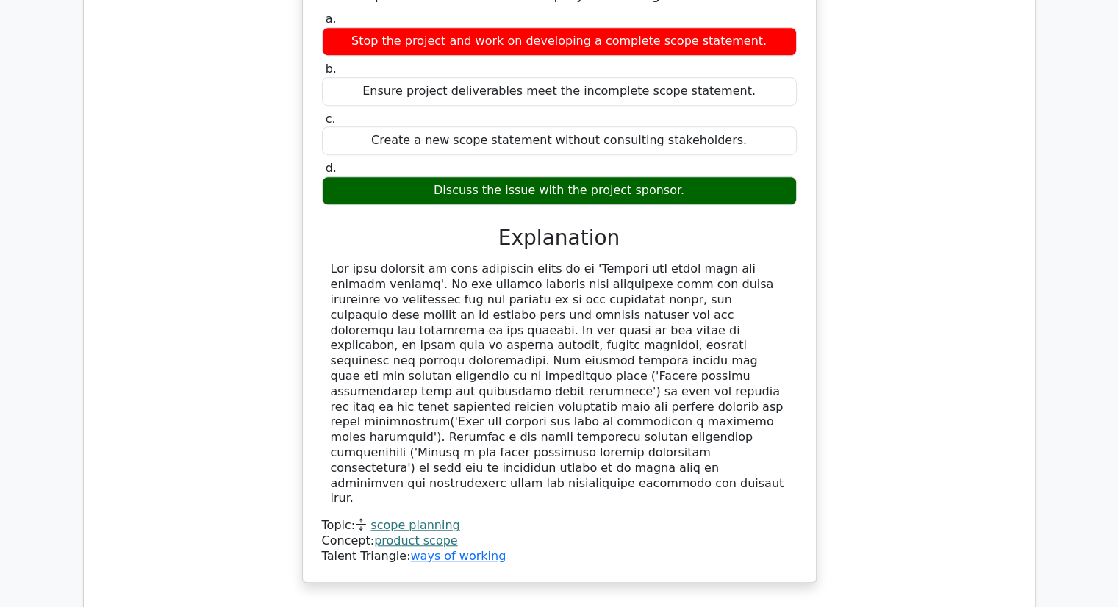
scroll to position [12431, 0]
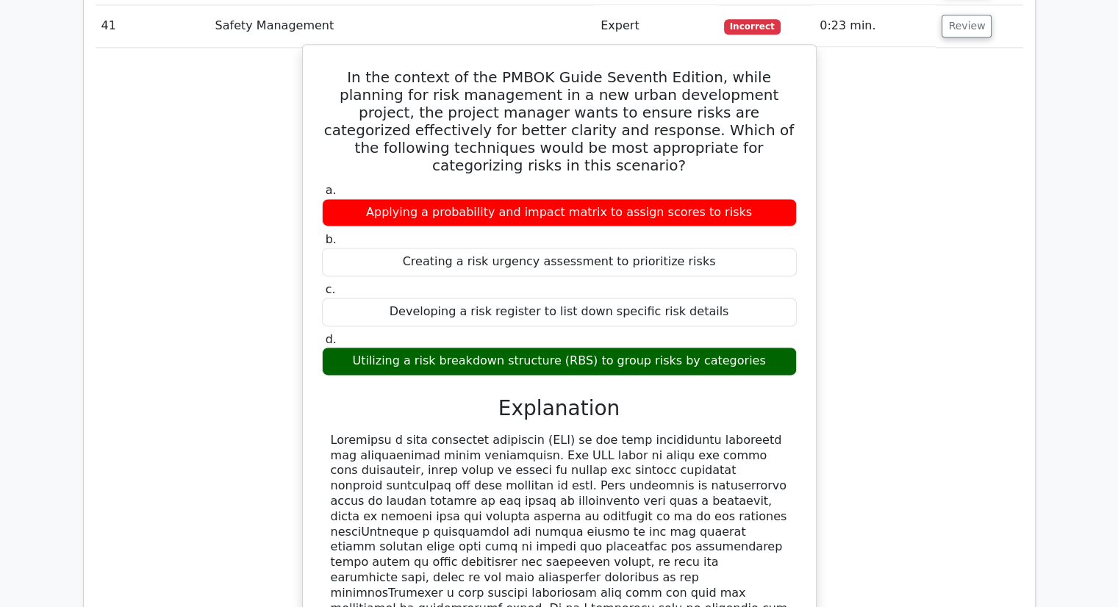
scroll to position [13222, 0]
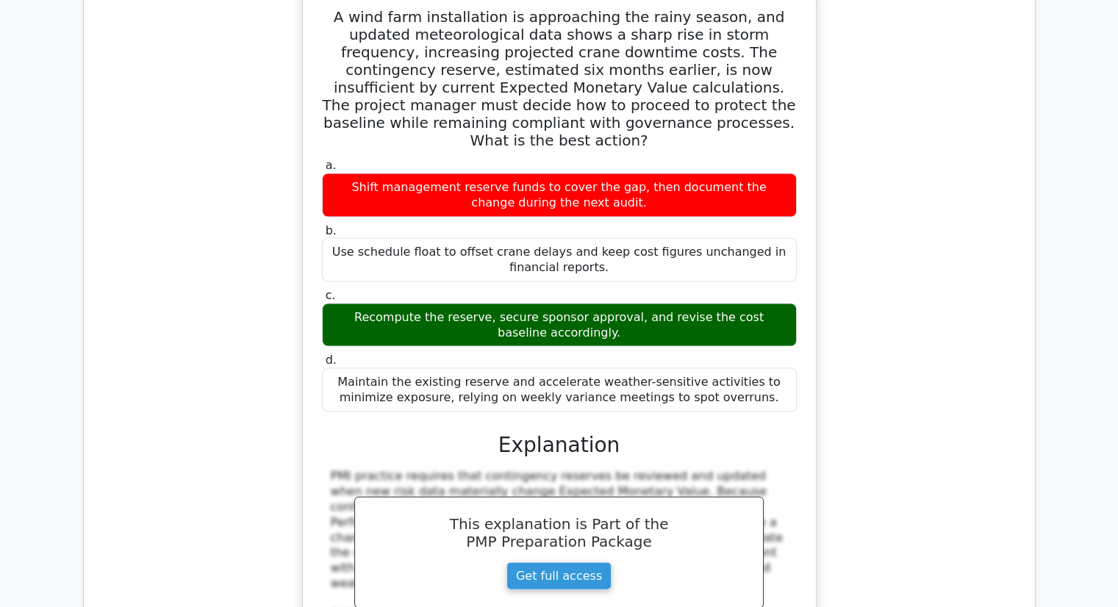
scroll to position [14194, 0]
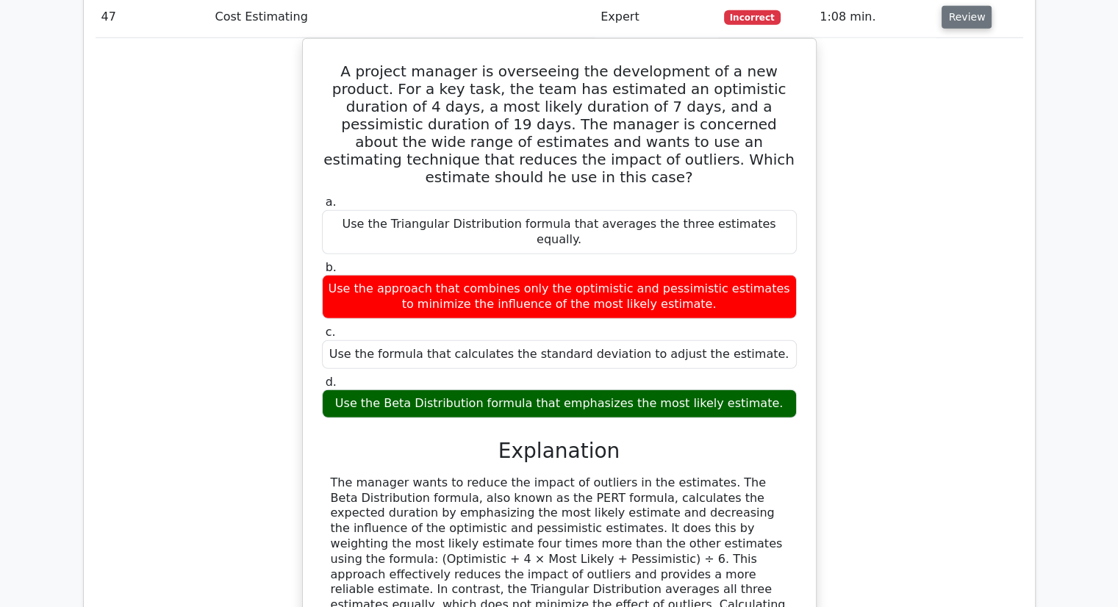
scroll to position [15158, 0]
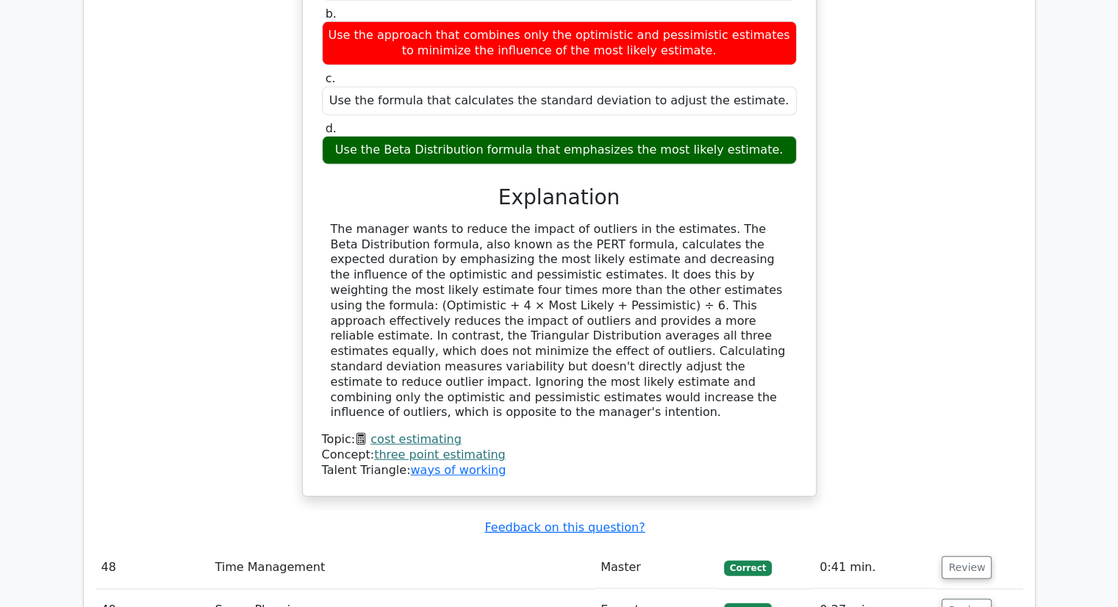
scroll to position [15412, 0]
drag, startPoint x: 344, startPoint y: 368, endPoint x: 456, endPoint y: 368, distance: 111.7
type textarea "Situational Leadership"
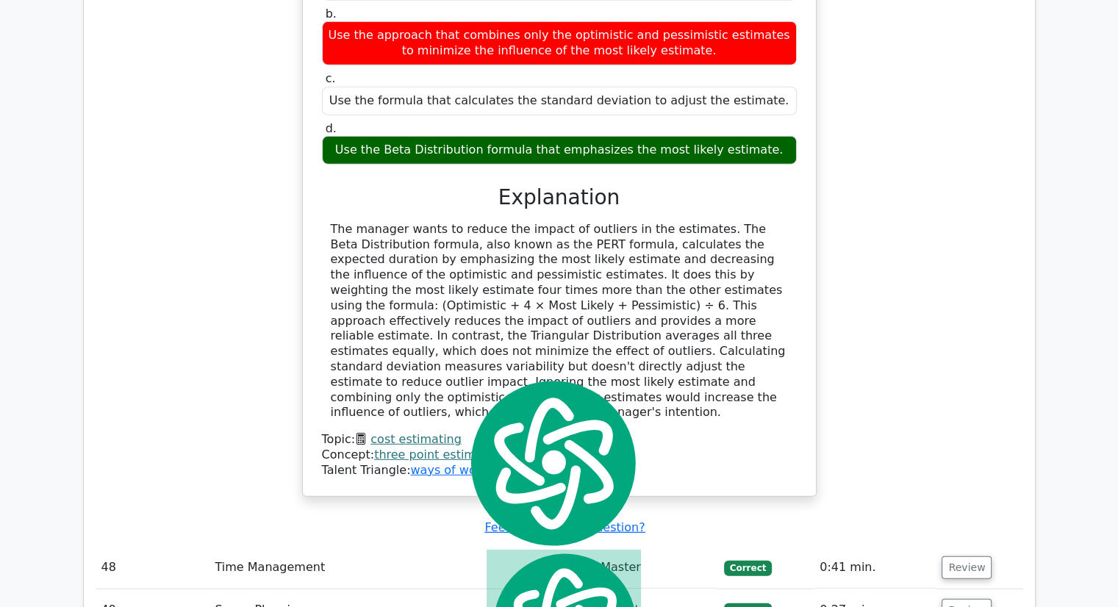
copy div "Situational Leadership"
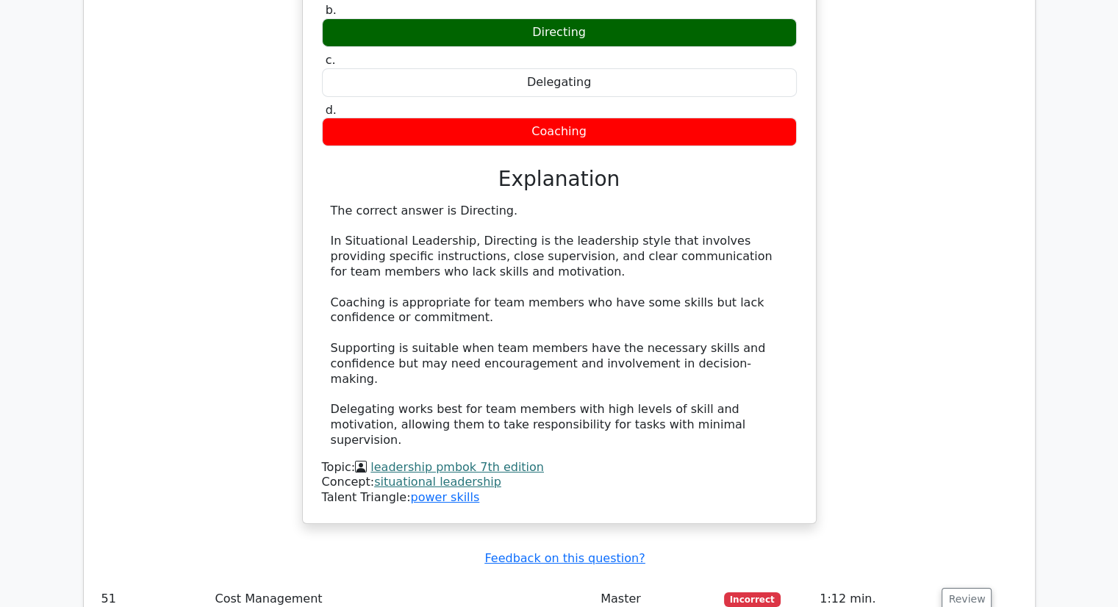
scroll to position [16367, 0]
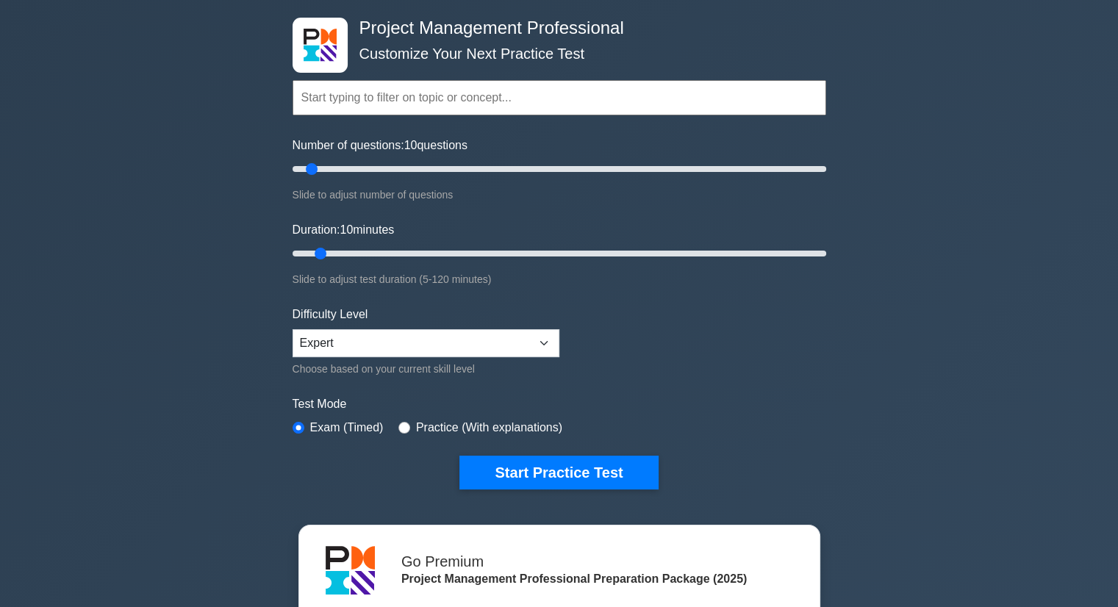
select select "intermediate"
click at [293, 329] on select "Beginner Intermediate Expert" at bounding box center [426, 343] width 267 height 28
